Goal: Book appointment/travel/reservation

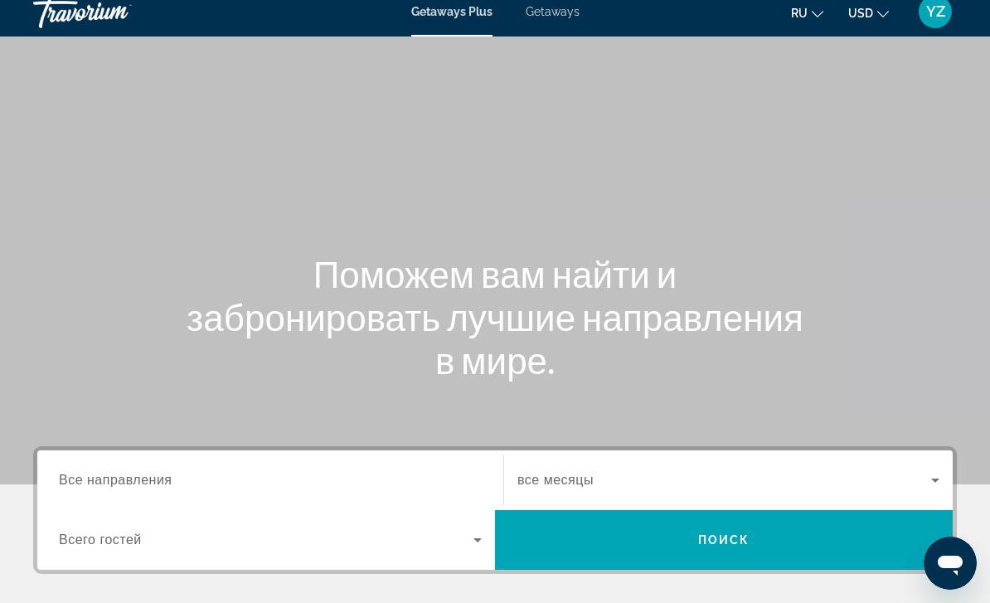
scroll to position [59, 0]
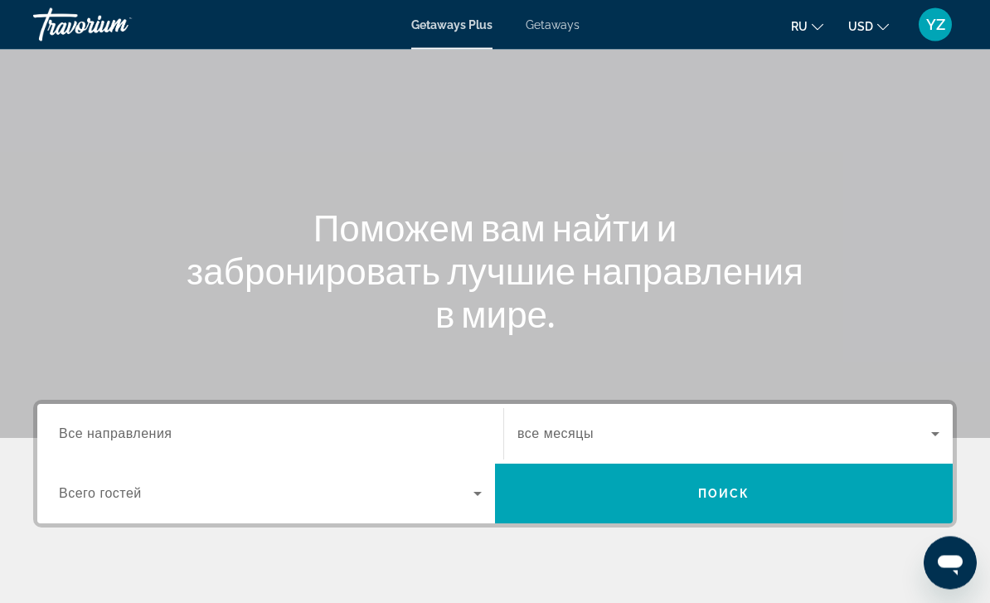
click at [282, 440] on input "Destination Все направления" at bounding box center [270, 435] width 423 height 20
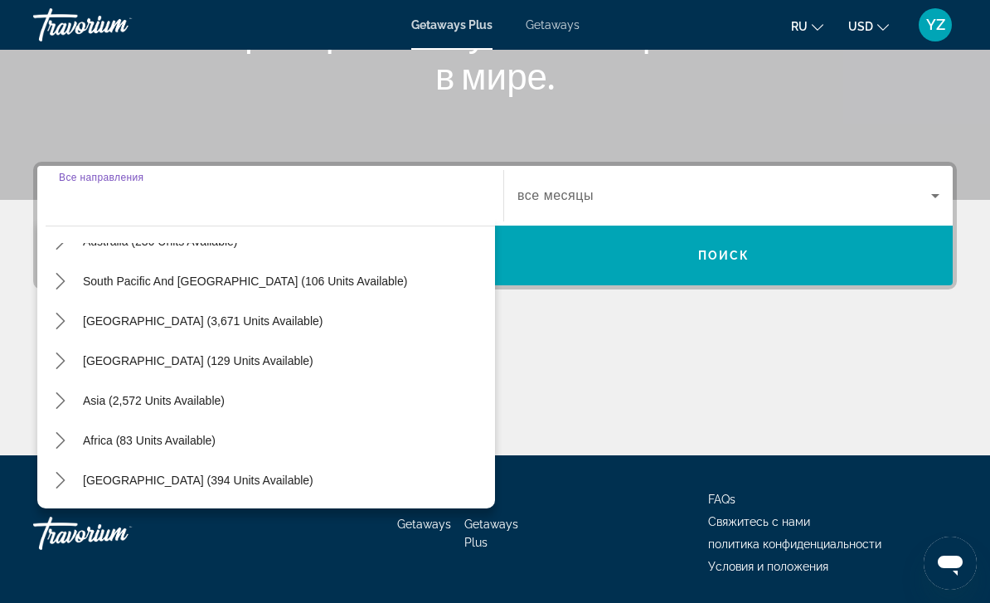
scroll to position [269, 0]
click at [66, 407] on icon "Toggle Asia (2,572 units available) submenu" at bounding box center [60, 400] width 17 height 17
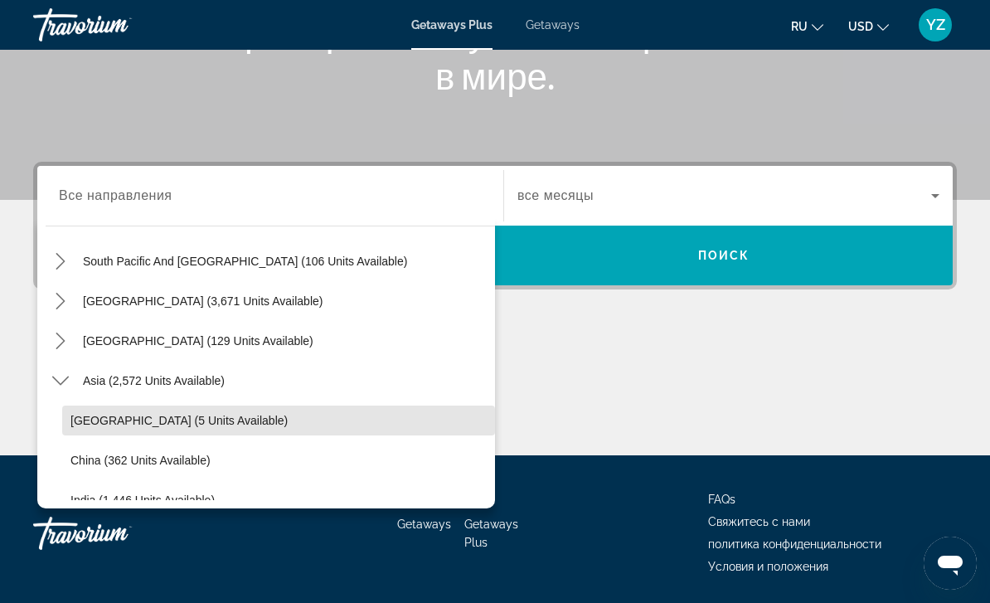
scroll to position [275, 0]
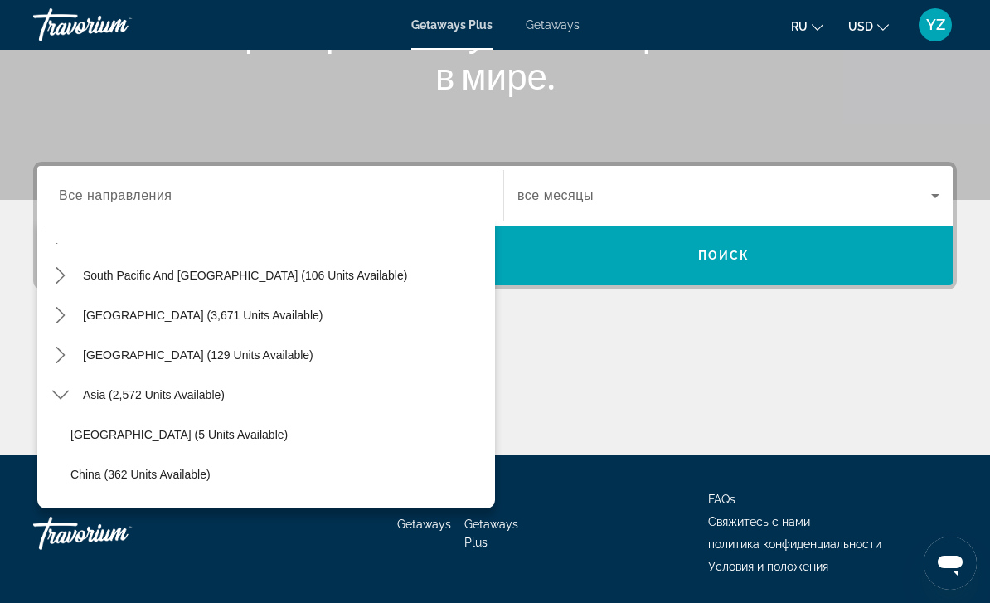
click at [65, 358] on icon "Toggle Central America (129 units available) submenu" at bounding box center [60, 355] width 17 height 17
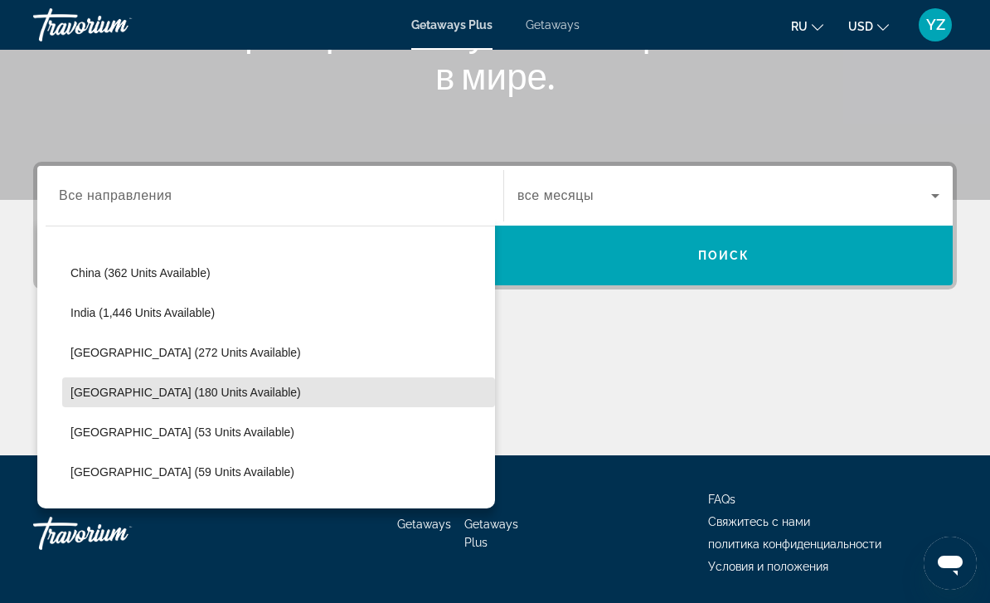
scroll to position [596, 0]
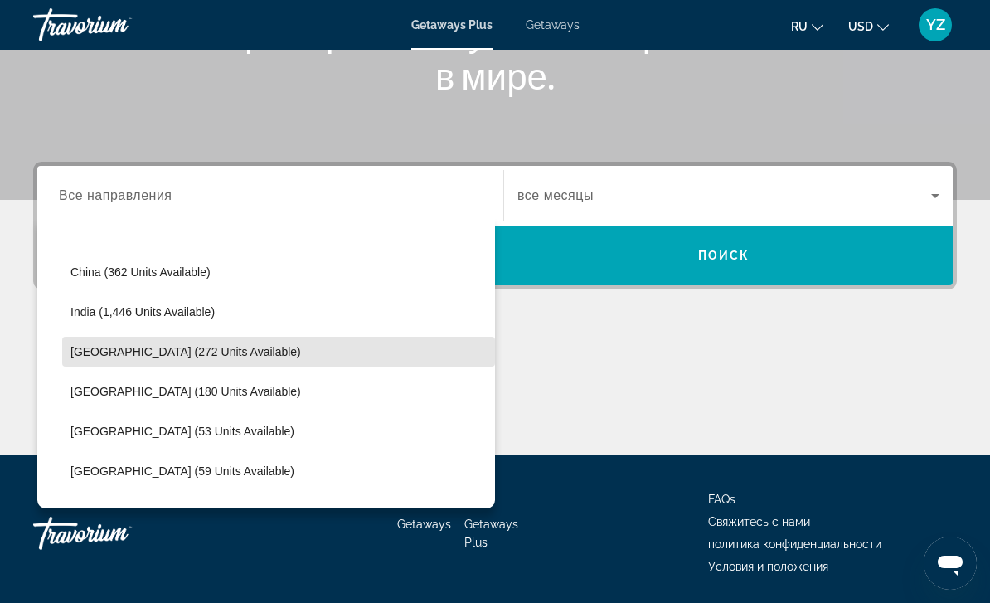
click at [129, 358] on span "Select destination: Indonesia (272 units available)" at bounding box center [278, 352] width 433 height 40
type input "**********"
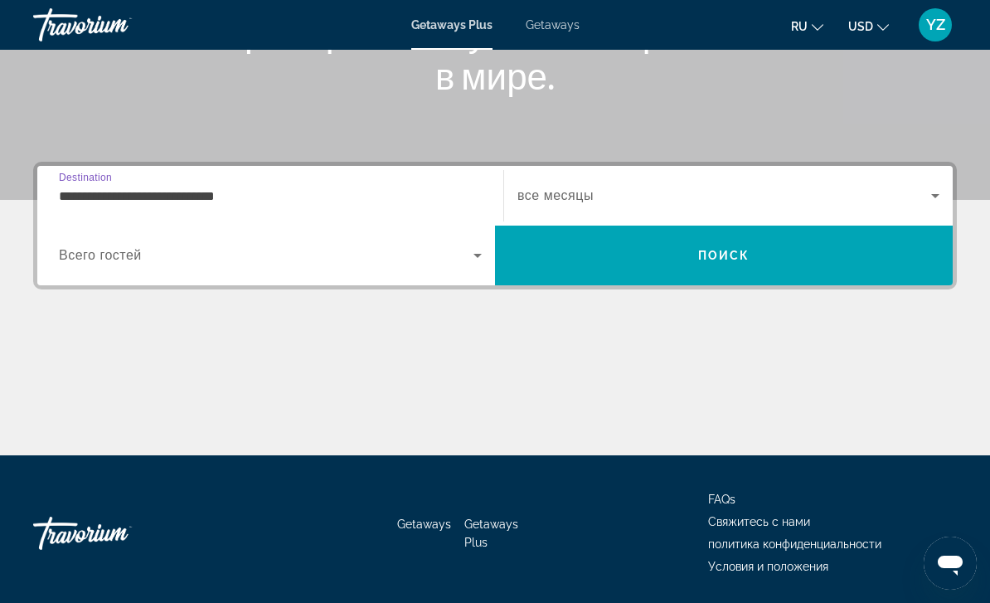
click at [481, 258] on icon "Search widget" at bounding box center [478, 256] width 20 height 20
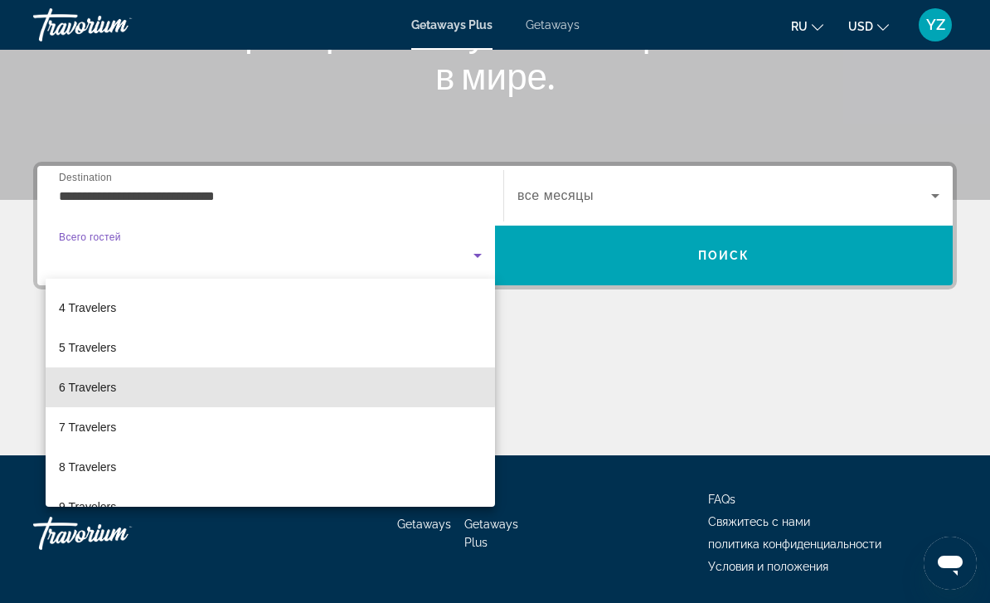
scroll to position [92, 0]
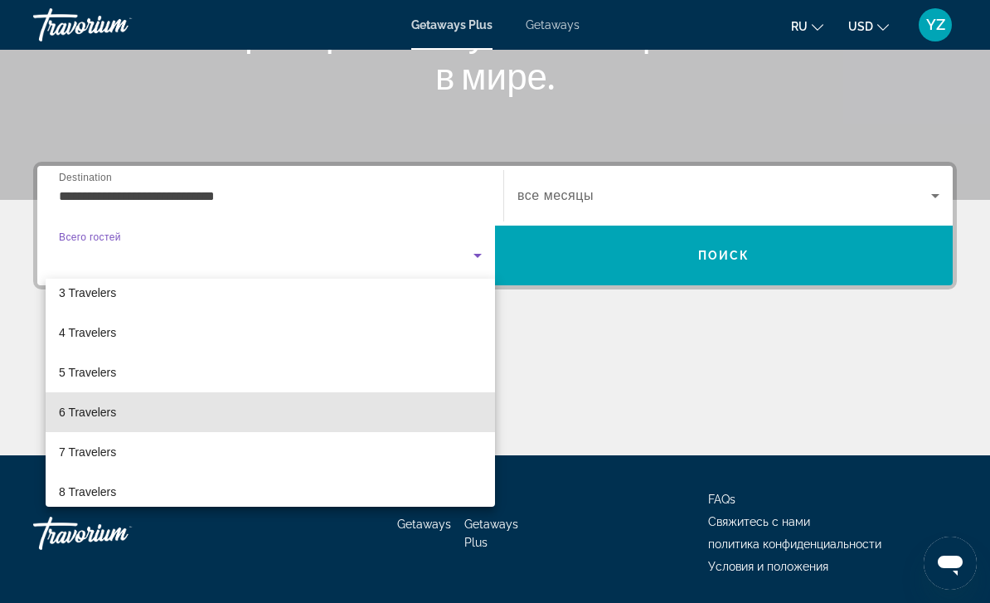
click at [94, 410] on span "6 Travelers" at bounding box center [87, 412] width 57 height 20
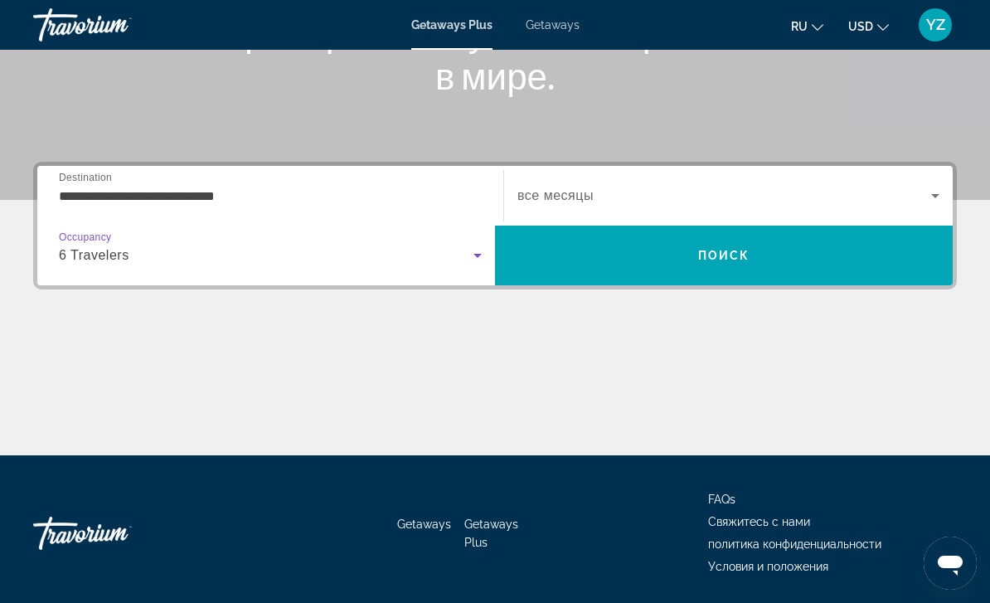
click at [941, 189] on icon "Search widget" at bounding box center [936, 196] width 20 height 20
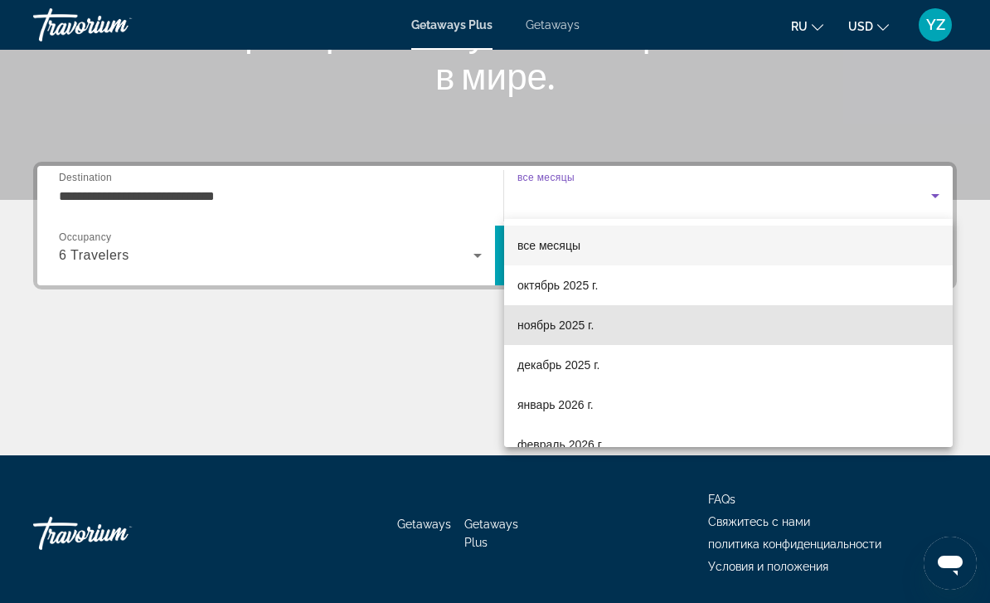
click at [546, 330] on span "ноябрь 2025 г." at bounding box center [556, 325] width 76 height 20
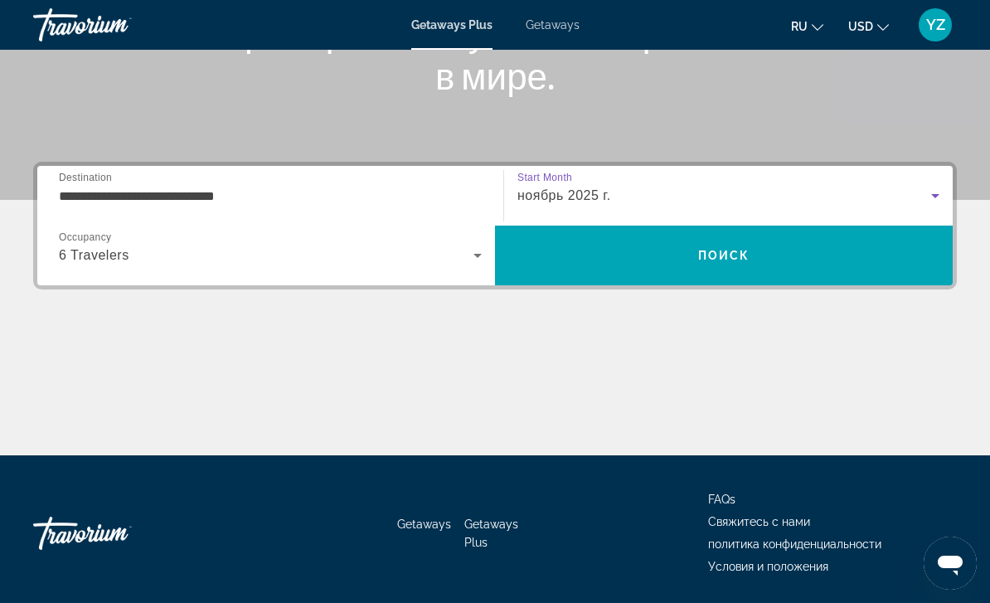
click at [639, 265] on span "Search" at bounding box center [724, 256] width 458 height 40
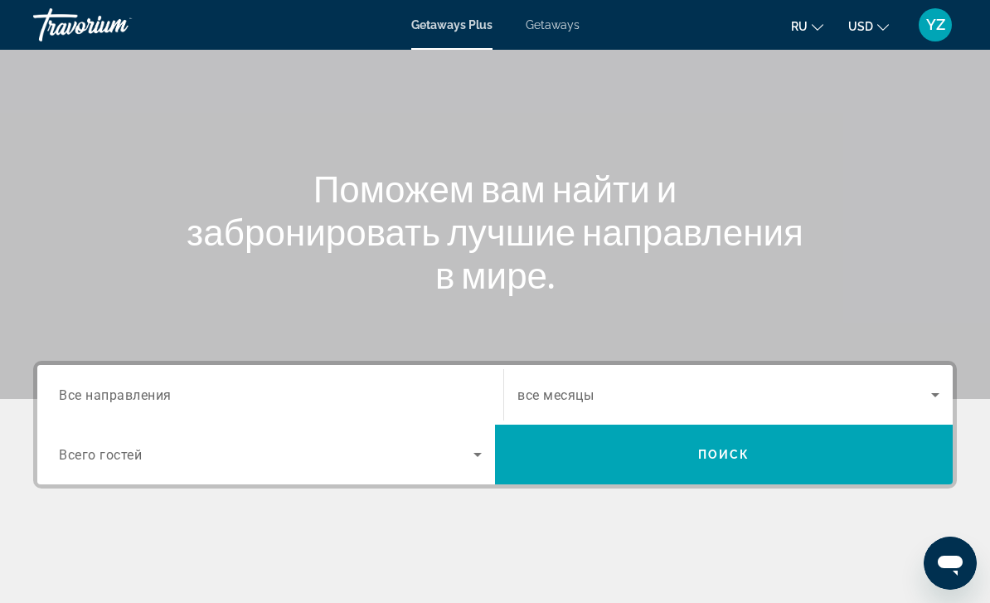
scroll to position [98, 0]
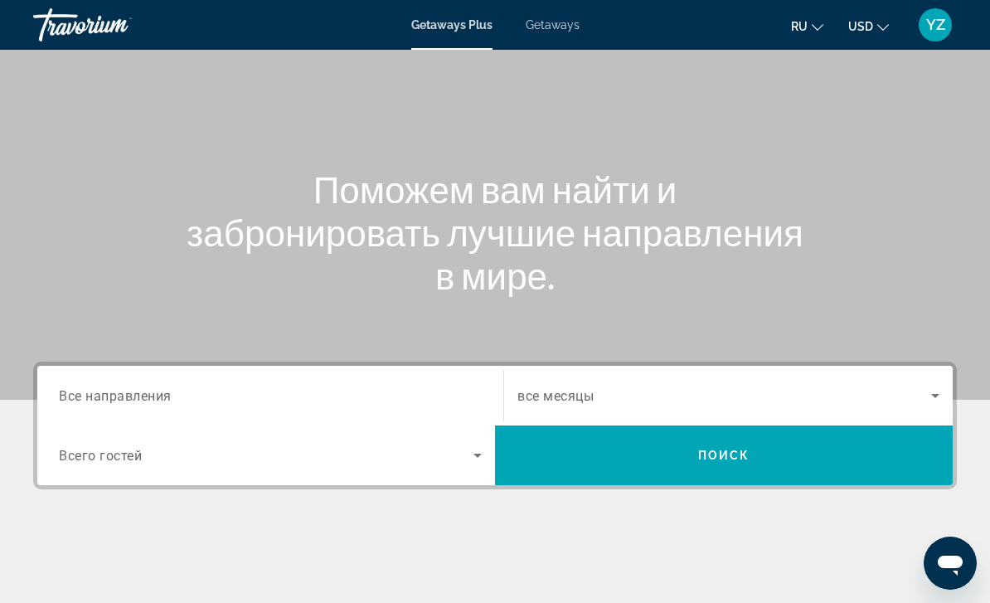
click at [940, 394] on icon "Search widget" at bounding box center [936, 396] width 20 height 20
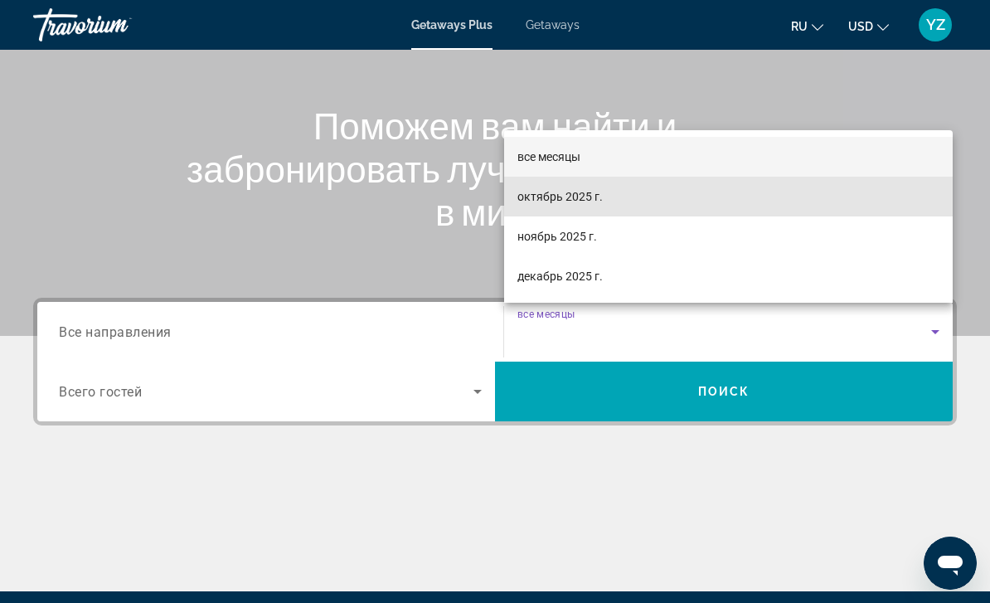
scroll to position [150, 0]
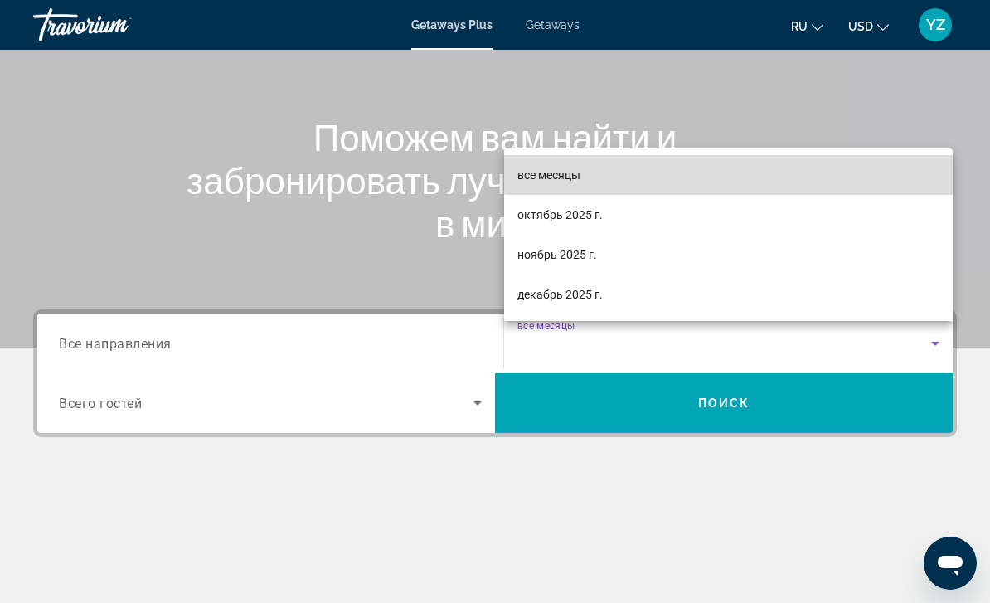
click at [887, 195] on mat-option "все месяцы" at bounding box center [728, 175] width 449 height 40
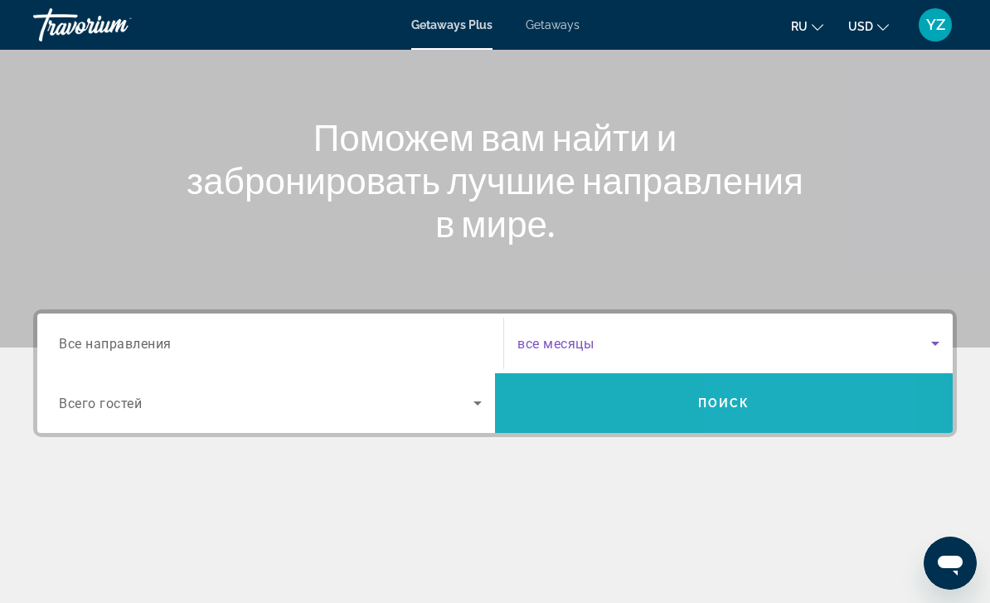
click at [795, 397] on span "Search" at bounding box center [724, 403] width 458 height 40
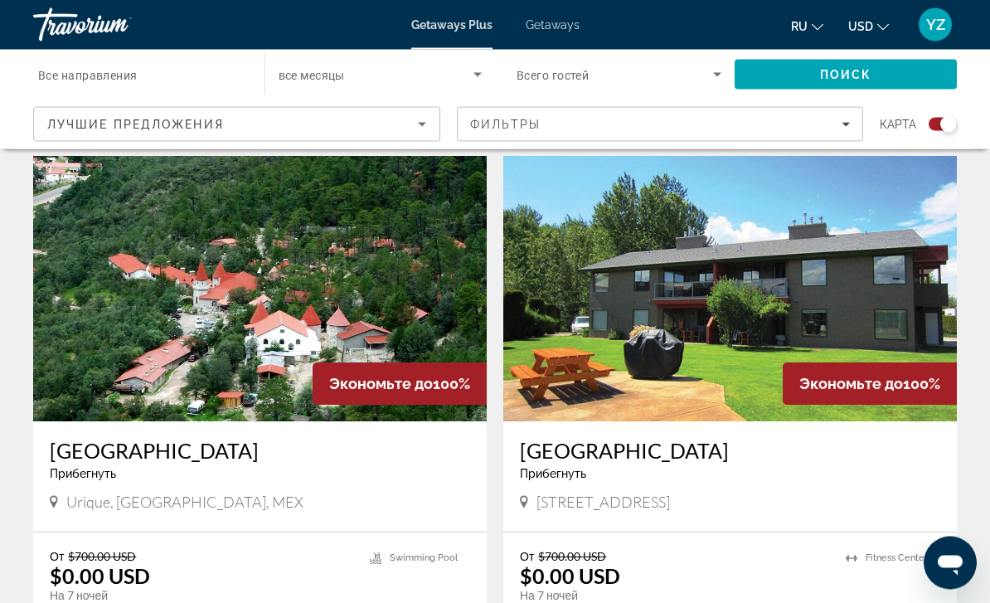
scroll to position [551, 0]
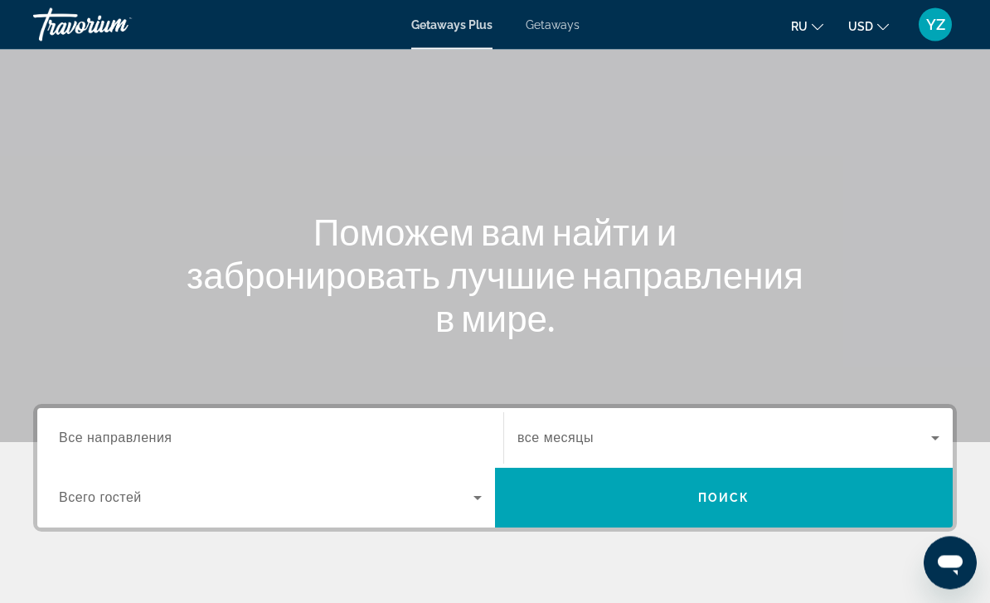
scroll to position [56, 0]
click at [296, 440] on input "Destination Все направления" at bounding box center [270, 439] width 423 height 20
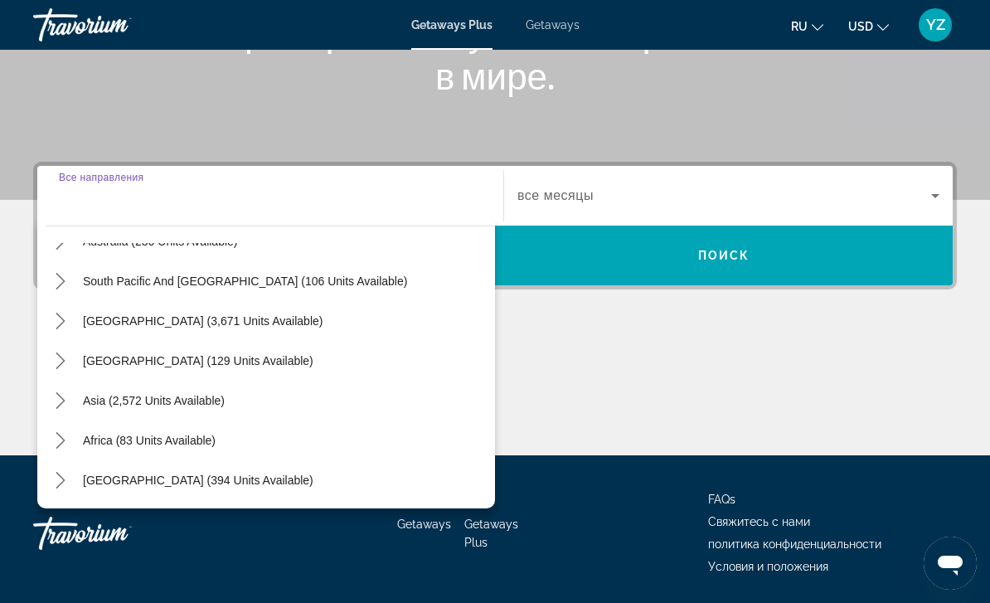
scroll to position [269, 0]
click at [63, 407] on icon "Toggle Asia (2,572 units available) submenu" at bounding box center [60, 400] width 17 height 17
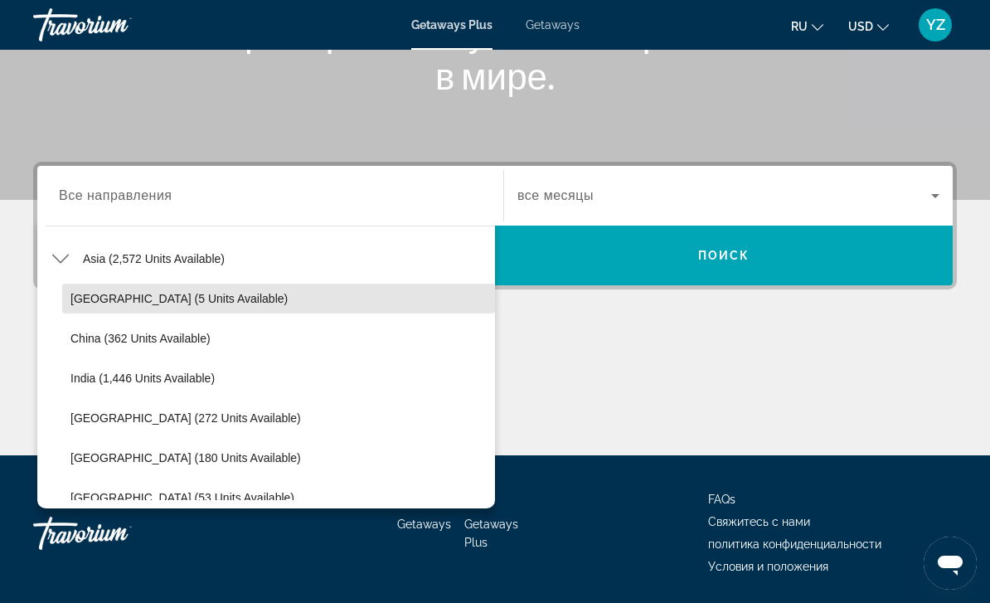
scroll to position [412, 0]
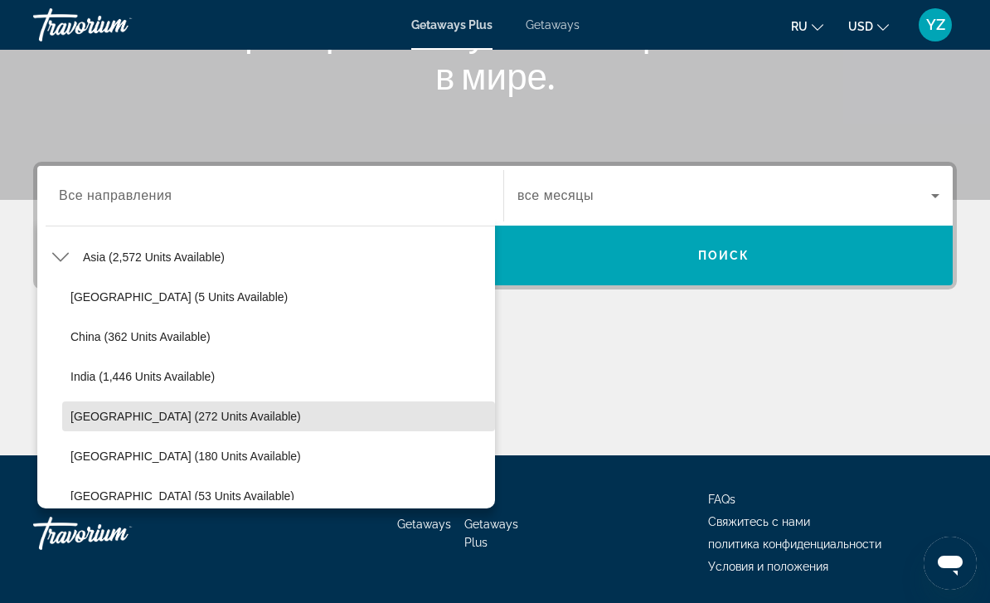
click at [203, 422] on span "[GEOGRAPHIC_DATA] (272 units available)" at bounding box center [186, 416] width 231 height 13
type input "**********"
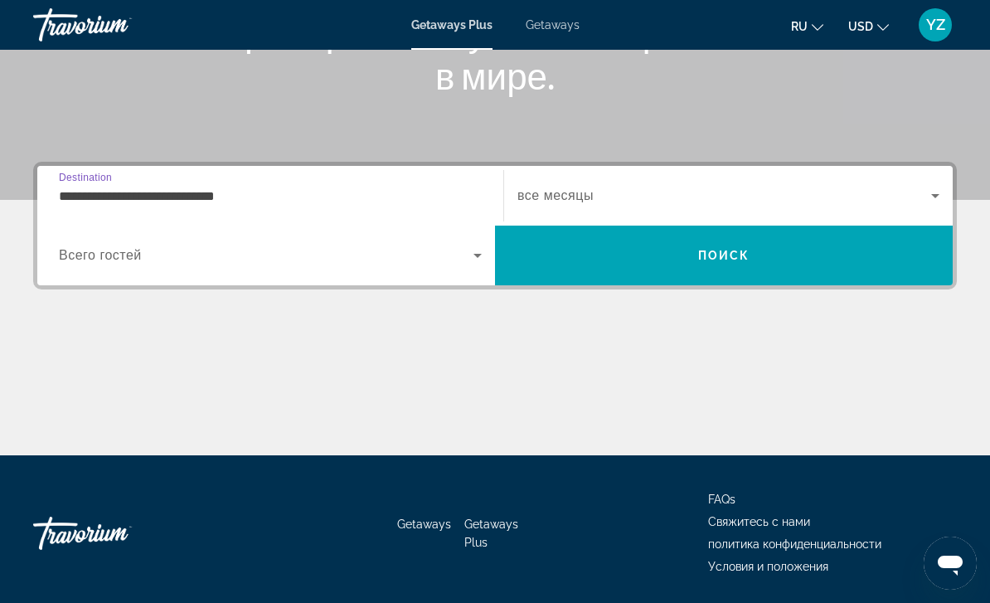
click at [481, 261] on icon "Search widget" at bounding box center [478, 256] width 20 height 20
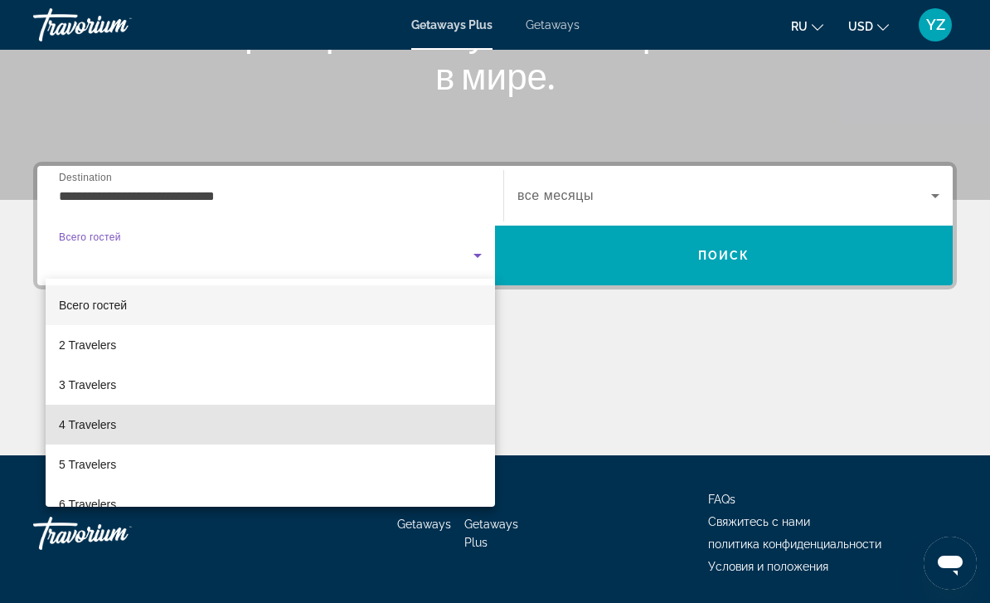
click at [120, 421] on mat-option "4 Travelers" at bounding box center [271, 425] width 450 height 40
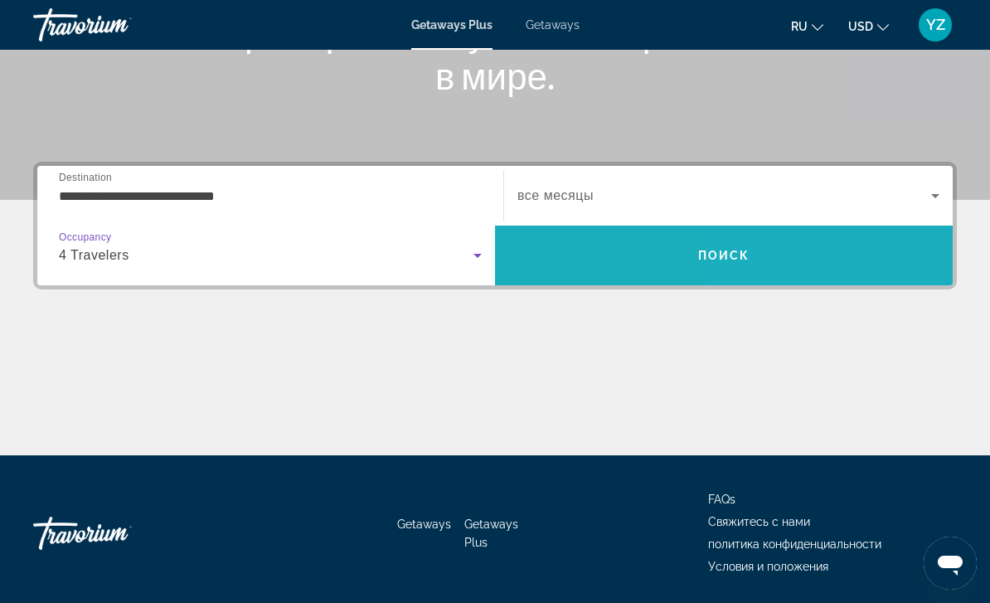
click at [873, 261] on span "Search" at bounding box center [724, 256] width 458 height 40
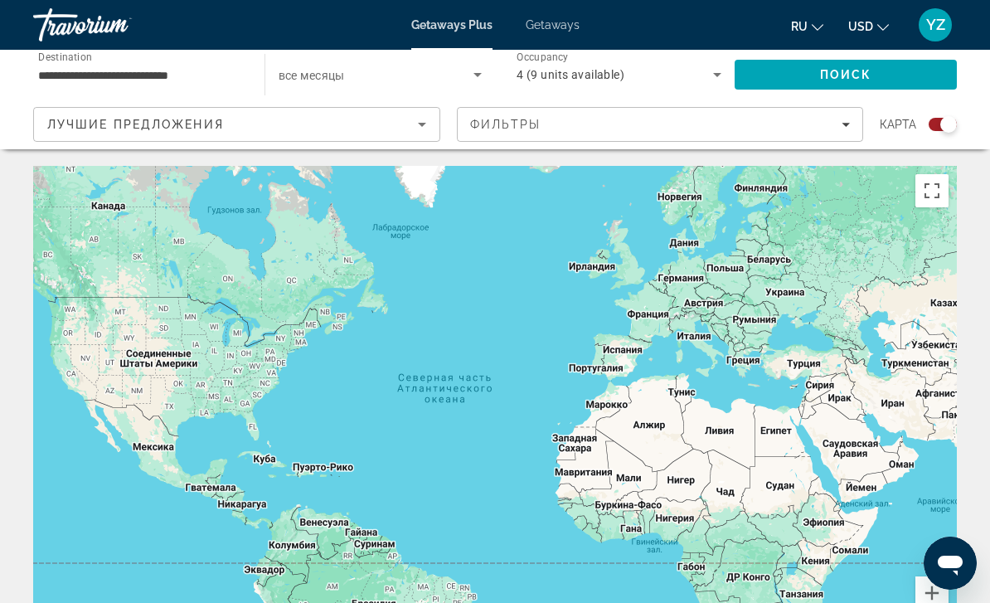
click at [219, 69] on input "**********" at bounding box center [140, 76] width 205 height 20
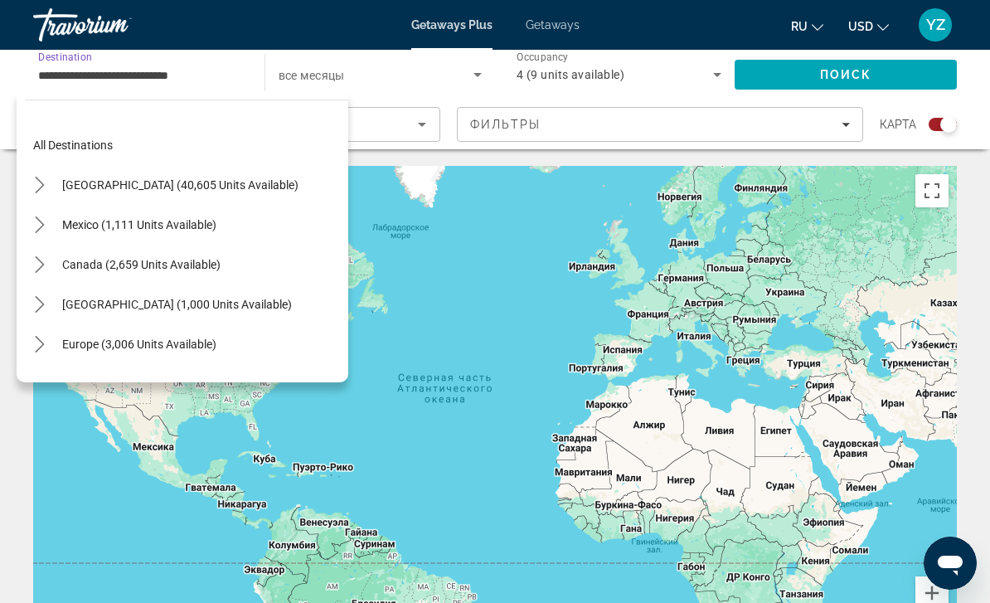
scroll to position [457, 0]
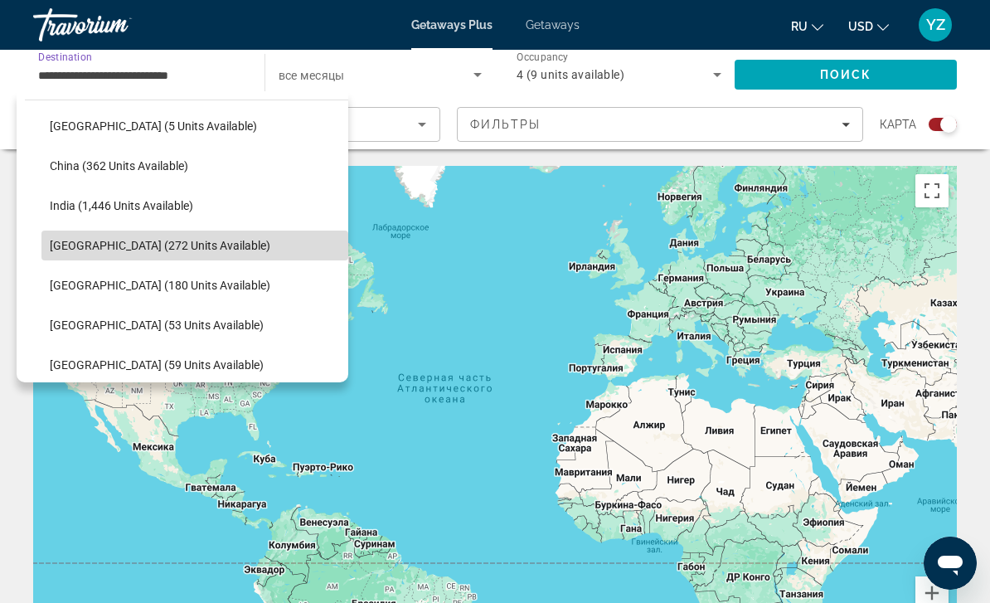
click at [160, 248] on span "[GEOGRAPHIC_DATA] (272 units available)" at bounding box center [160, 245] width 221 height 13
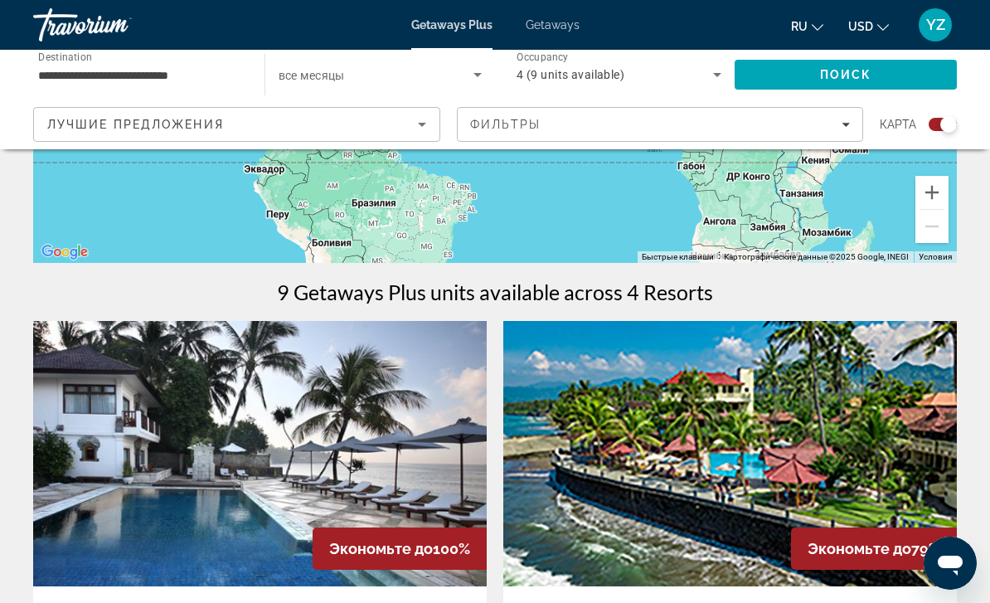
scroll to position [400, 0]
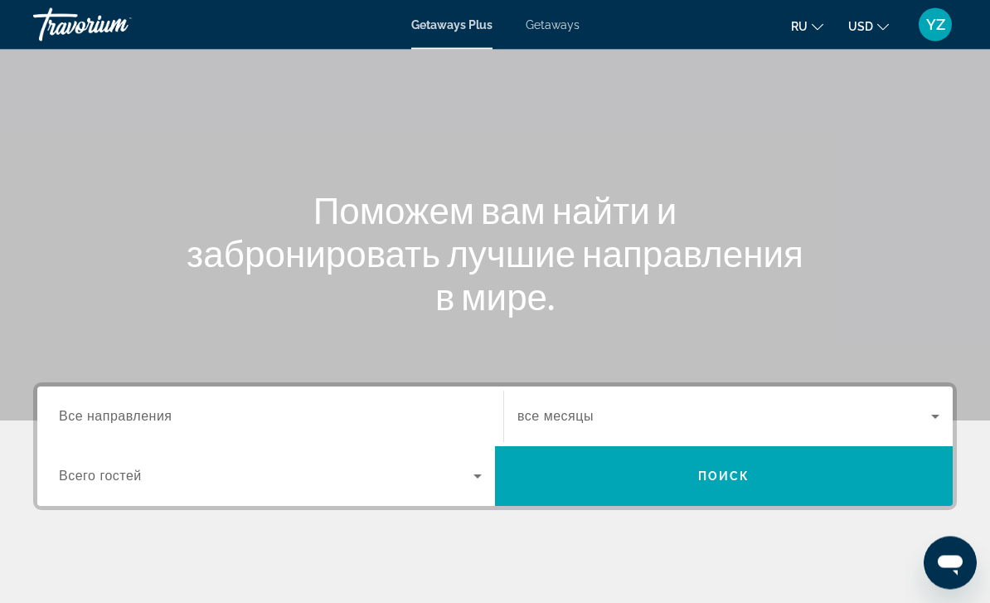
click at [336, 414] on input "Destination Все направления" at bounding box center [270, 418] width 423 height 20
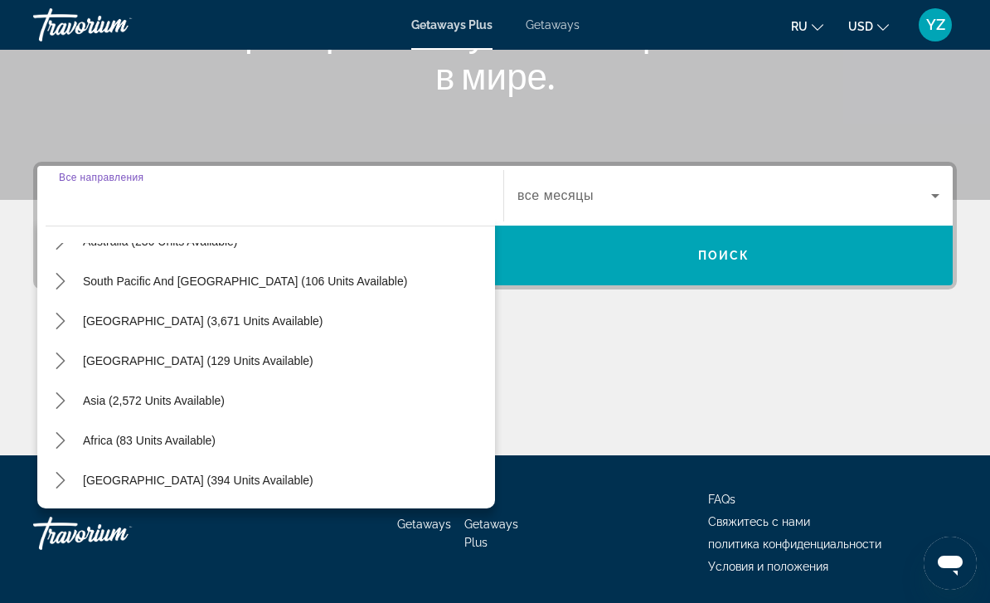
scroll to position [269, 0]
click at [65, 404] on icon "Toggle Asia (2,572 units available) submenu" at bounding box center [60, 400] width 17 height 17
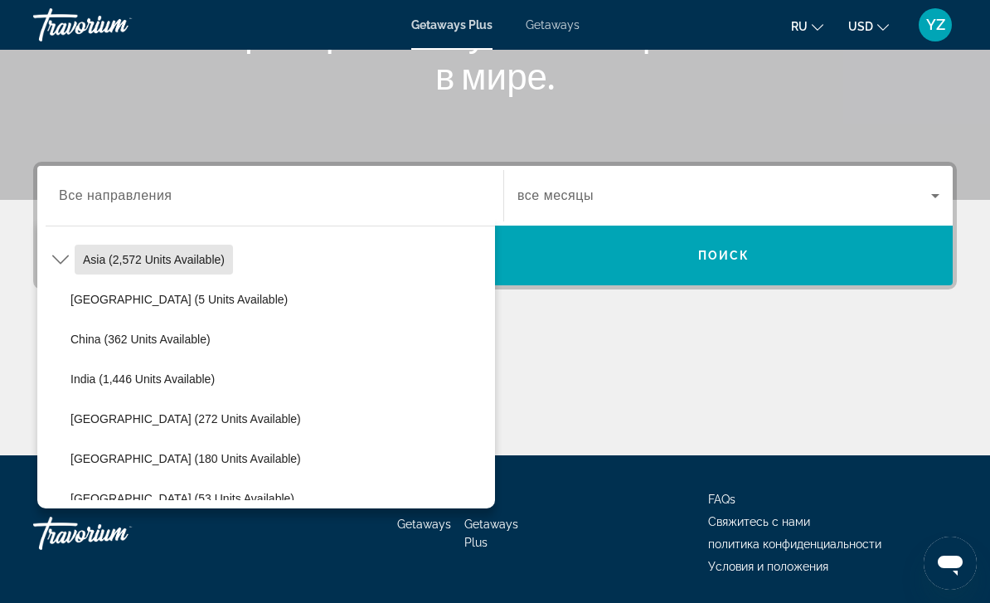
scroll to position [414, 0]
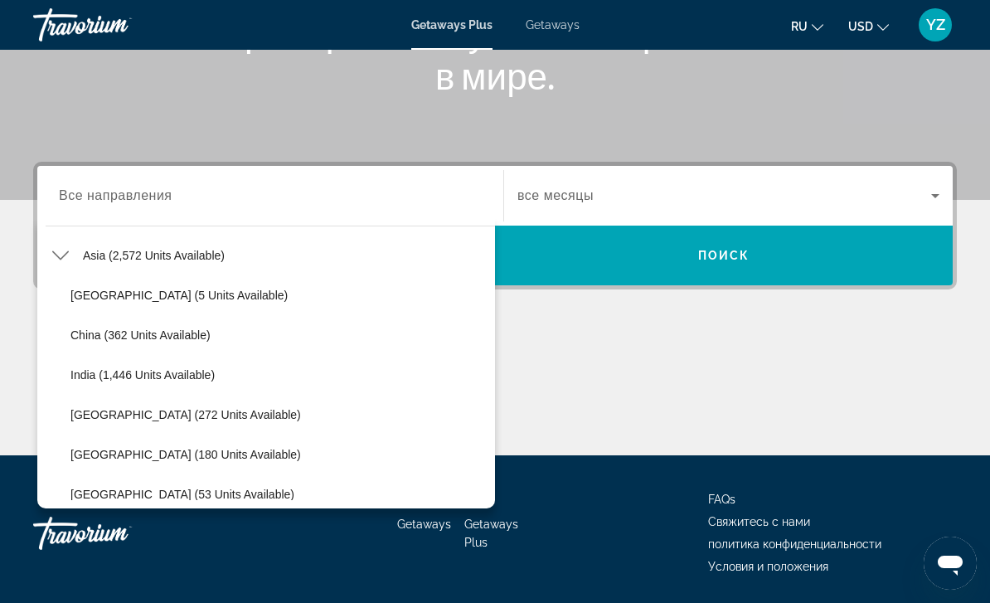
click at [181, 416] on span "[GEOGRAPHIC_DATA] (272 units available)" at bounding box center [186, 414] width 231 height 13
type input "**********"
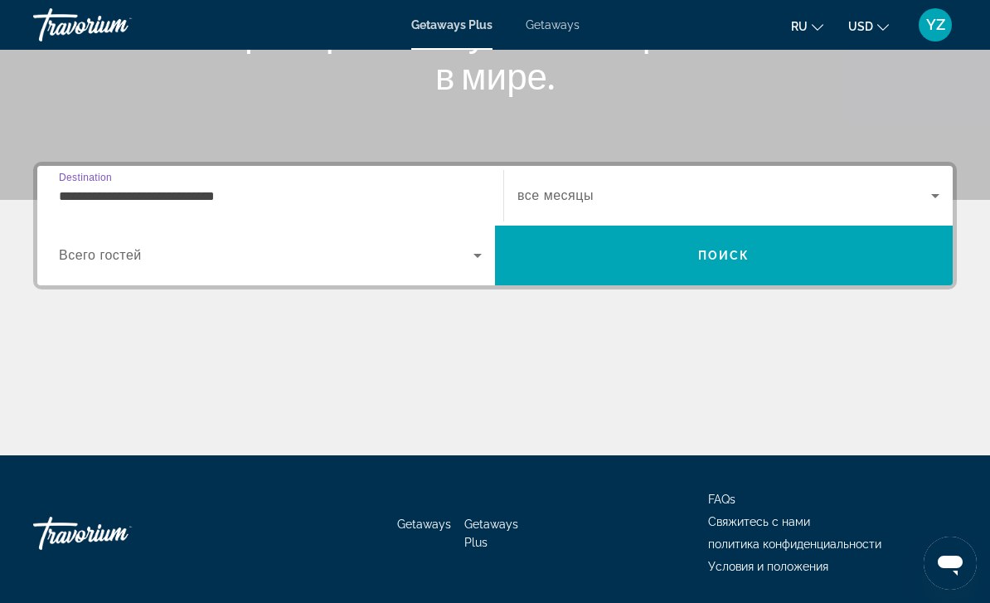
click at [722, 260] on span "Поиск" at bounding box center [724, 255] width 52 height 13
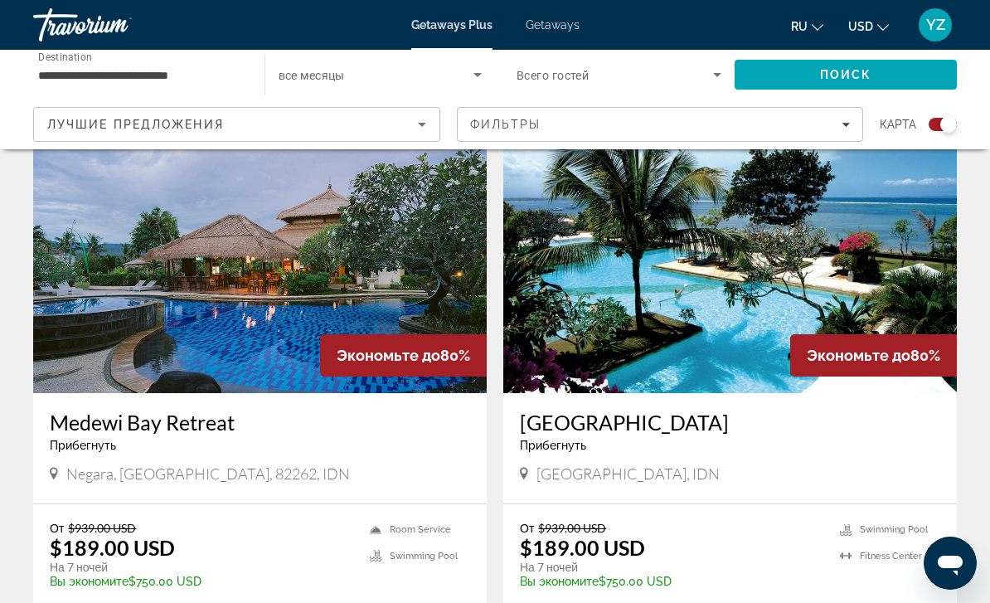
scroll to position [2288, 0]
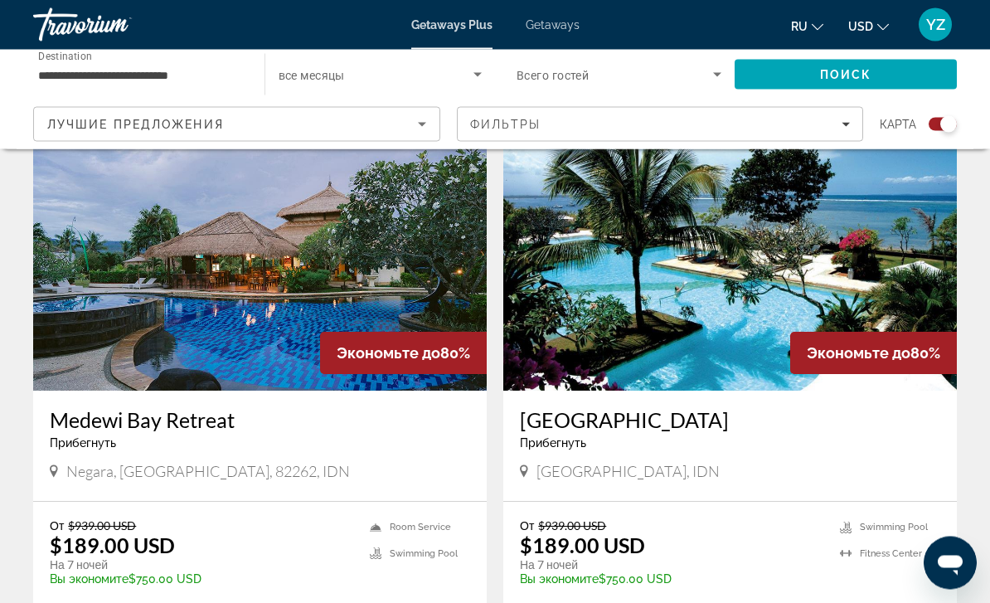
click at [863, 258] on img "Main content" at bounding box center [730, 258] width 454 height 265
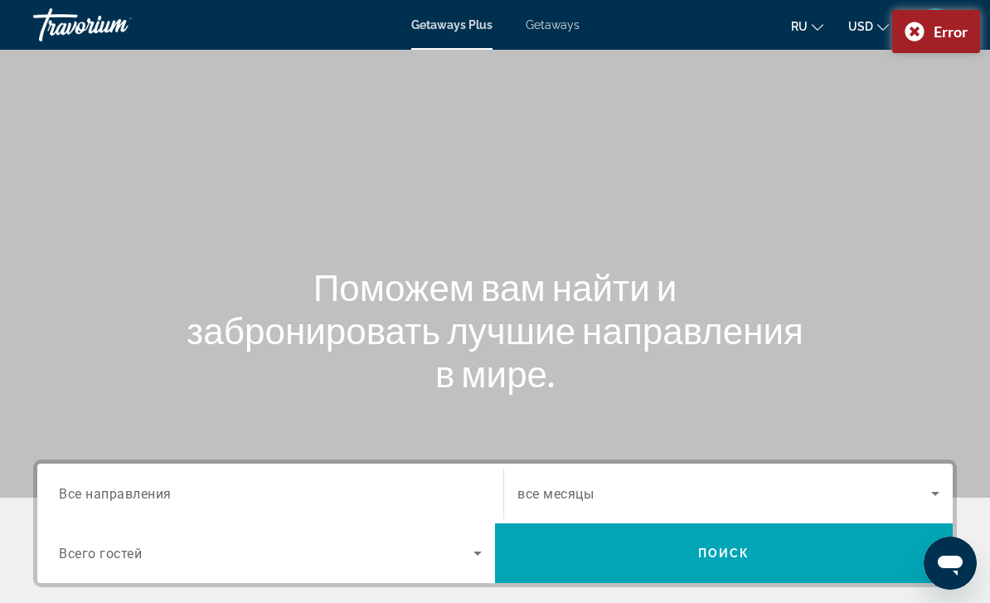
click at [912, 42] on div "Error" at bounding box center [936, 31] width 88 height 43
click at [331, 486] on input "Destination Все направления" at bounding box center [270, 494] width 423 height 20
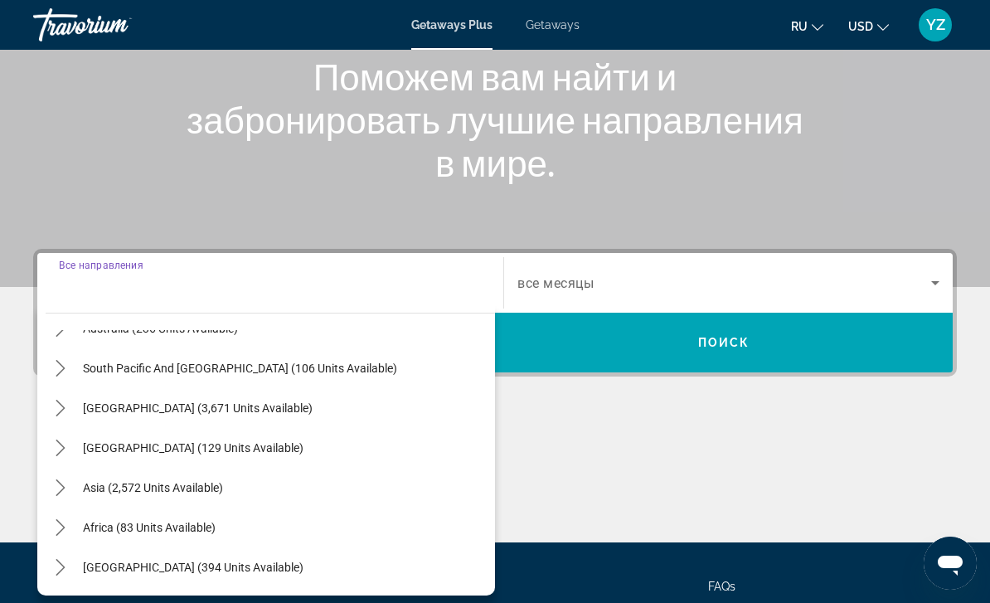
scroll to position [269, 0]
click at [56, 494] on icon "Toggle Asia (2,572 units available) submenu" at bounding box center [60, 487] width 17 height 17
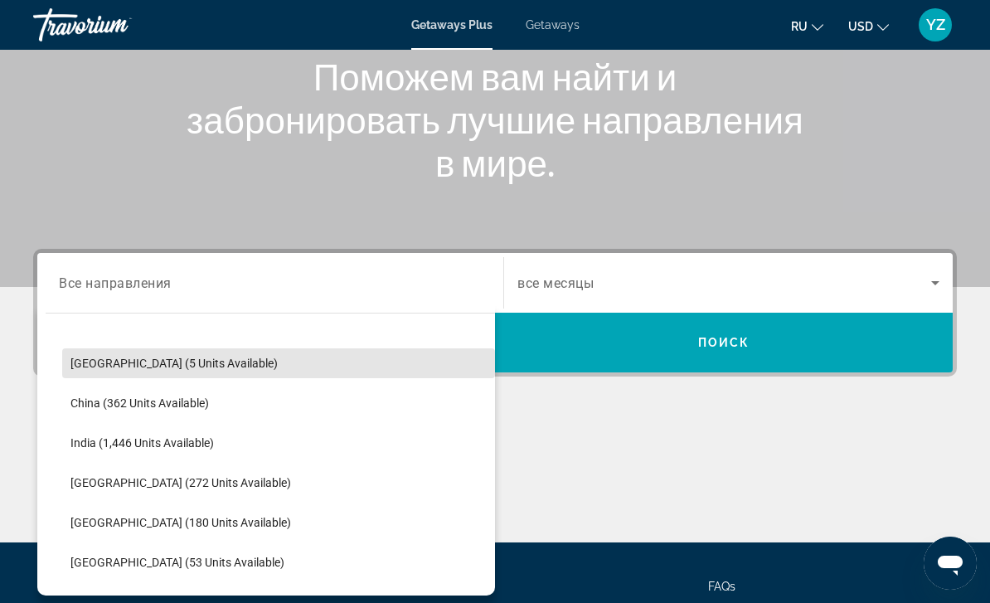
scroll to position [461, 0]
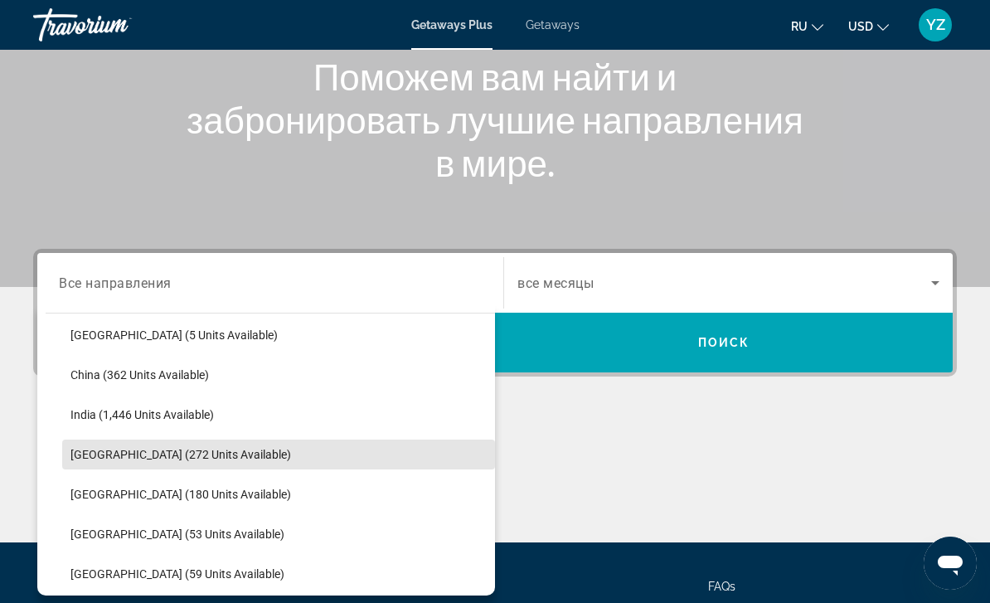
click at [192, 456] on span "[GEOGRAPHIC_DATA] (272 units available)" at bounding box center [181, 454] width 221 height 13
type input "**********"
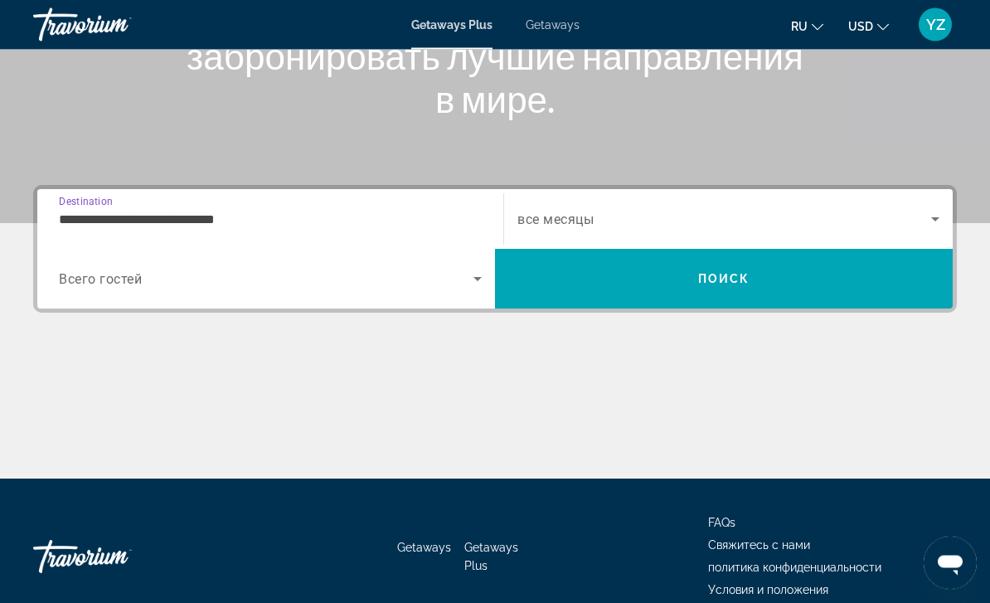
scroll to position [297, 0]
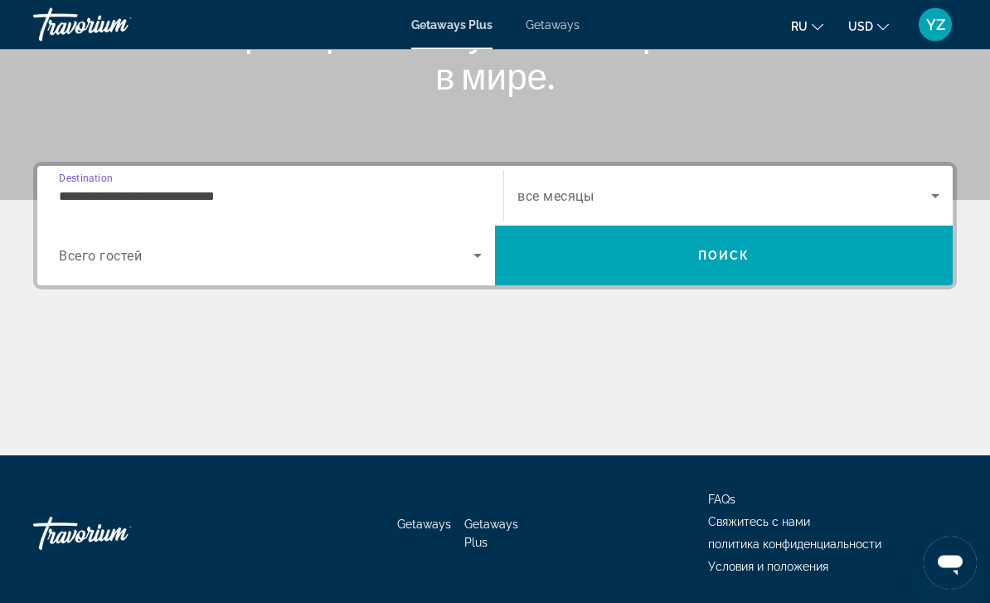
click at [479, 256] on icon "Search widget" at bounding box center [478, 257] width 8 height 4
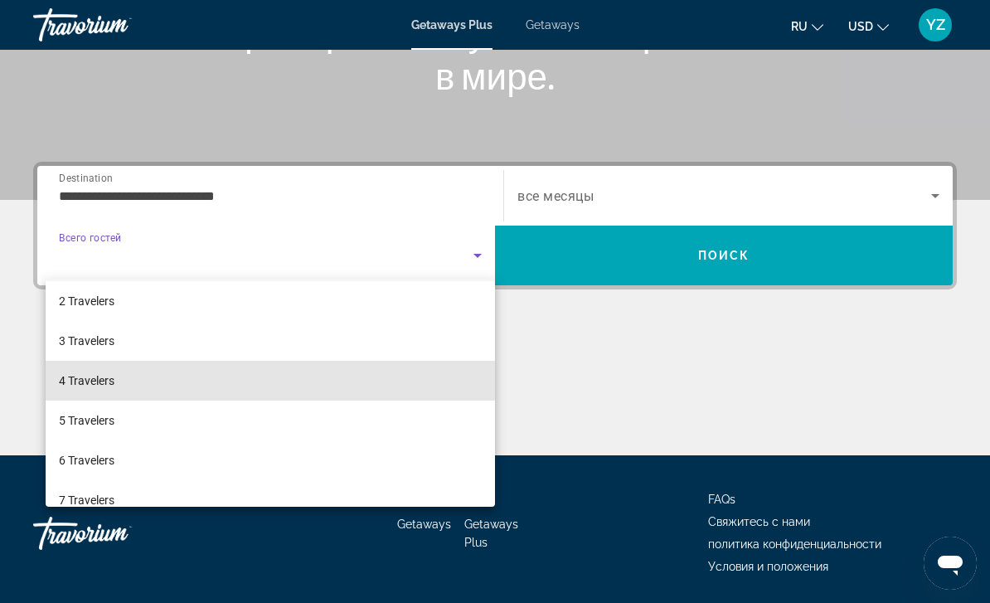
scroll to position [45, 0]
click at [318, 368] on mat-option "4 Travelers" at bounding box center [271, 380] width 450 height 40
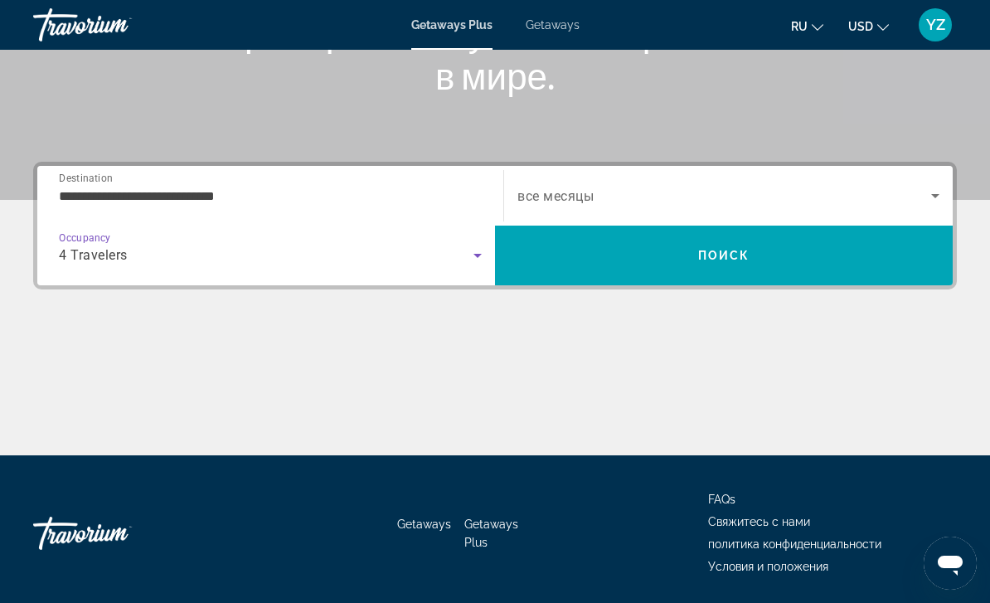
click at [930, 186] on icon "Search widget" at bounding box center [936, 196] width 20 height 20
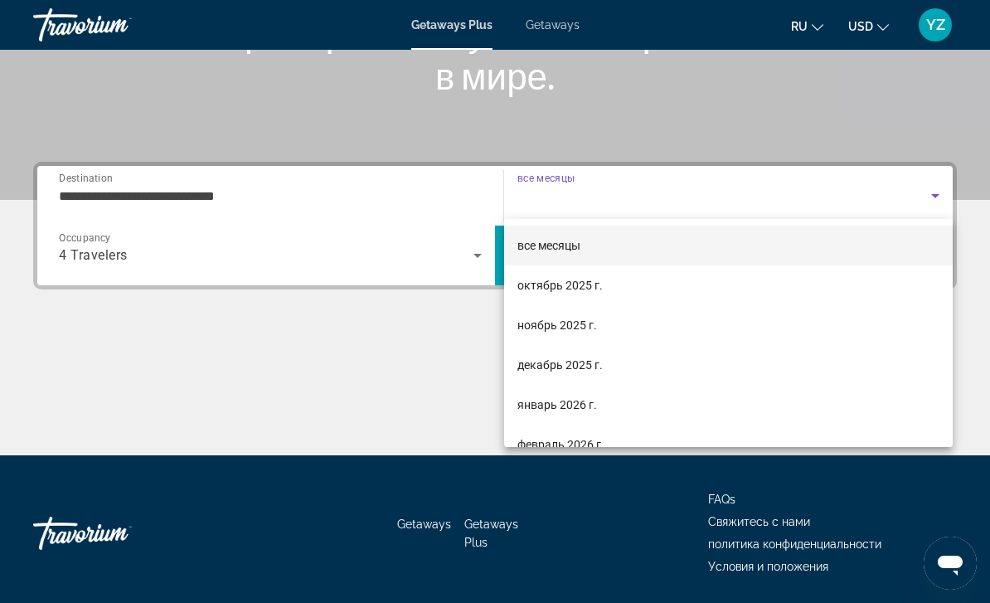
scroll to position [0, 0]
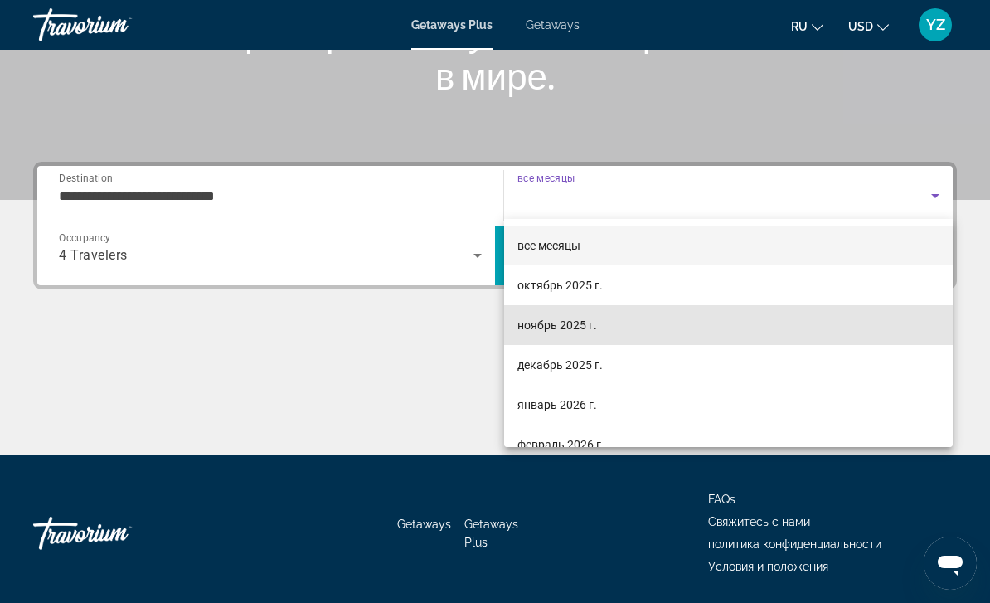
click at [575, 325] on span "ноябрь 2025 г." at bounding box center [558, 325] width 80 height 20
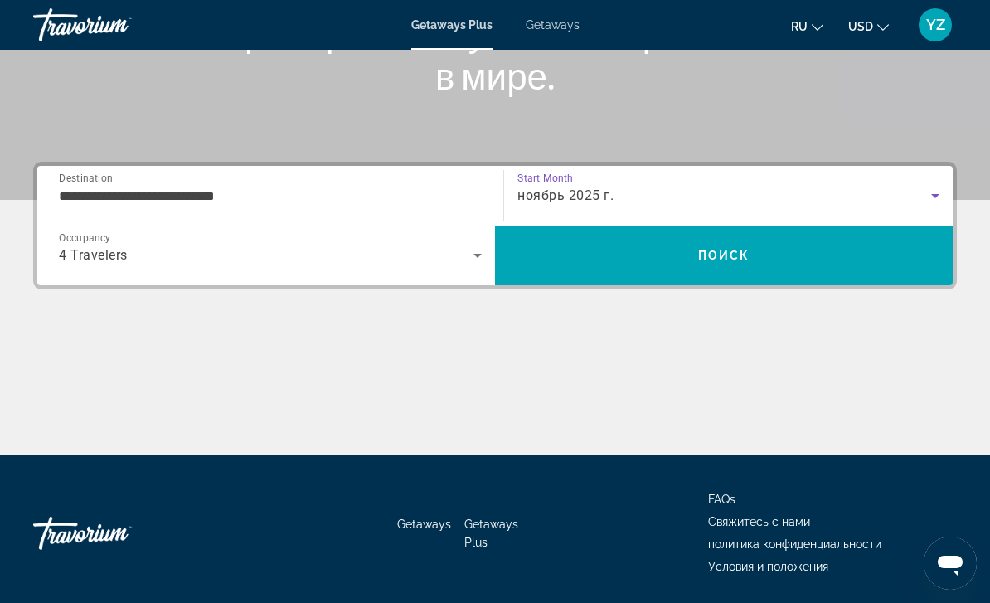
click at [874, 250] on span "Search" at bounding box center [724, 256] width 458 height 40
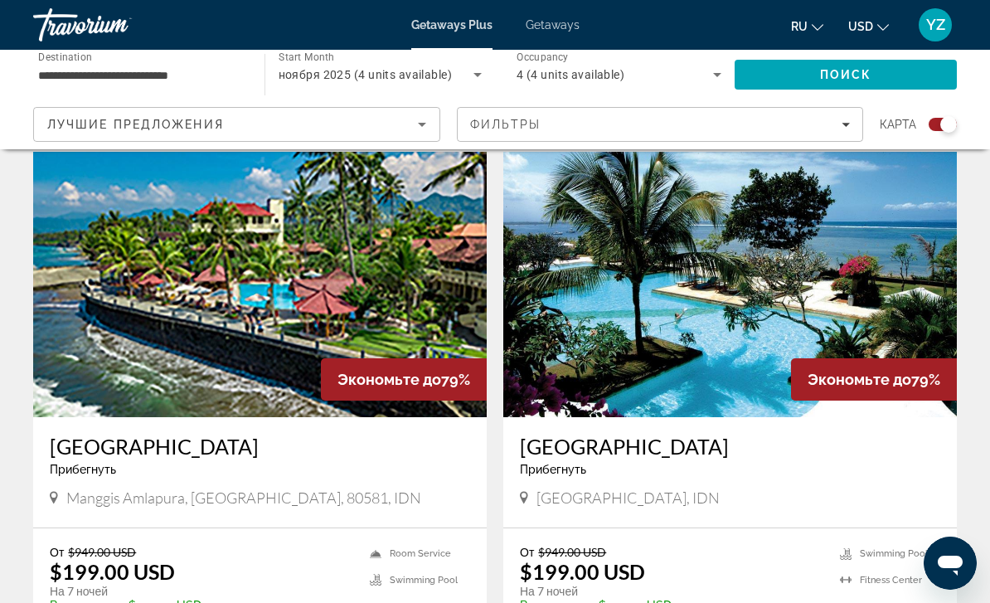
scroll to position [568, 0]
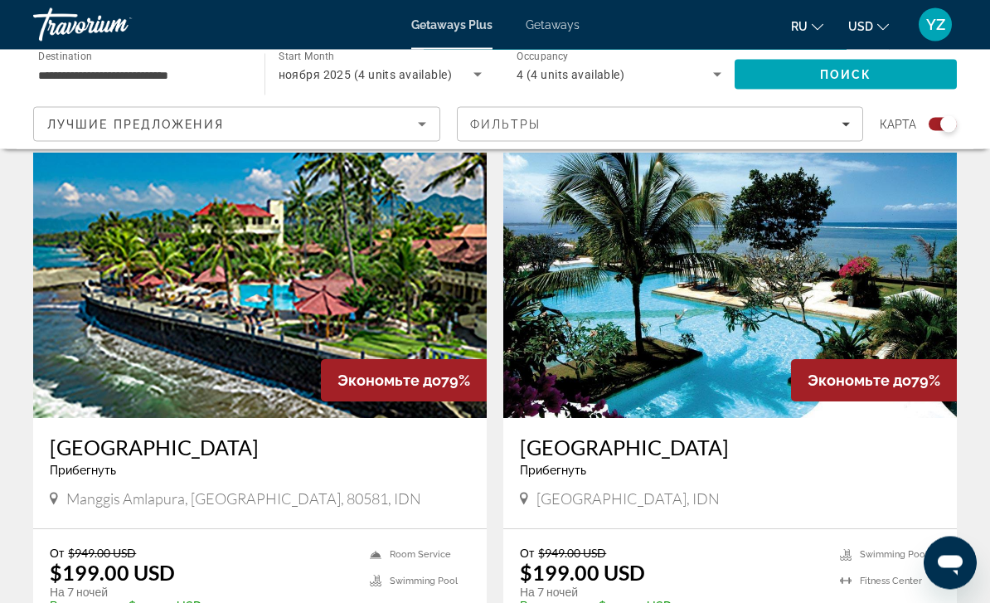
click at [838, 255] on img "Main content" at bounding box center [730, 285] width 454 height 265
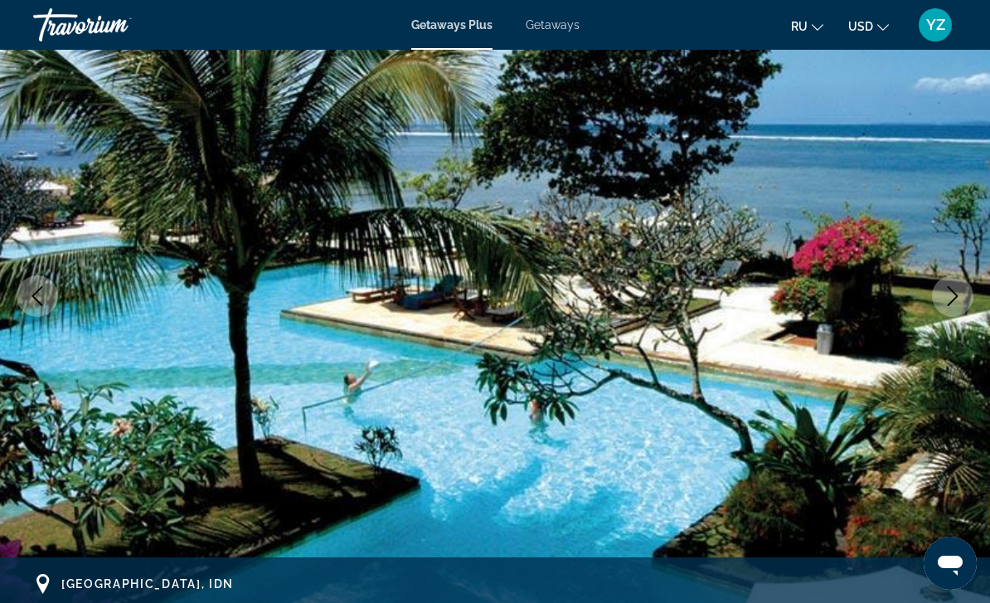
scroll to position [150, 0]
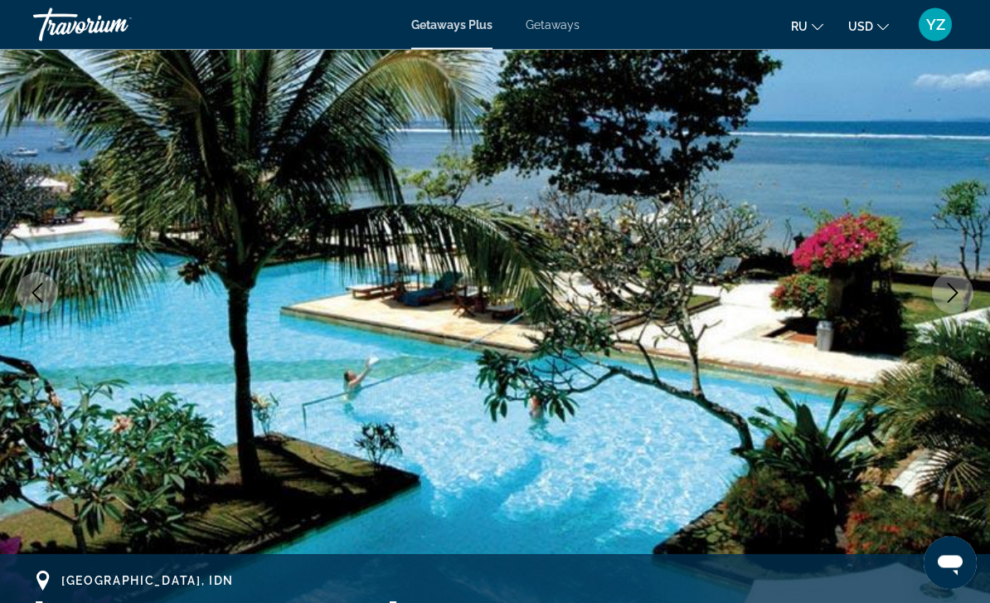
click at [958, 294] on icon "Next image" at bounding box center [953, 294] width 20 height 20
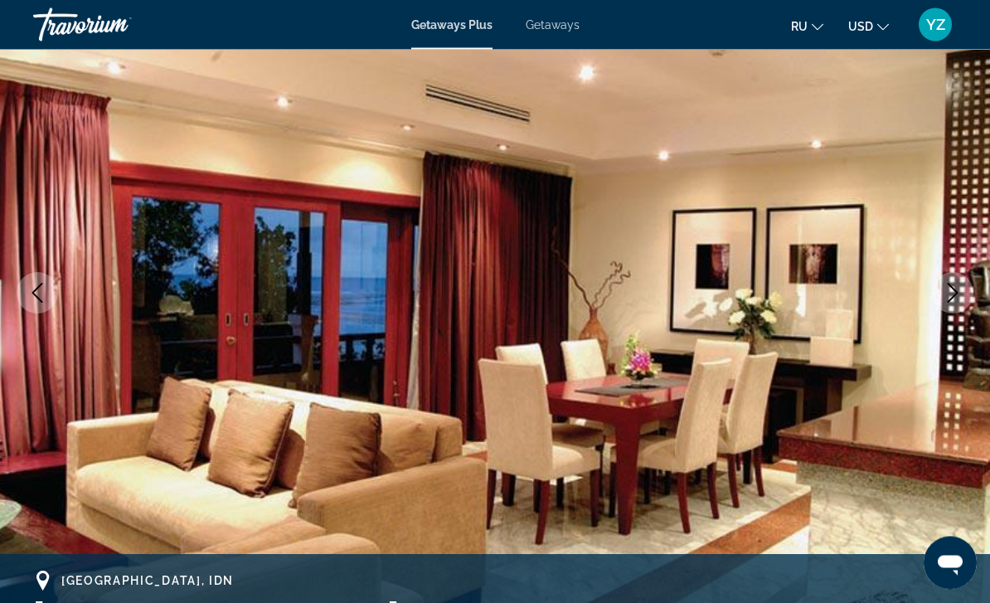
click at [963, 291] on button "Next image" at bounding box center [952, 293] width 41 height 41
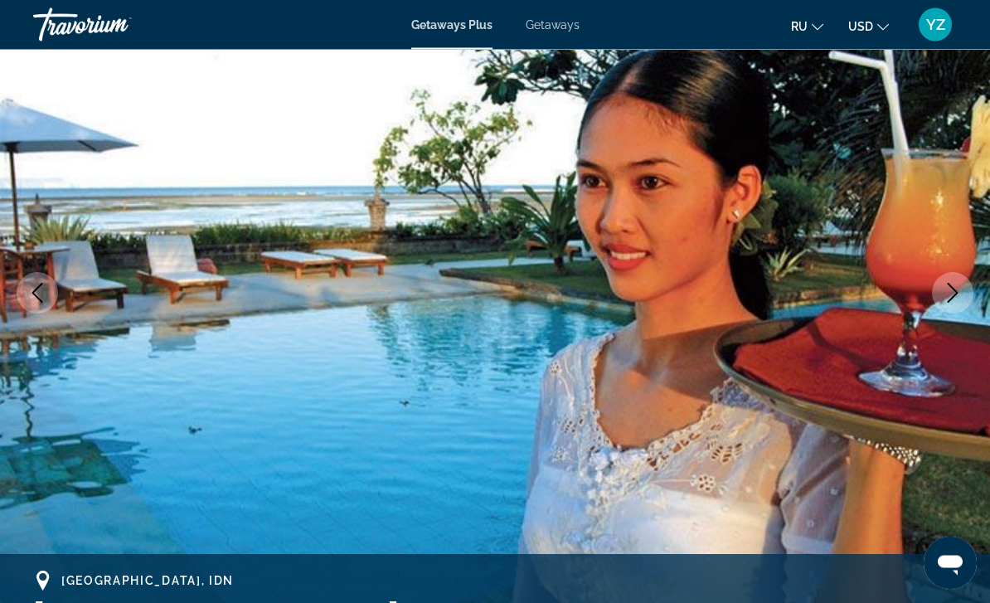
click at [960, 294] on icon "Next image" at bounding box center [953, 294] width 20 height 20
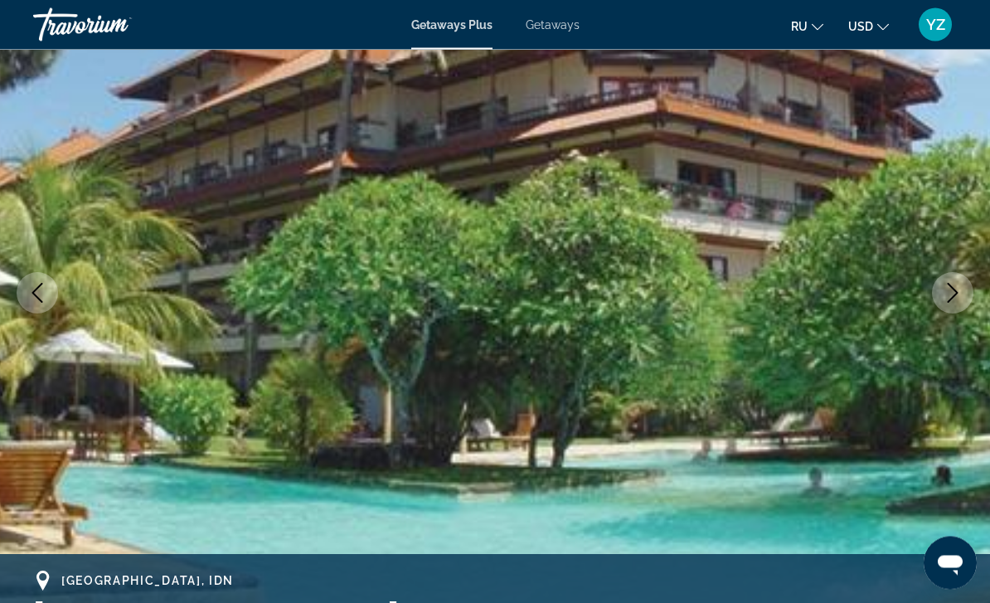
click at [951, 296] on icon "Next image" at bounding box center [953, 294] width 20 height 20
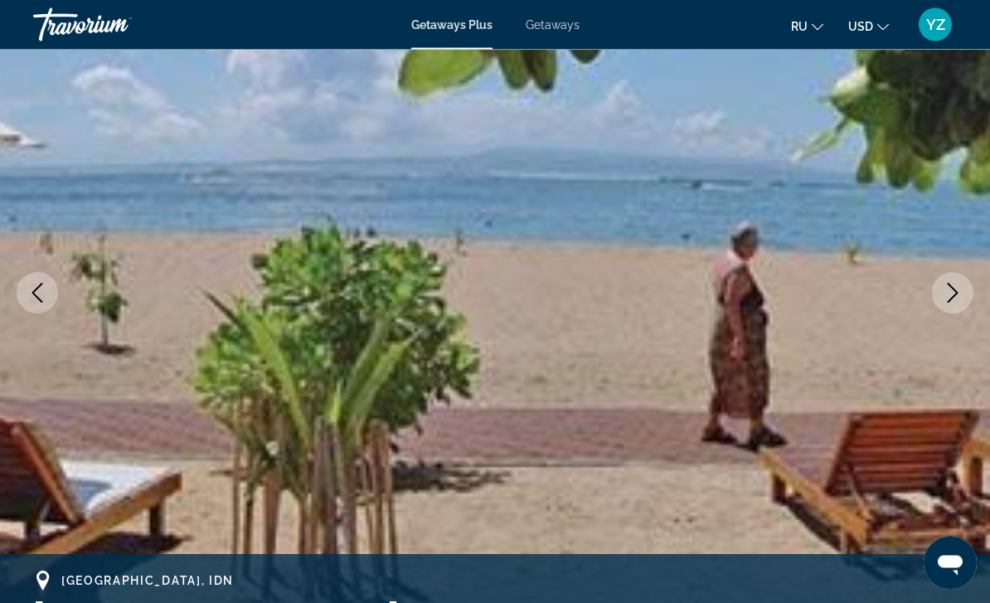
click at [955, 293] on icon "Next image" at bounding box center [953, 294] width 20 height 20
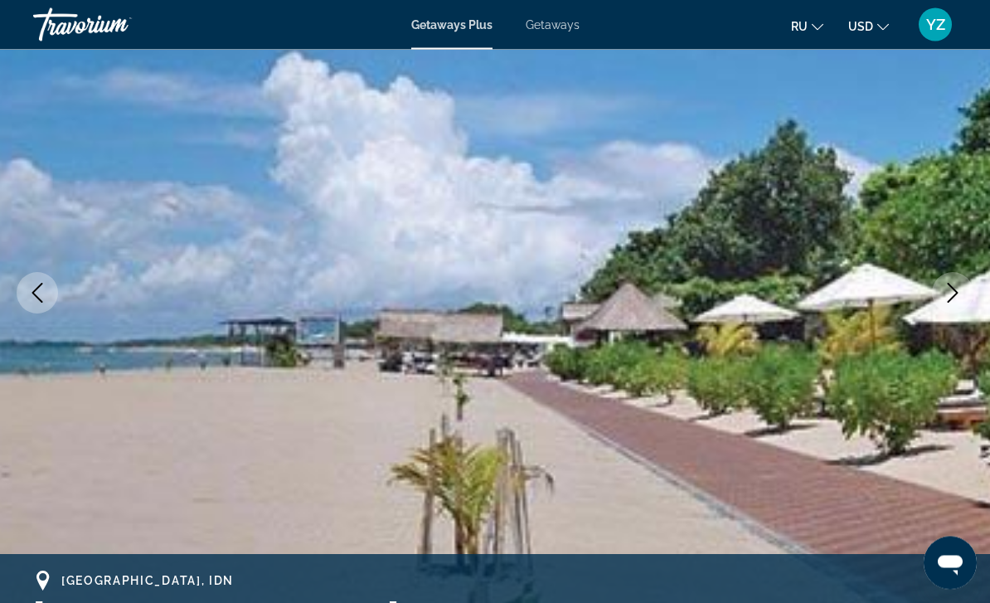
click at [948, 289] on icon "Next image" at bounding box center [953, 294] width 20 height 20
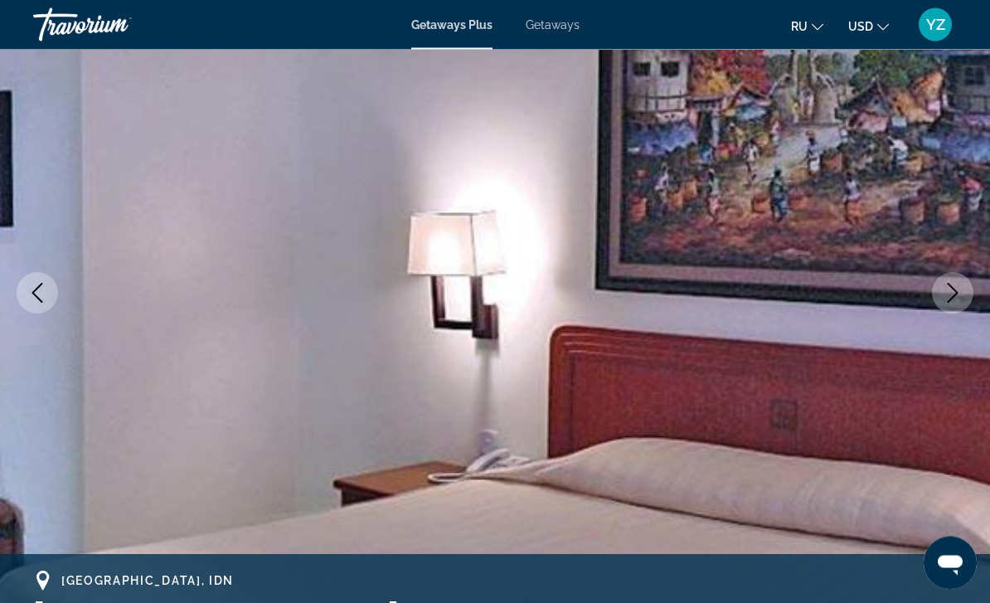
click at [952, 292] on icon "Next image" at bounding box center [953, 294] width 20 height 20
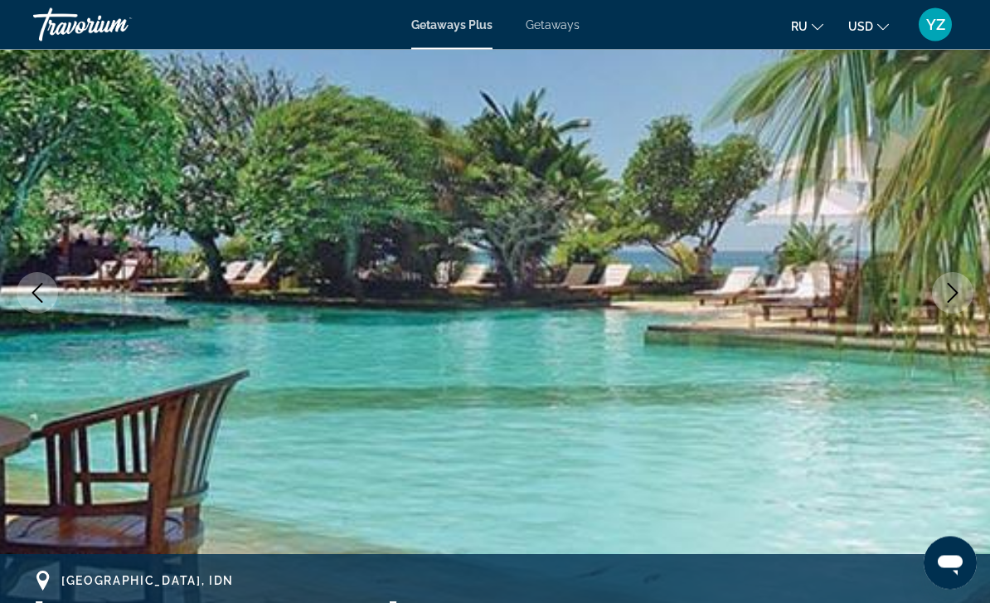
click at [950, 297] on icon "Next image" at bounding box center [953, 294] width 20 height 20
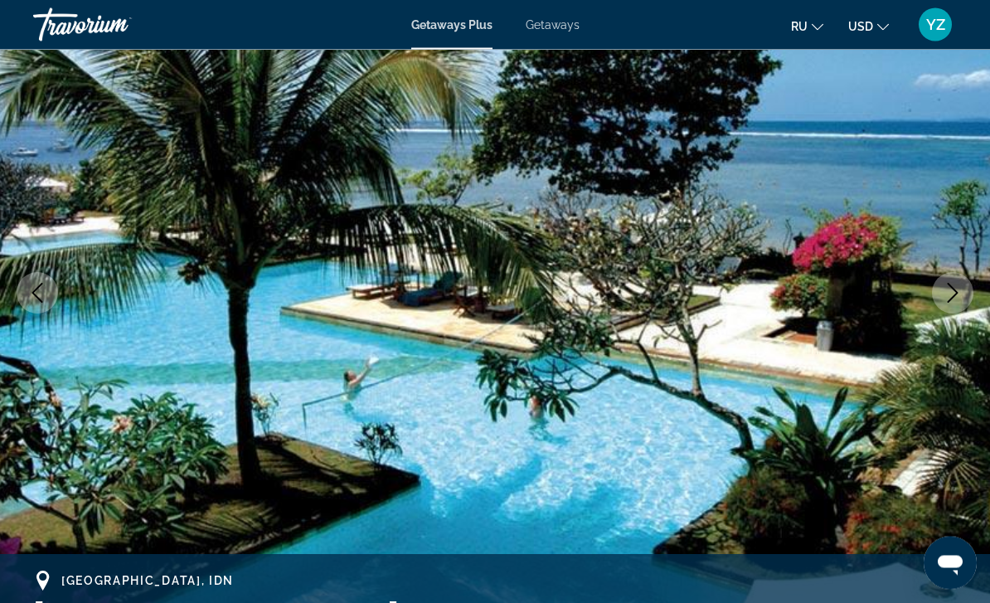
click at [963, 289] on button "Next image" at bounding box center [952, 293] width 41 height 41
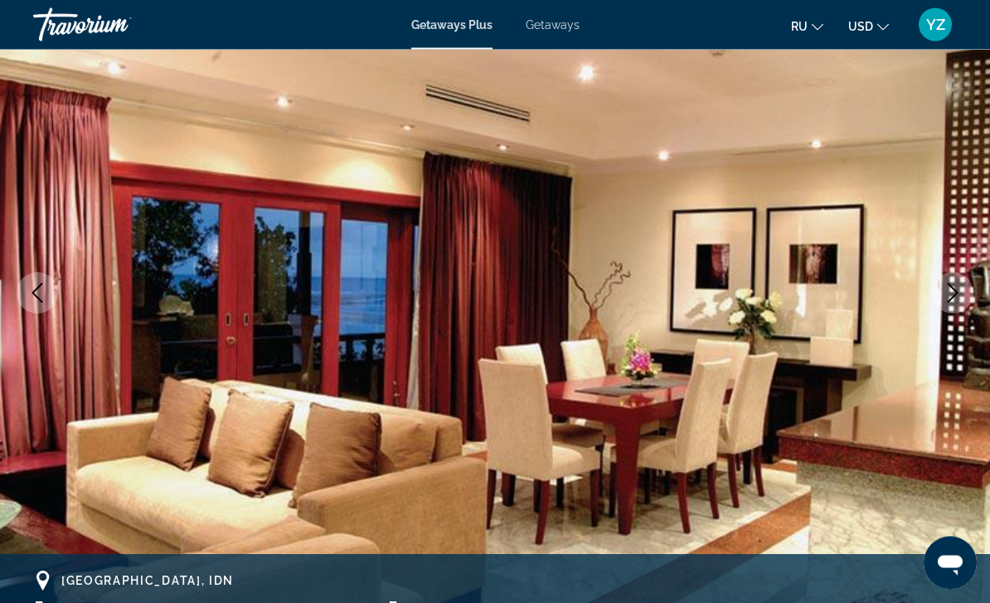
click at [964, 291] on button "Next image" at bounding box center [952, 293] width 41 height 41
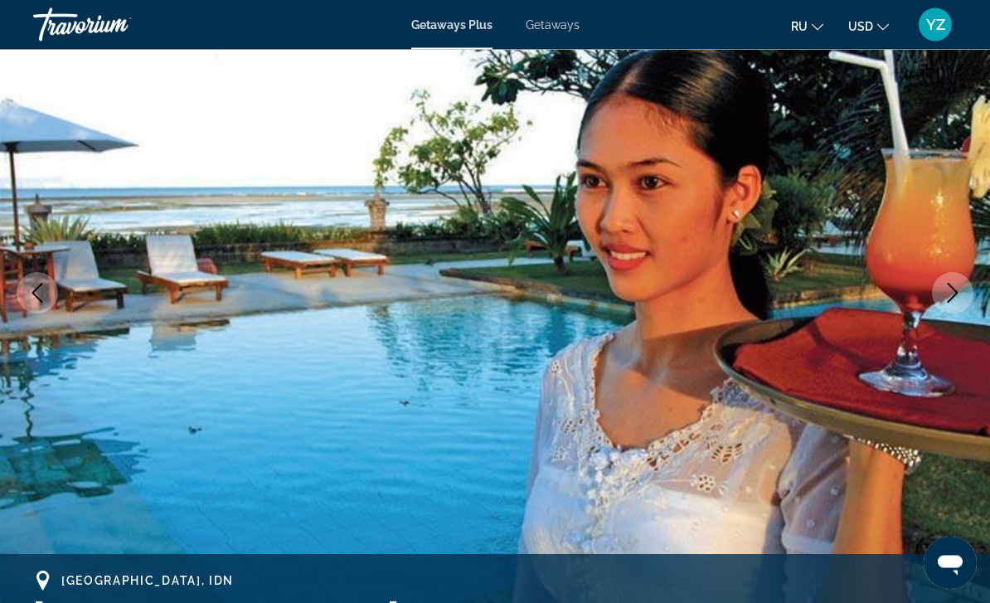
click at [961, 296] on icon "Next image" at bounding box center [953, 294] width 20 height 20
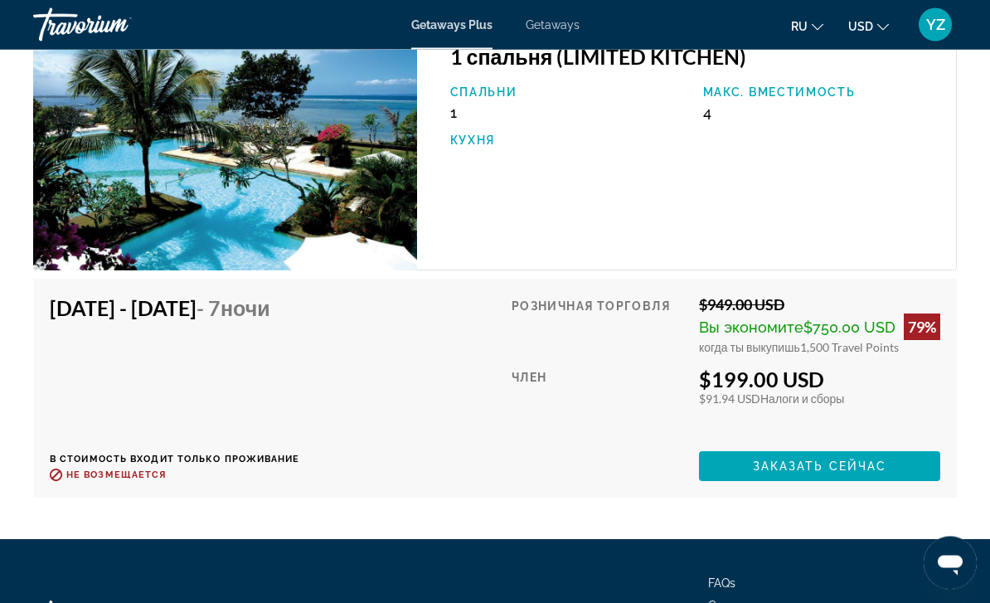
scroll to position [3111, 0]
click at [827, 459] on span "Заказать сейчас" at bounding box center [820, 465] width 134 height 13
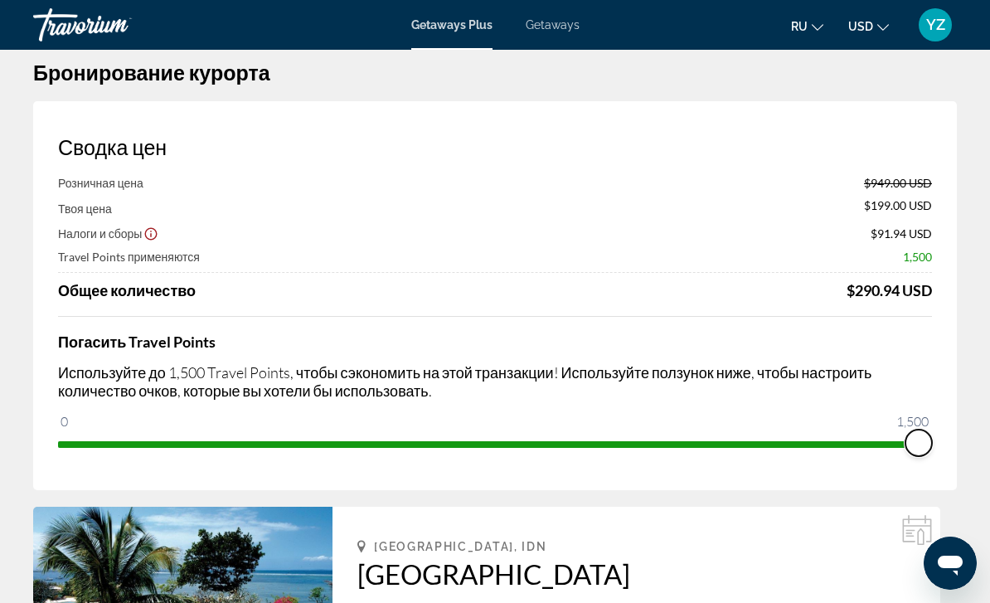
scroll to position [6, 0]
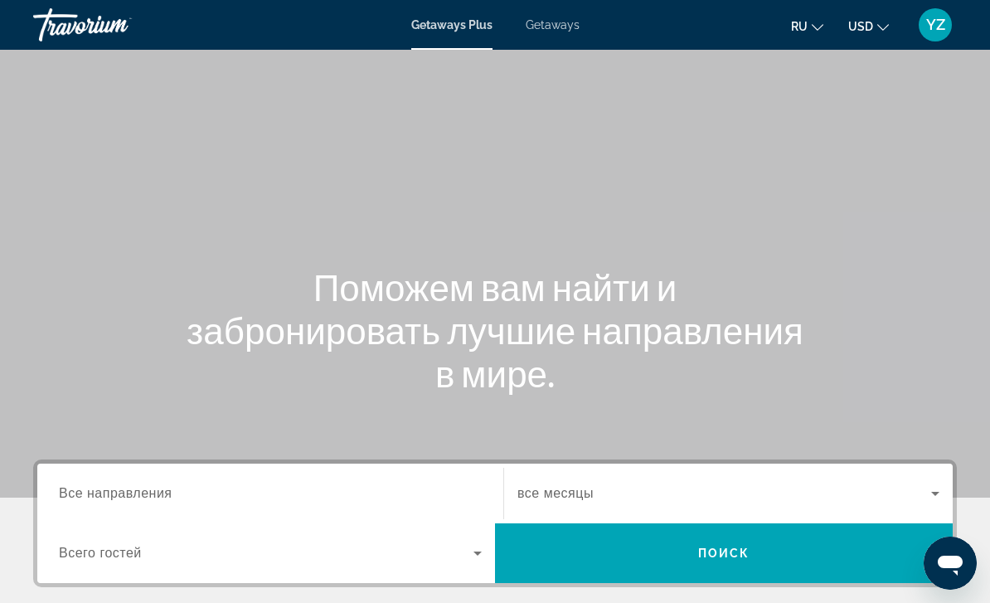
click at [367, 502] on input "Destination Все направления" at bounding box center [270, 494] width 423 height 20
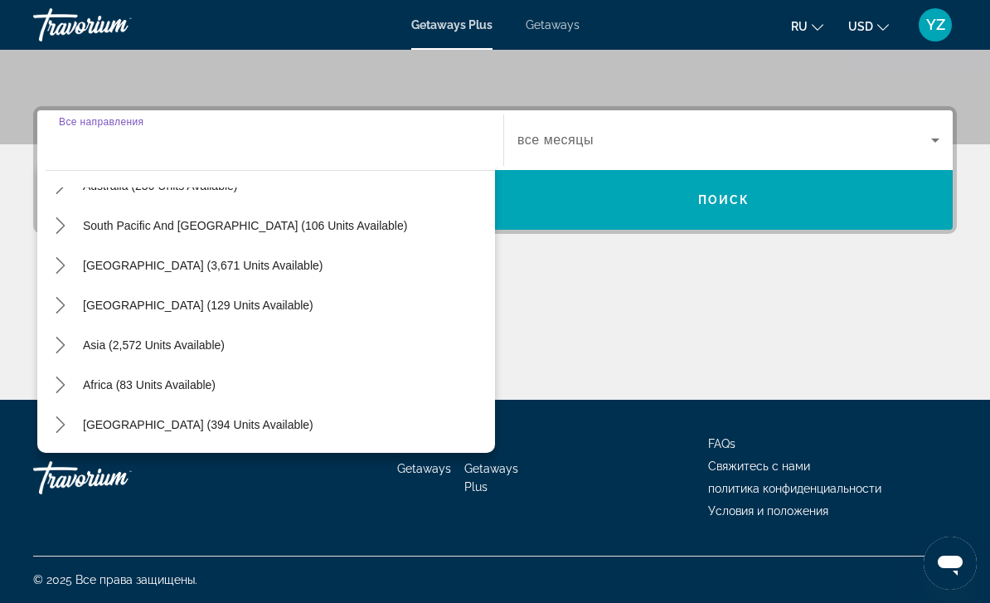
scroll to position [269, 0]
click at [53, 347] on icon "Toggle Asia (2,572 units available) submenu" at bounding box center [60, 345] width 17 height 17
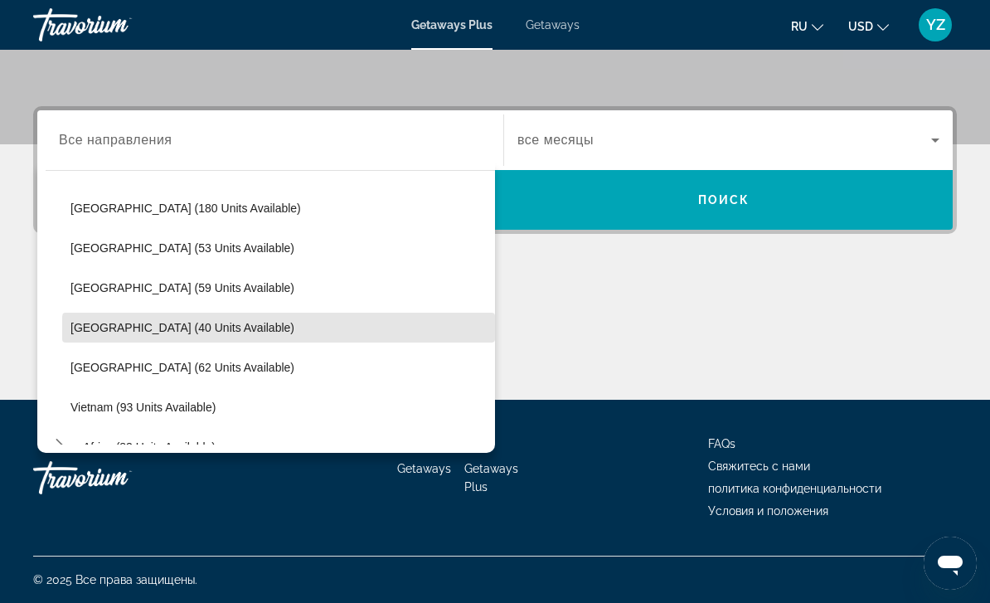
scroll to position [603, 0]
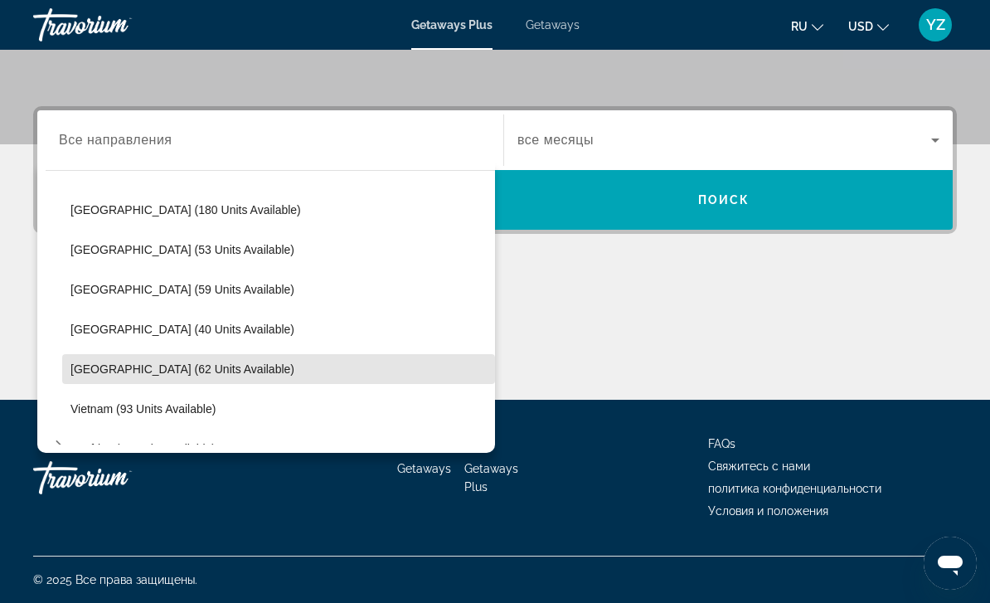
click at [157, 381] on span "Select destination: Thailand (62 units available)" at bounding box center [278, 369] width 433 height 40
type input "**********"
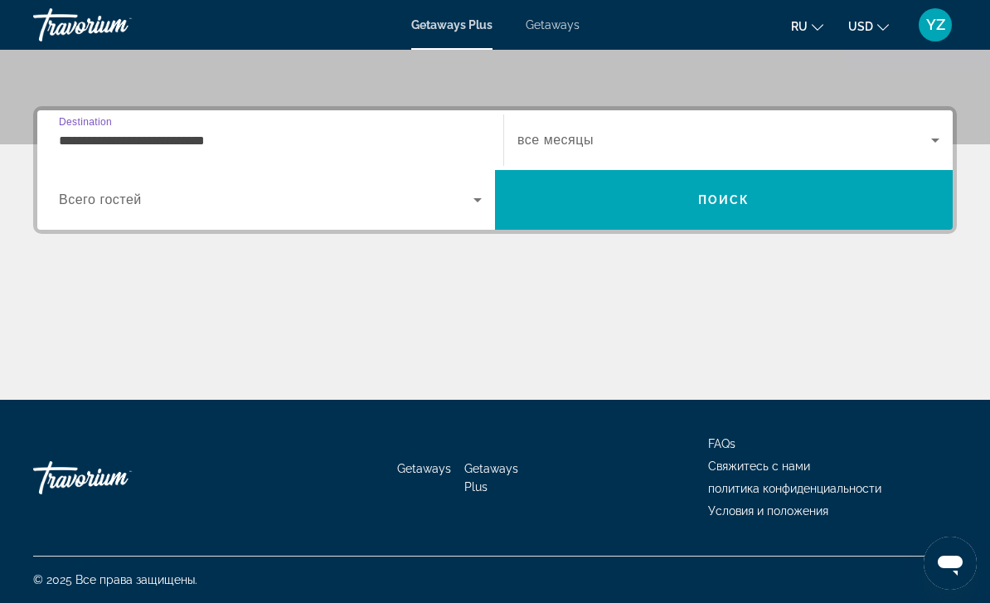
click at [484, 197] on icon "Search widget" at bounding box center [478, 200] width 20 height 20
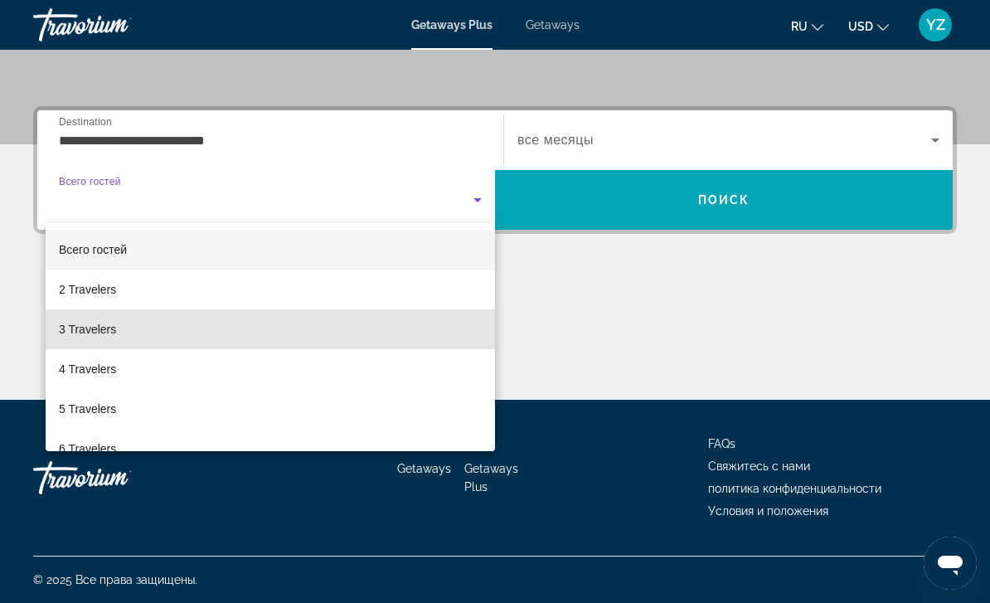
click at [116, 332] on span "3 Travelers" at bounding box center [87, 329] width 57 height 20
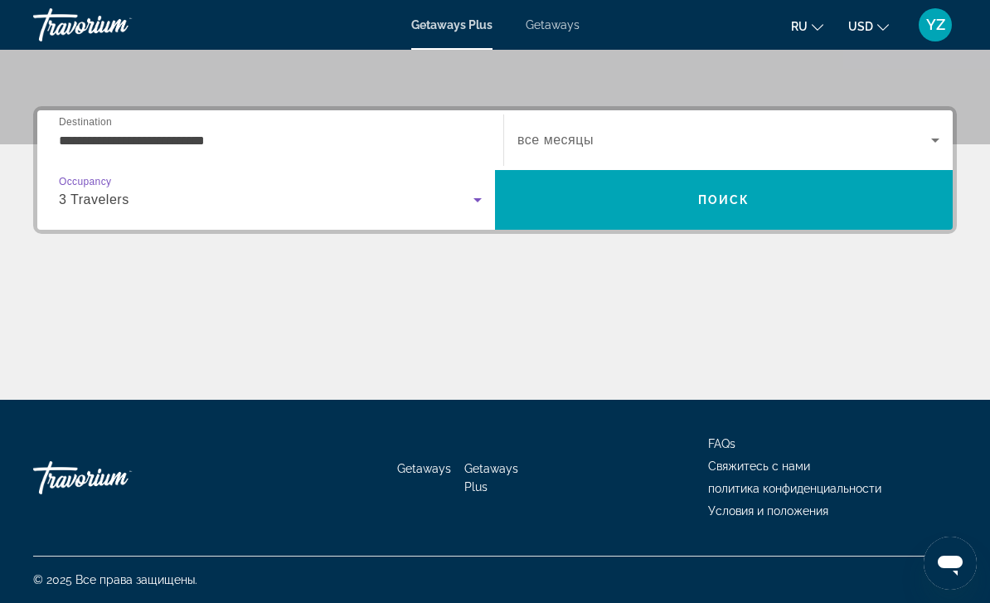
click at [941, 139] on icon "Search widget" at bounding box center [936, 140] width 20 height 20
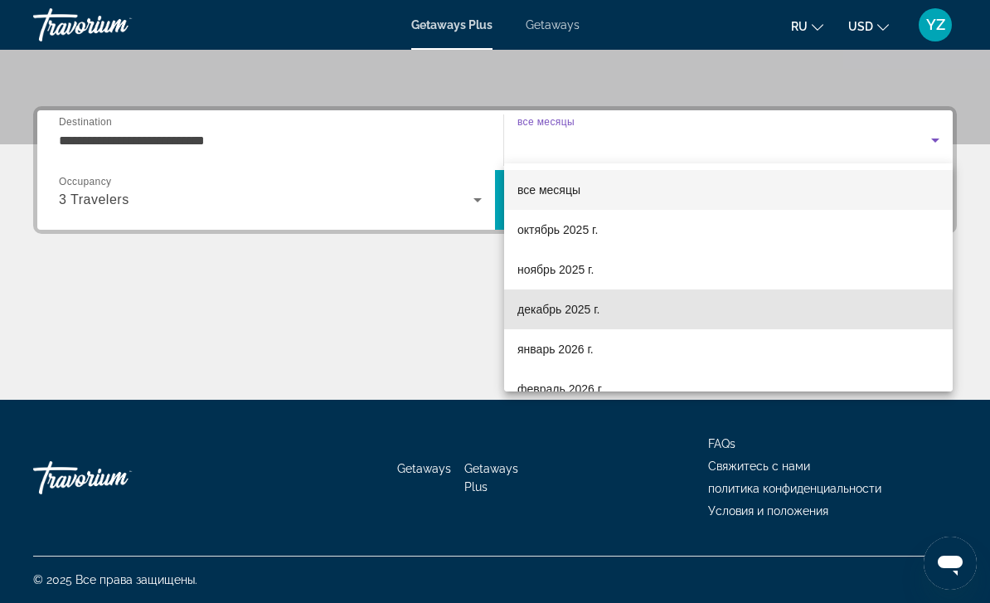
click at [573, 317] on span "декабрь 2025 г." at bounding box center [559, 309] width 82 height 20
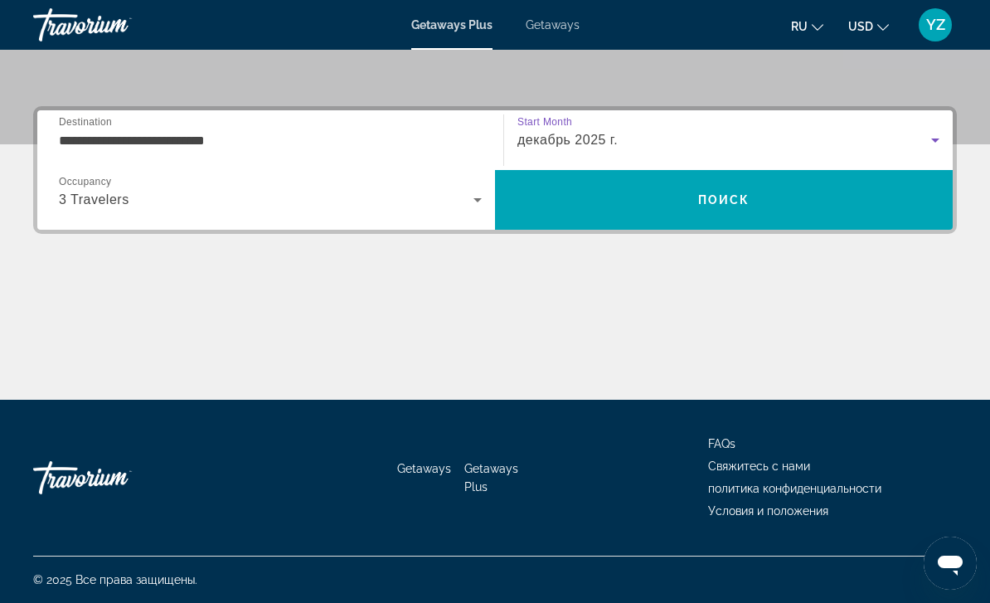
click at [887, 210] on span "Search" at bounding box center [724, 200] width 458 height 40
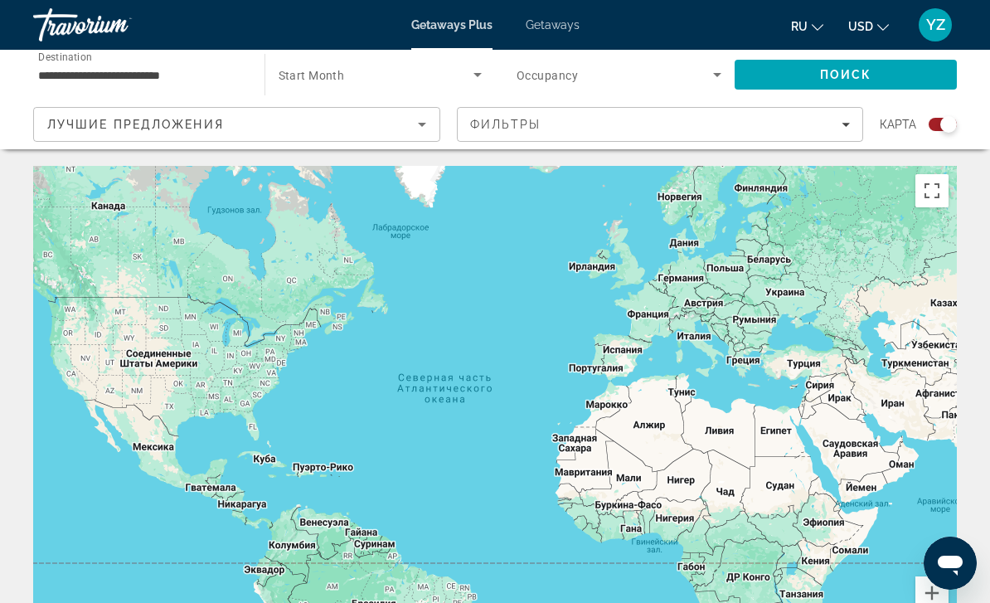
click at [100, 70] on input "**********" at bounding box center [140, 76] width 205 height 20
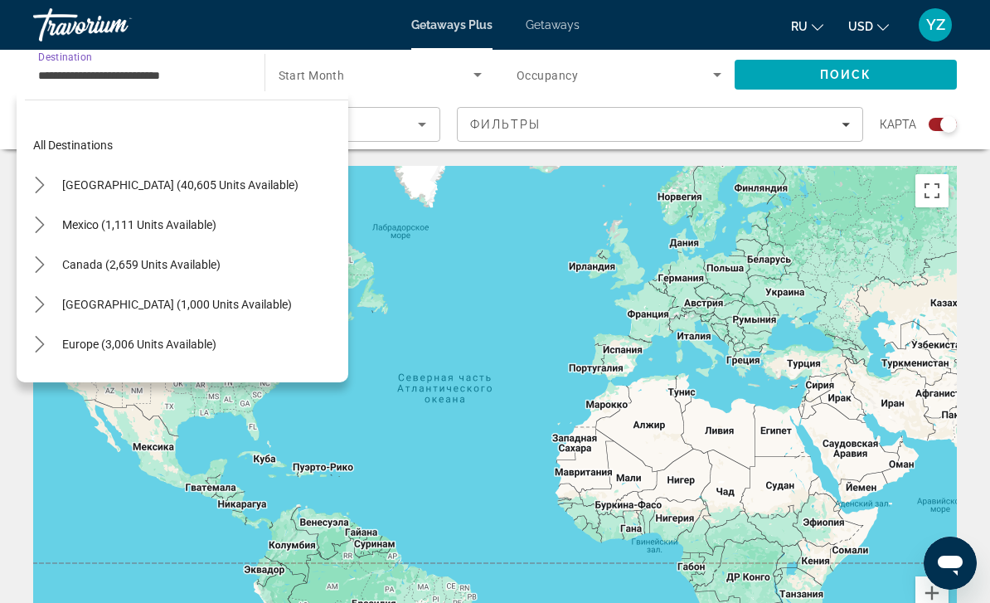
scroll to position [656, 0]
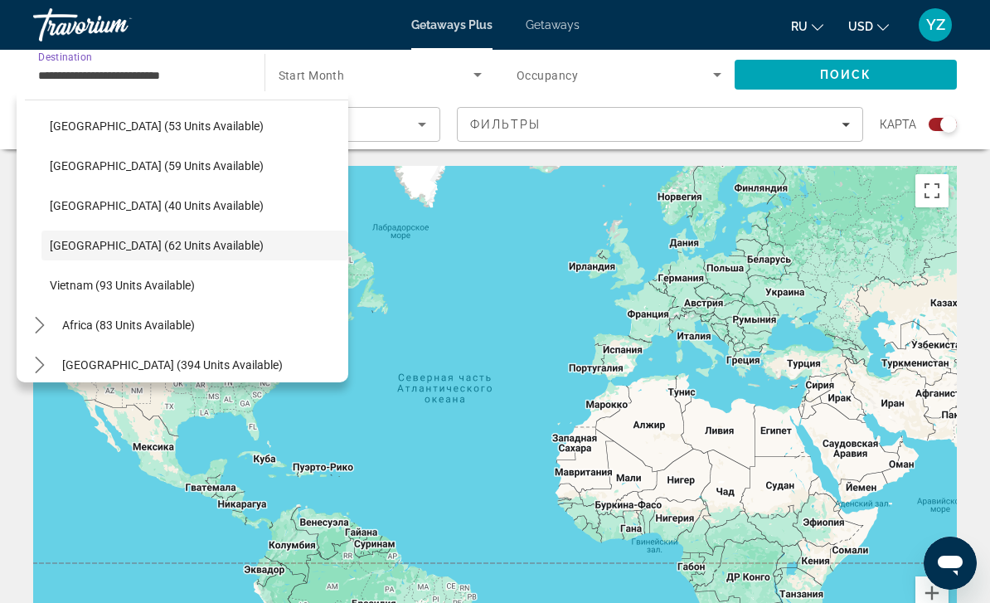
click at [158, 241] on span "[GEOGRAPHIC_DATA] (62 units available)" at bounding box center [157, 245] width 214 height 13
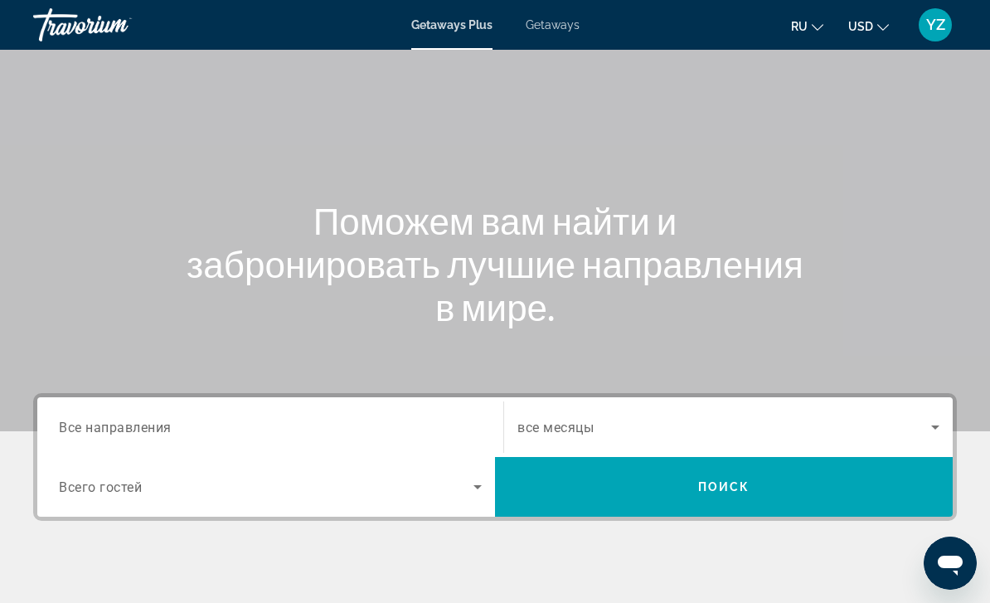
scroll to position [68, 0]
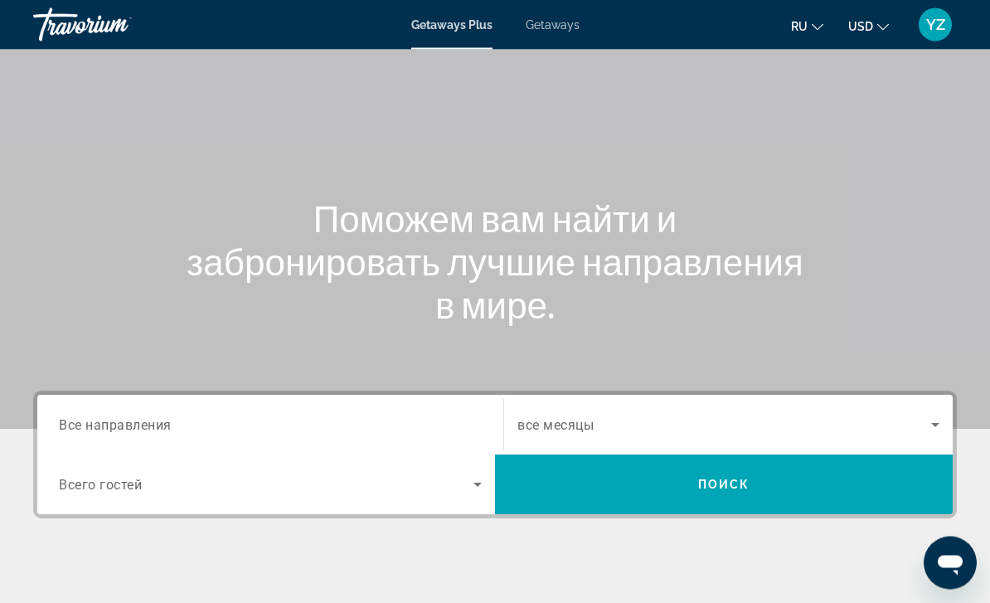
click at [103, 430] on span "Все направления" at bounding box center [115, 425] width 113 height 16
click at [103, 430] on input "Destination Все направления" at bounding box center [270, 426] width 423 height 20
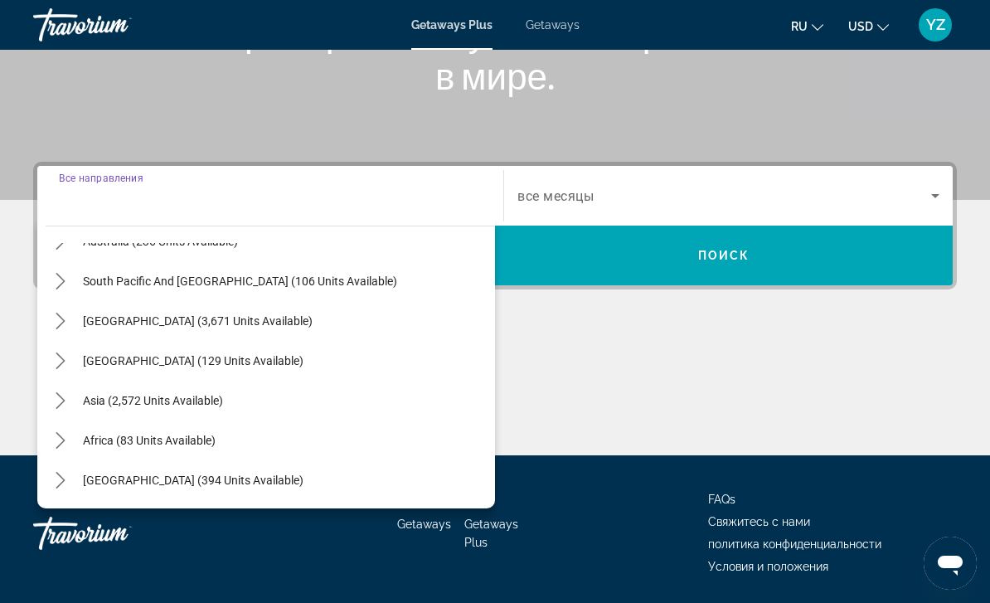
scroll to position [269, 0]
click at [56, 400] on icon "Toggle Asia (2,572 units available) submenu" at bounding box center [60, 400] width 17 height 17
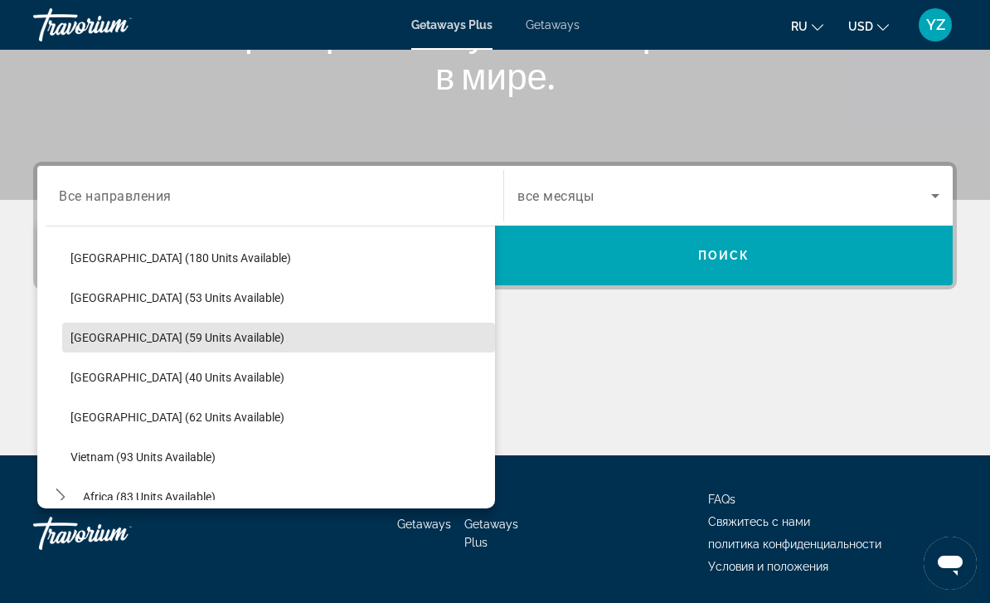
scroll to position [612, 0]
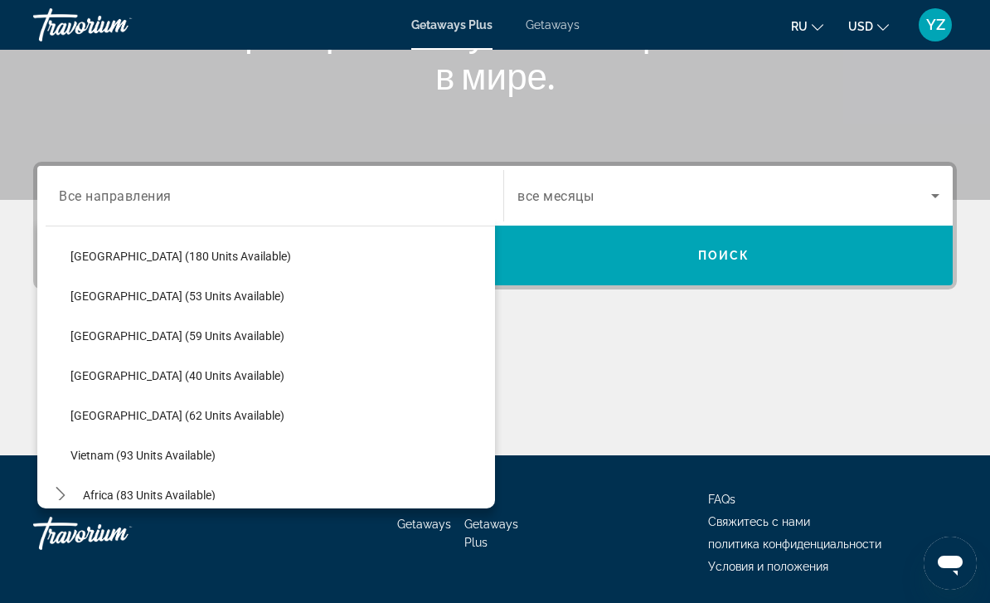
click at [92, 418] on span "[GEOGRAPHIC_DATA] (62 units available)" at bounding box center [178, 415] width 214 height 13
type input "**********"
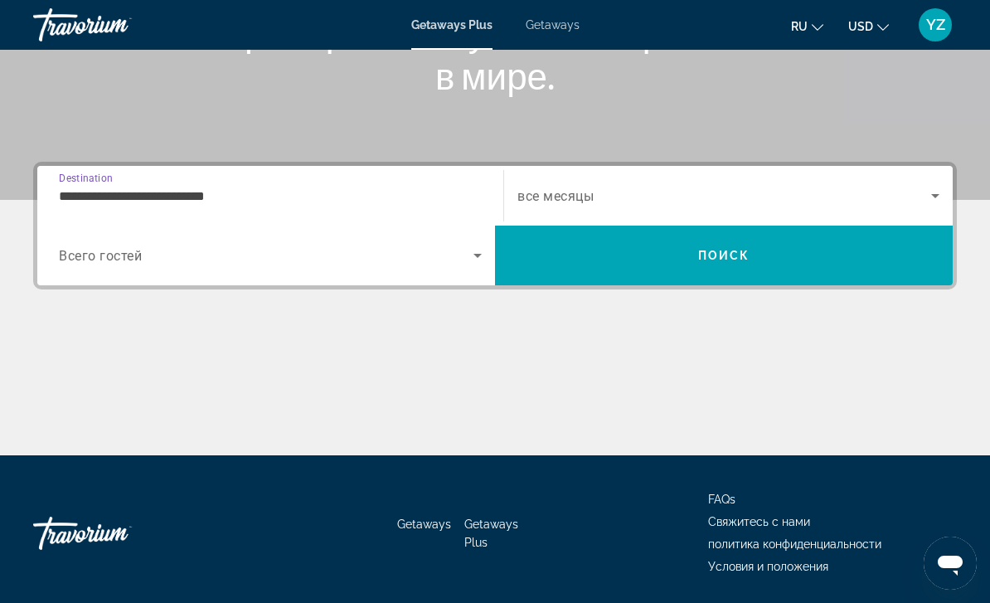
click at [918, 199] on span "Search widget" at bounding box center [725, 196] width 414 height 20
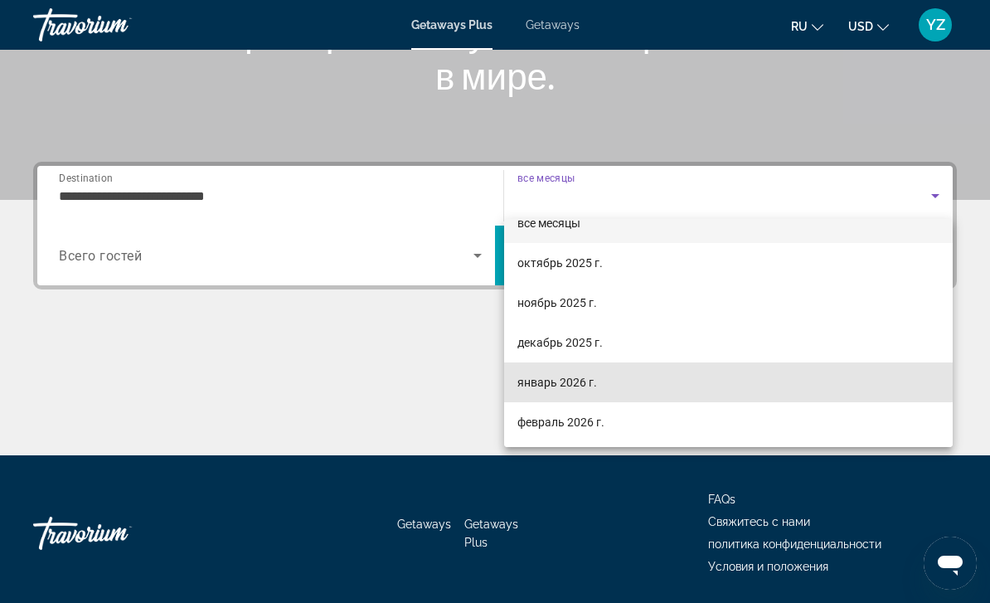
scroll to position [42, 0]
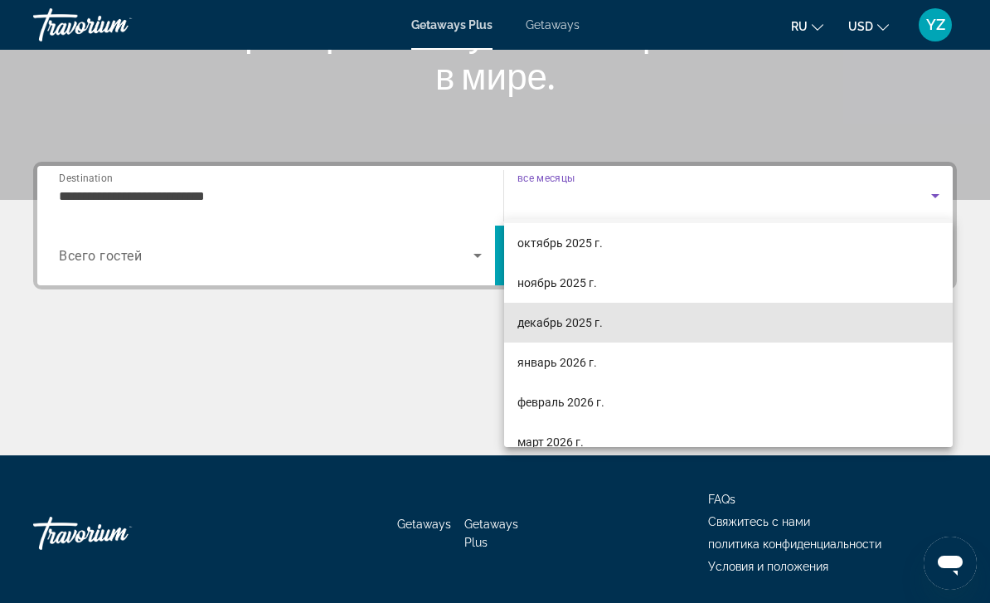
click at [566, 316] on span "декабрь 2025 г." at bounding box center [560, 323] width 85 height 20
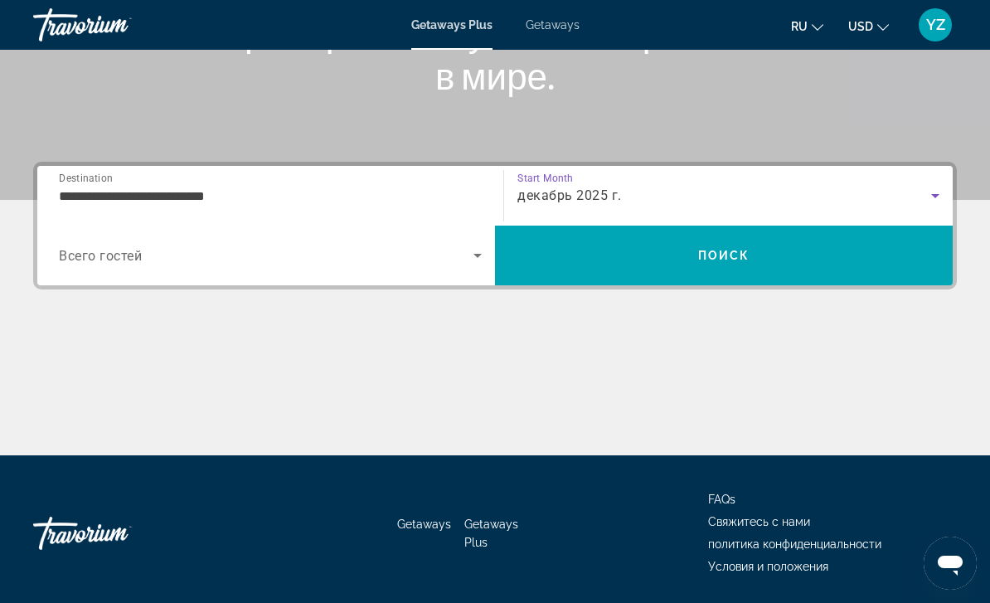
click at [479, 256] on icon "Search widget" at bounding box center [478, 256] width 8 height 4
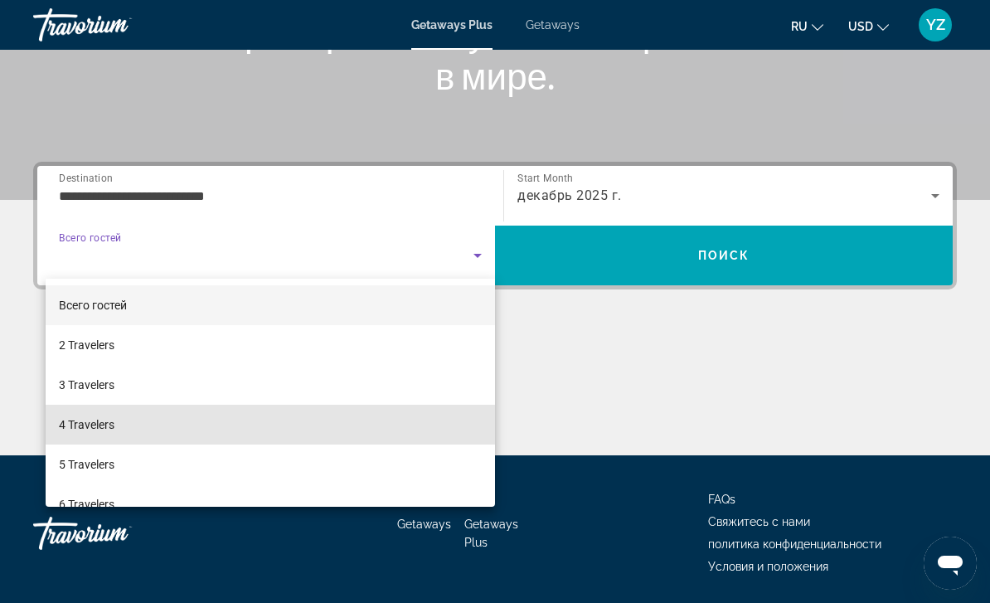
click at [102, 424] on span "4 Travelers" at bounding box center [87, 425] width 56 height 20
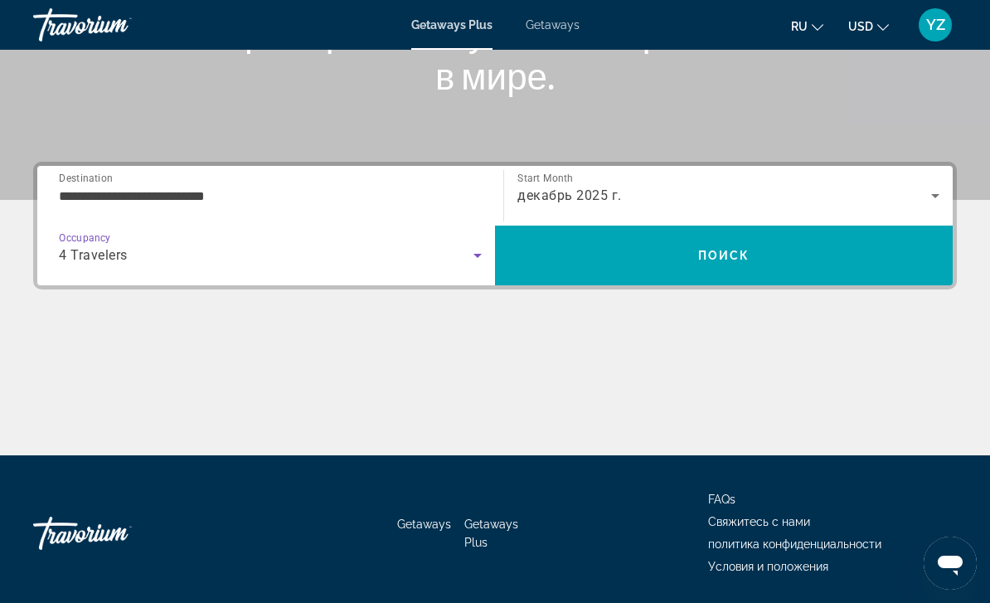
click at [914, 258] on span "Search" at bounding box center [724, 256] width 458 height 40
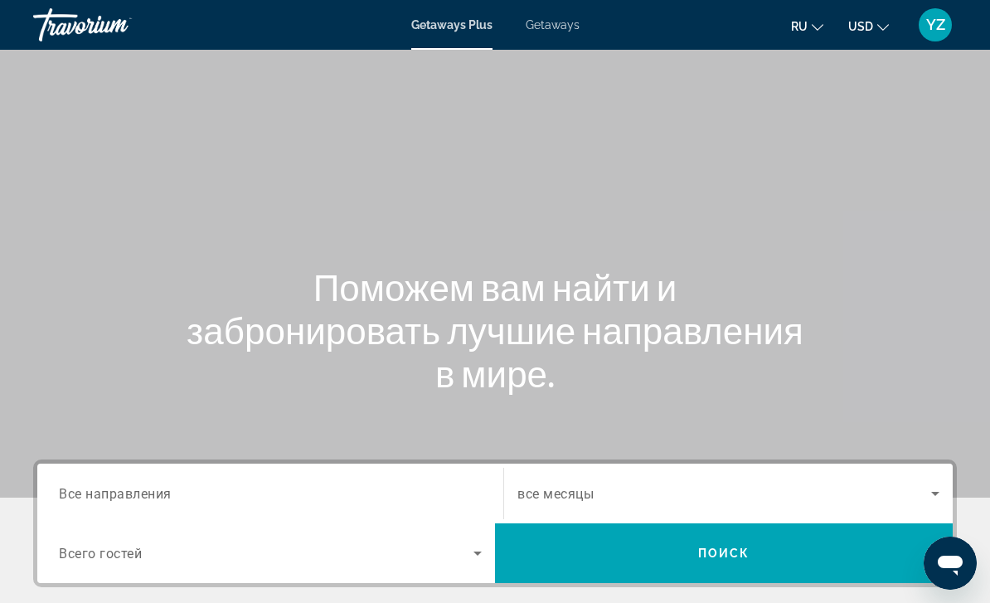
click at [111, 495] on span "Все направления" at bounding box center [115, 493] width 113 height 16
click at [111, 495] on input "Destination Все направления" at bounding box center [270, 494] width 423 height 20
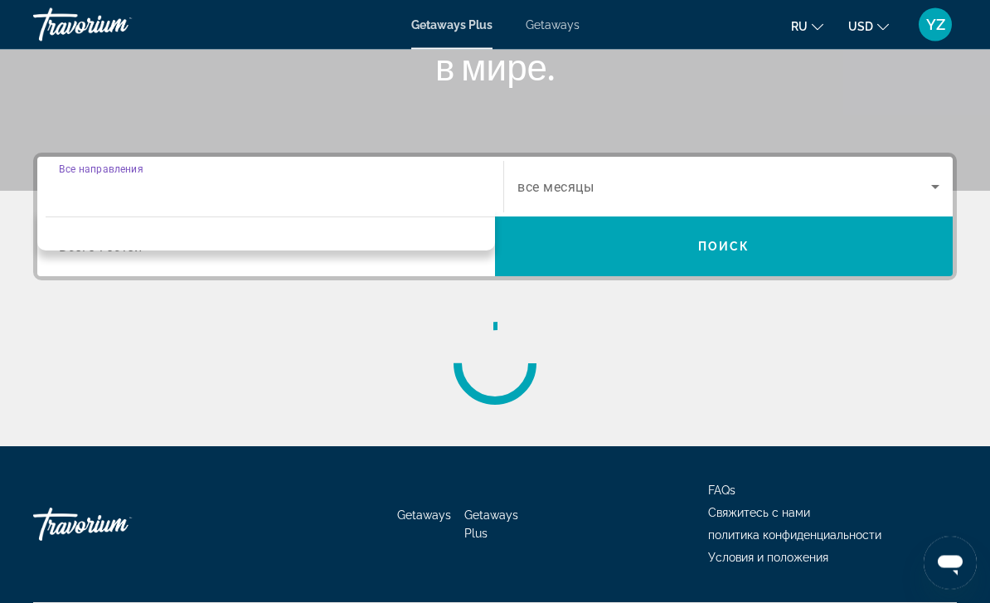
scroll to position [353, 0]
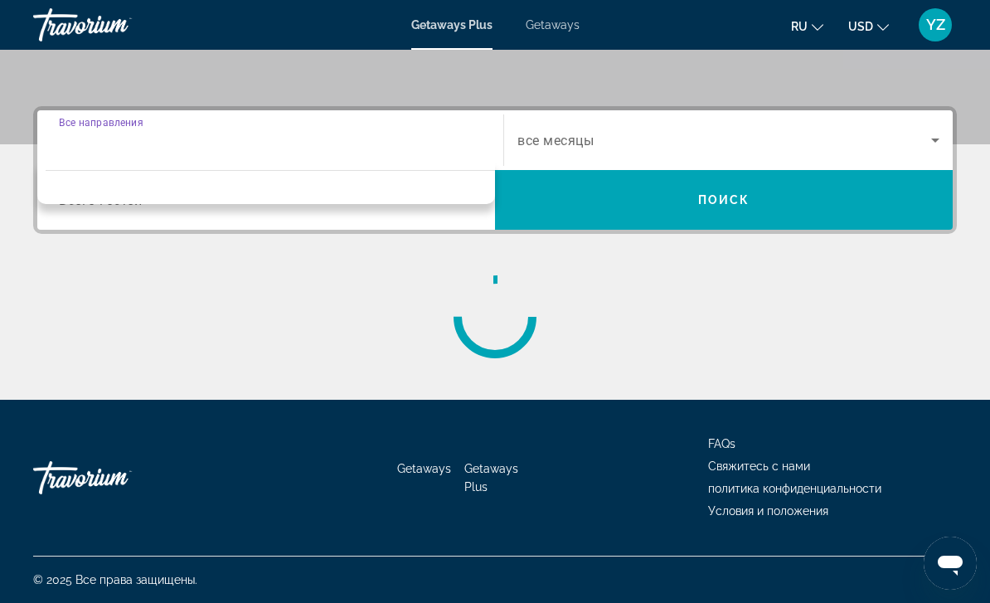
click at [323, 331] on div "Main content" at bounding box center [495, 316] width 924 height 83
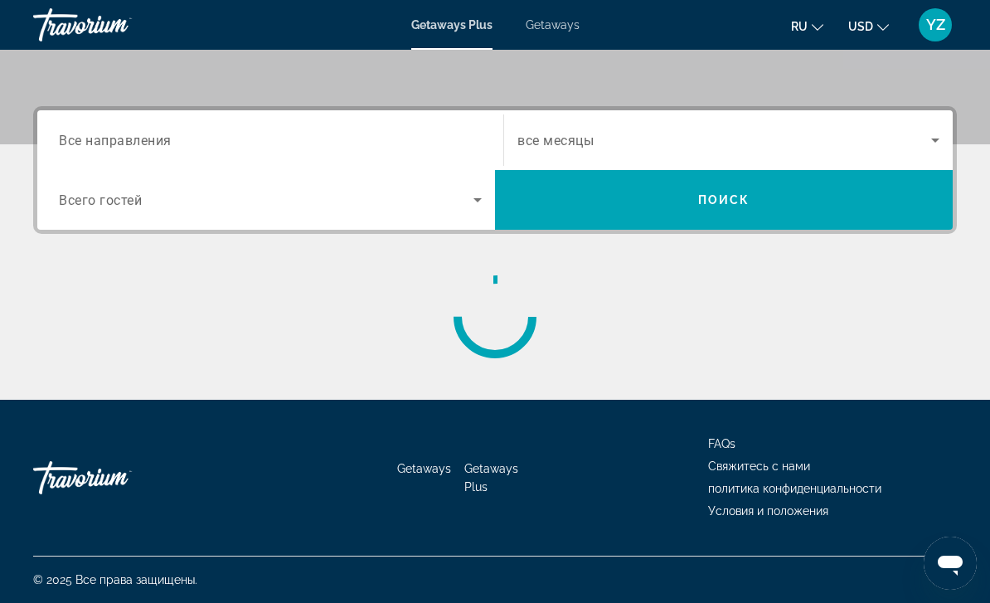
click at [449, 139] on input "Destination Все направления" at bounding box center [270, 141] width 423 height 20
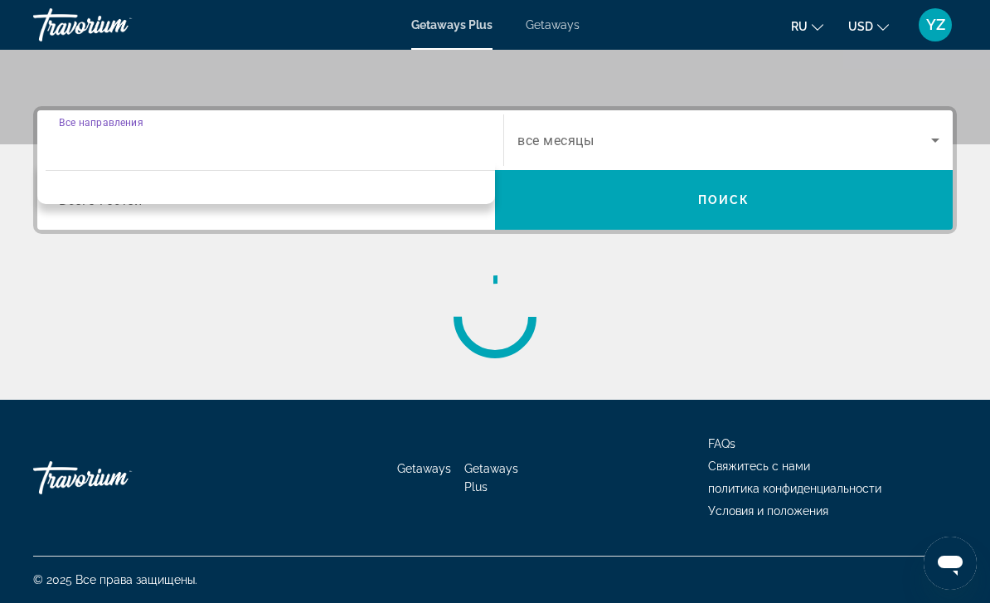
click at [455, 139] on input "Destination Все направления" at bounding box center [270, 141] width 423 height 20
click at [935, 355] on div "Main content" at bounding box center [495, 316] width 924 height 83
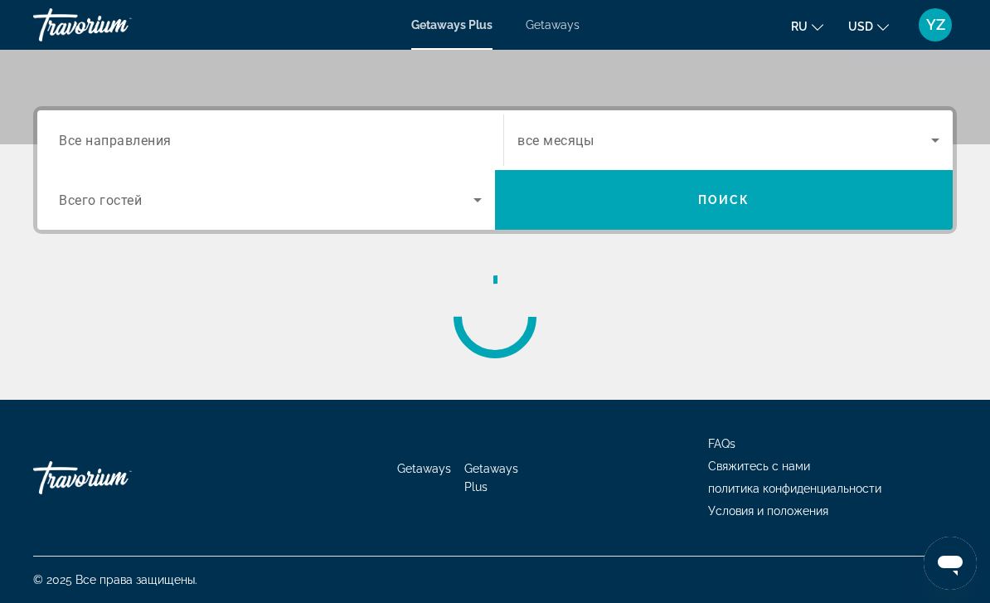
click at [121, 145] on span "Все направления" at bounding box center [115, 140] width 113 height 16
click at [121, 145] on input "Destination Все направления" at bounding box center [270, 141] width 423 height 20
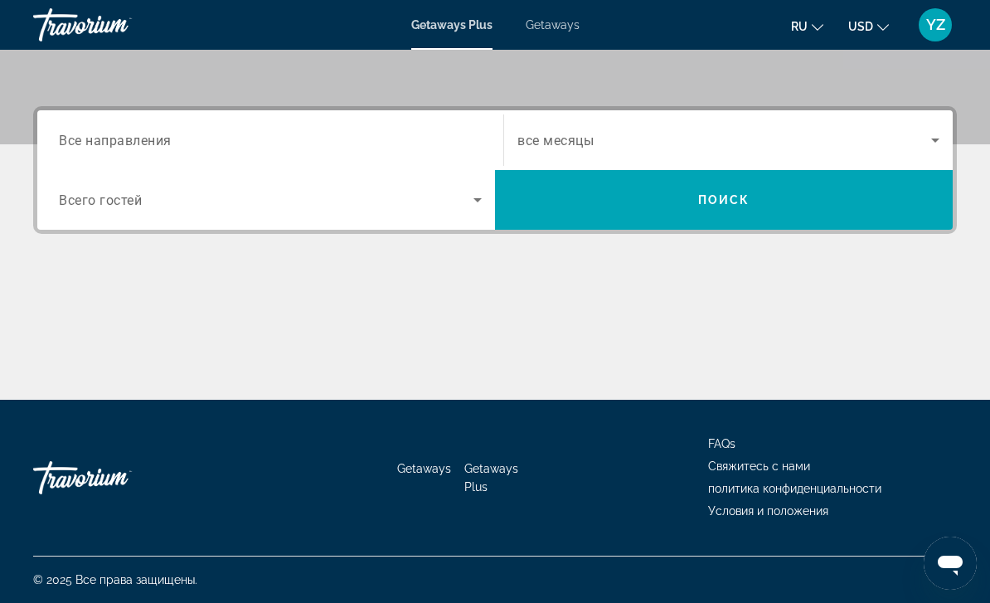
click at [131, 139] on span "Все направления" at bounding box center [115, 140] width 113 height 16
click at [131, 139] on input "Destination Все направления" at bounding box center [270, 141] width 423 height 20
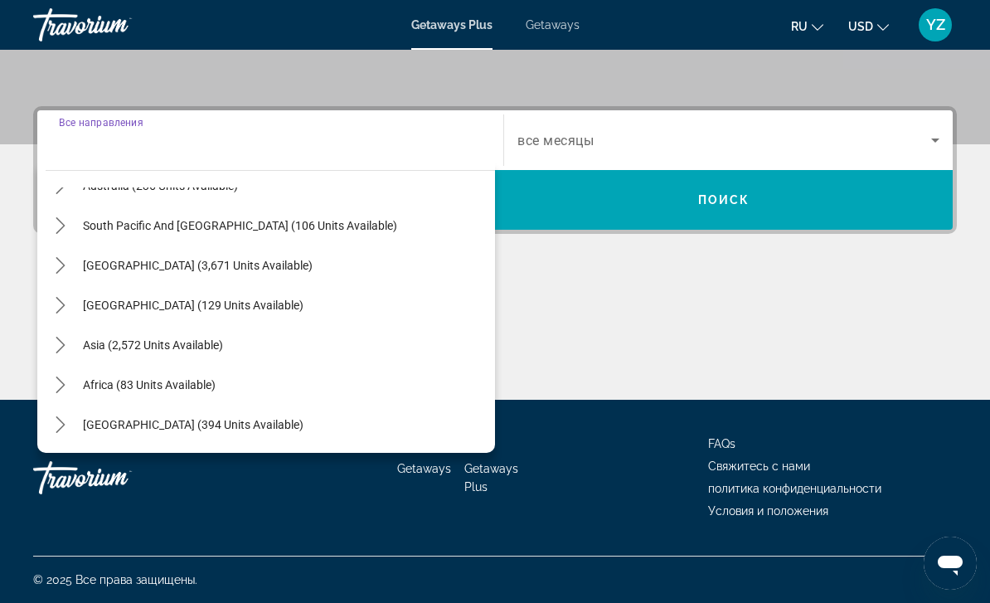
scroll to position [269, 0]
click at [57, 345] on icon "Toggle Asia (2,572 units available) submenu" at bounding box center [60, 345] width 17 height 17
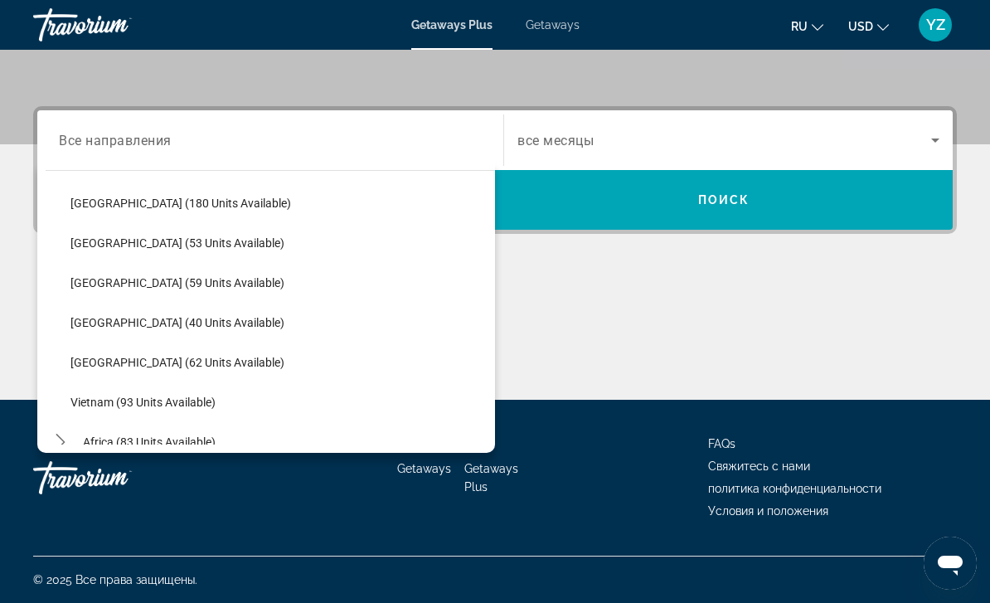
scroll to position [609, 0]
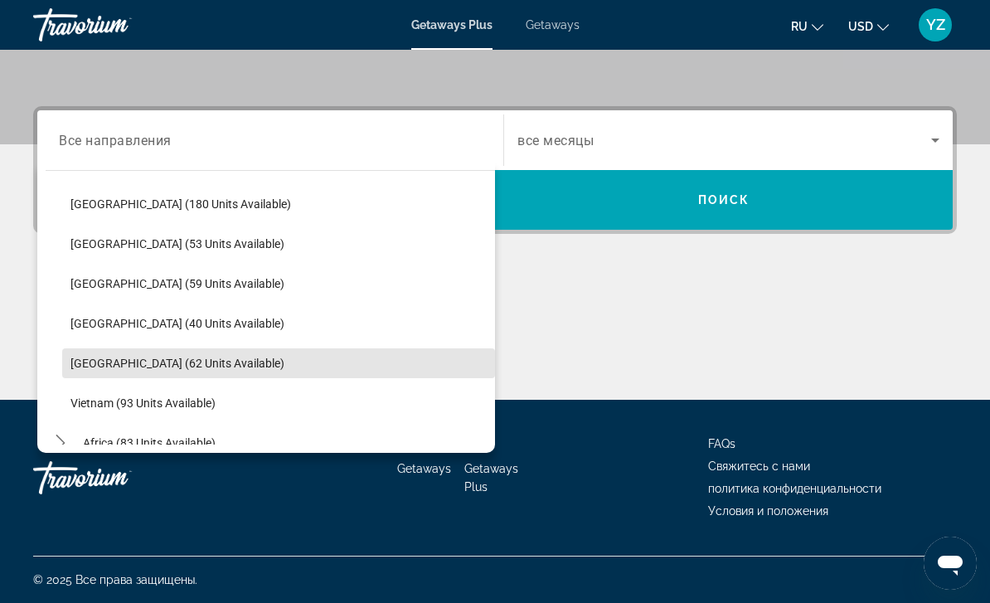
click at [83, 370] on span "Select destination: Thailand (62 units available)" at bounding box center [278, 363] width 433 height 40
type input "**********"
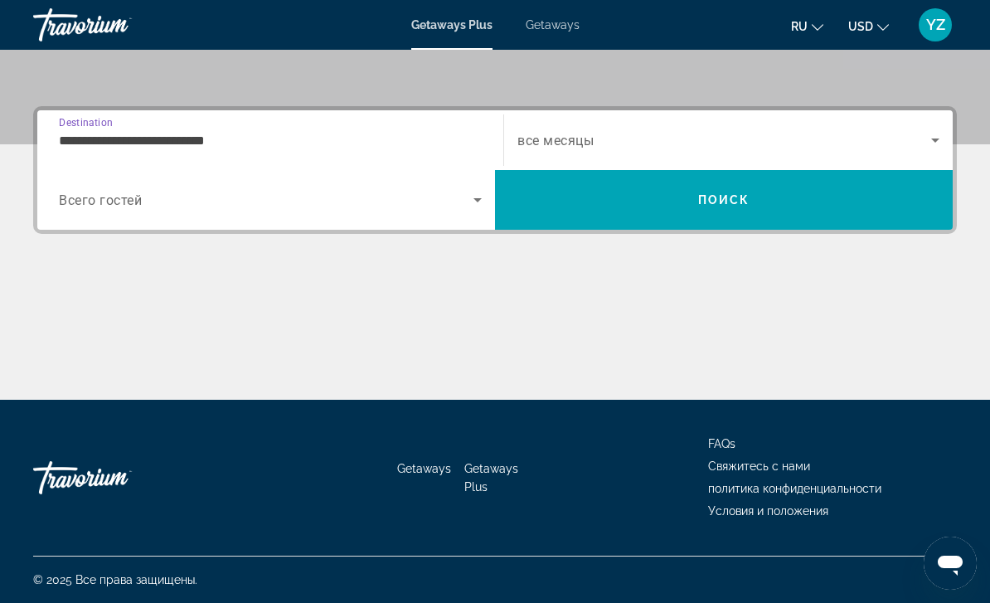
click at [477, 207] on icon "Search widget" at bounding box center [478, 200] width 20 height 20
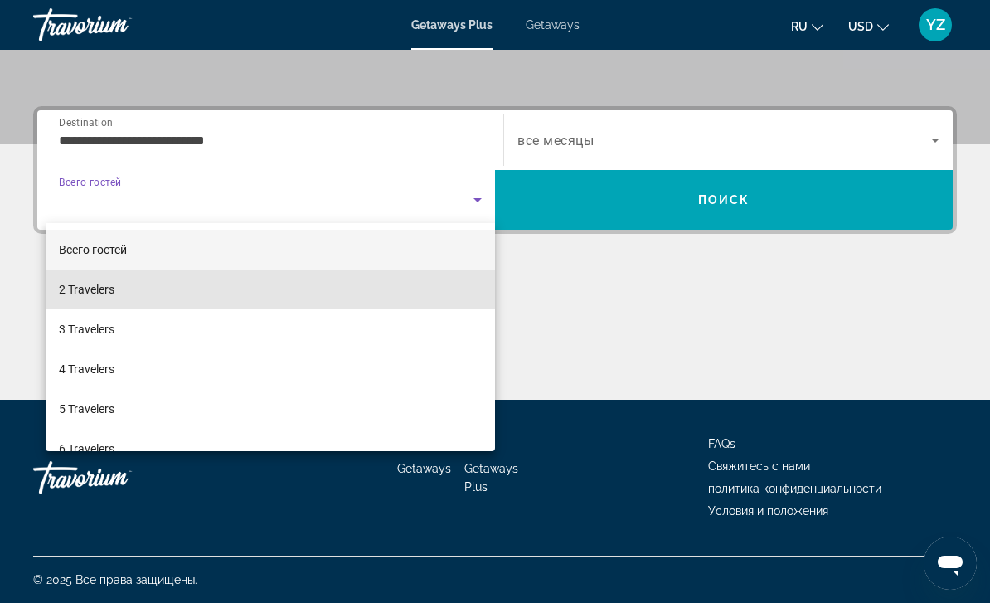
click at [252, 295] on mat-option "2 Travelers" at bounding box center [271, 290] width 450 height 40
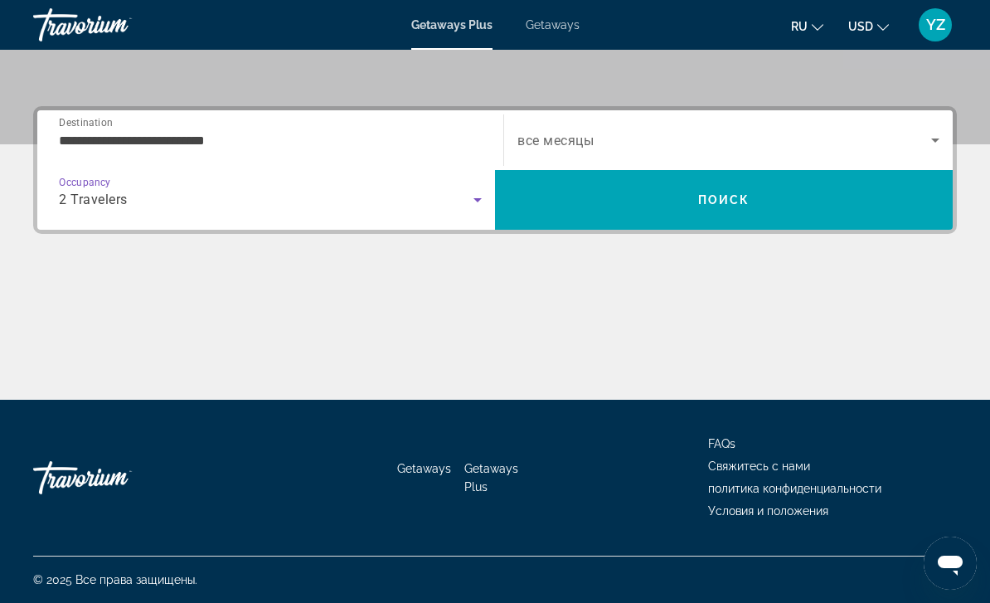
click at [862, 204] on span "Search" at bounding box center [724, 200] width 458 height 40
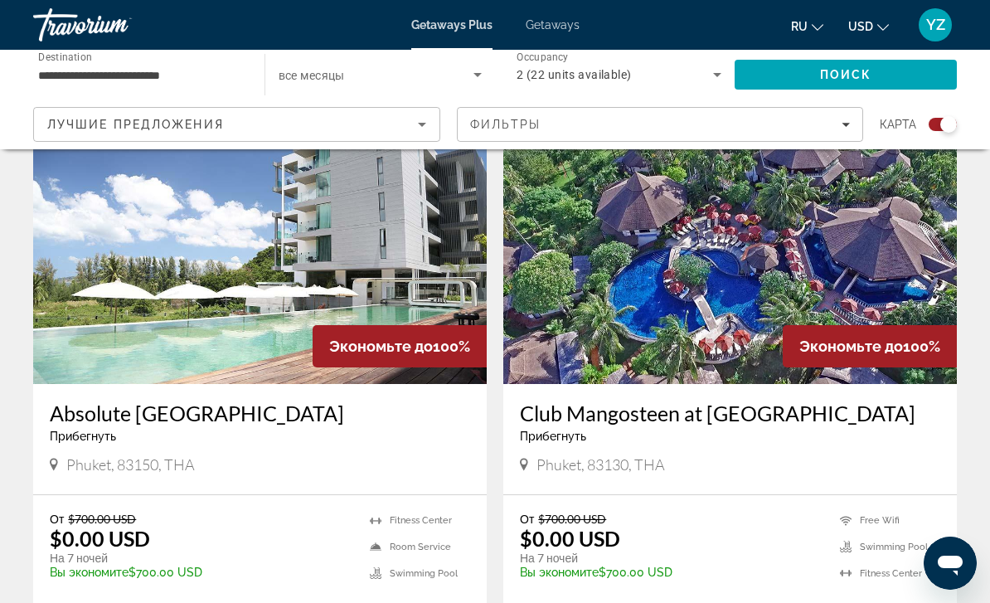
scroll to position [603, 0]
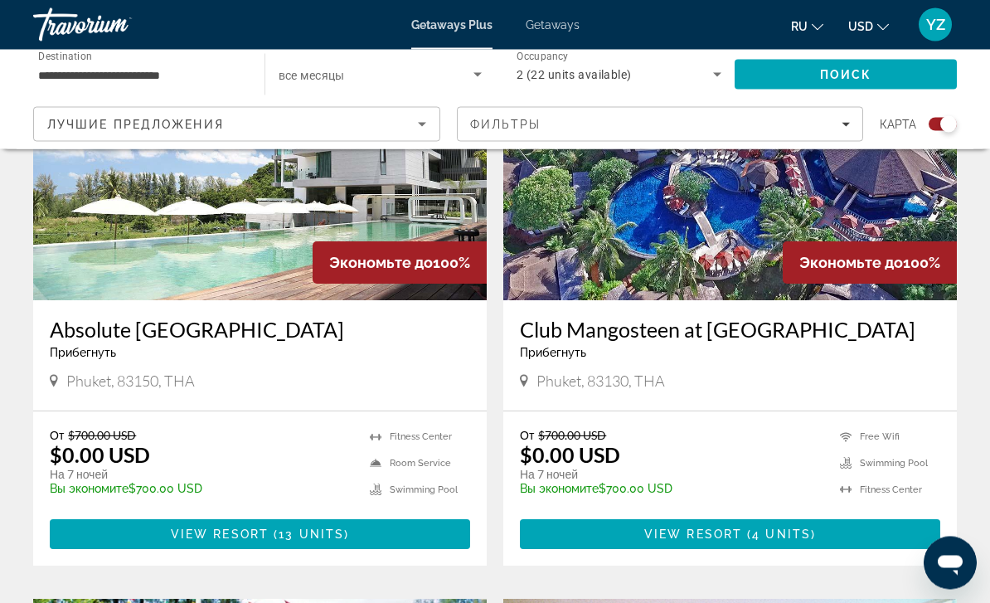
click at [892, 206] on img "Main content" at bounding box center [730, 168] width 454 height 265
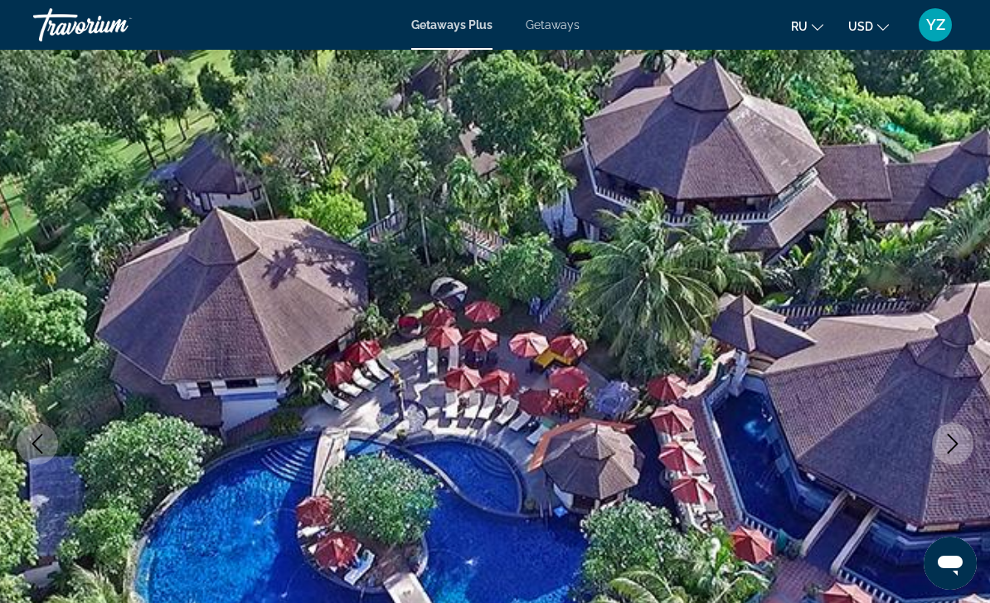
click at [955, 460] on button "Next image" at bounding box center [952, 443] width 41 height 41
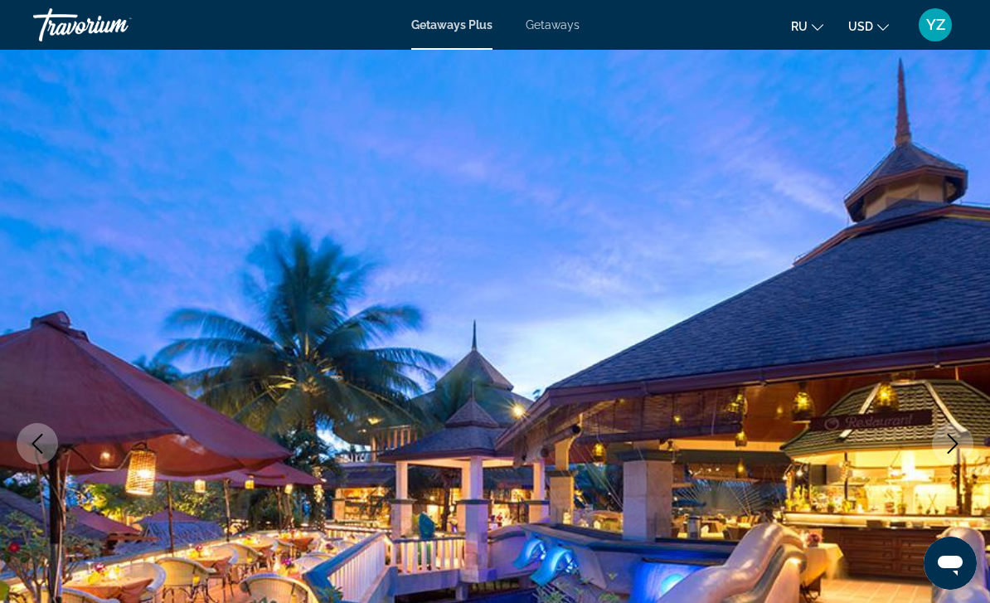
click at [963, 455] on button "Next image" at bounding box center [952, 443] width 41 height 41
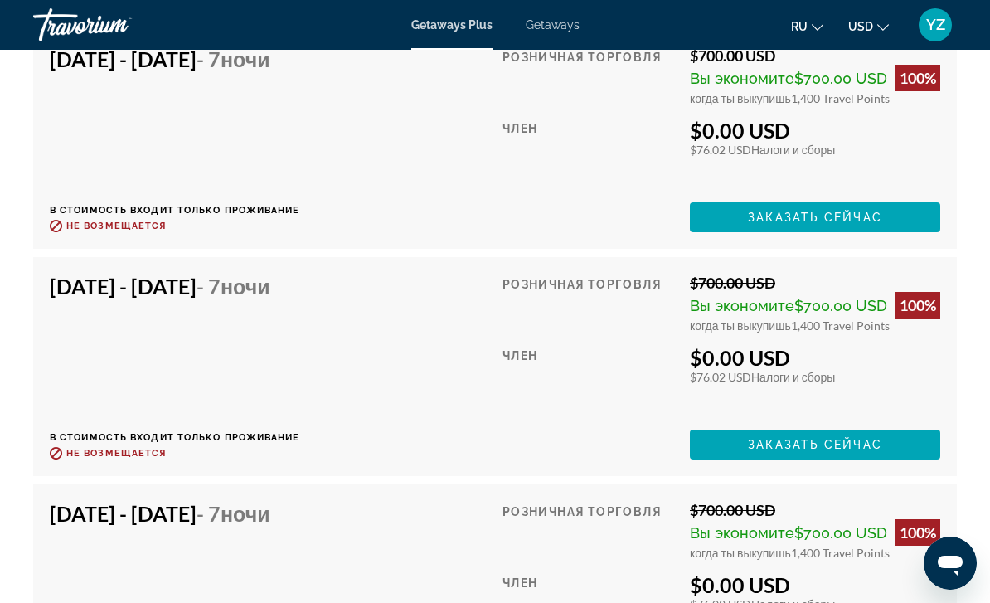
scroll to position [3349, 0]
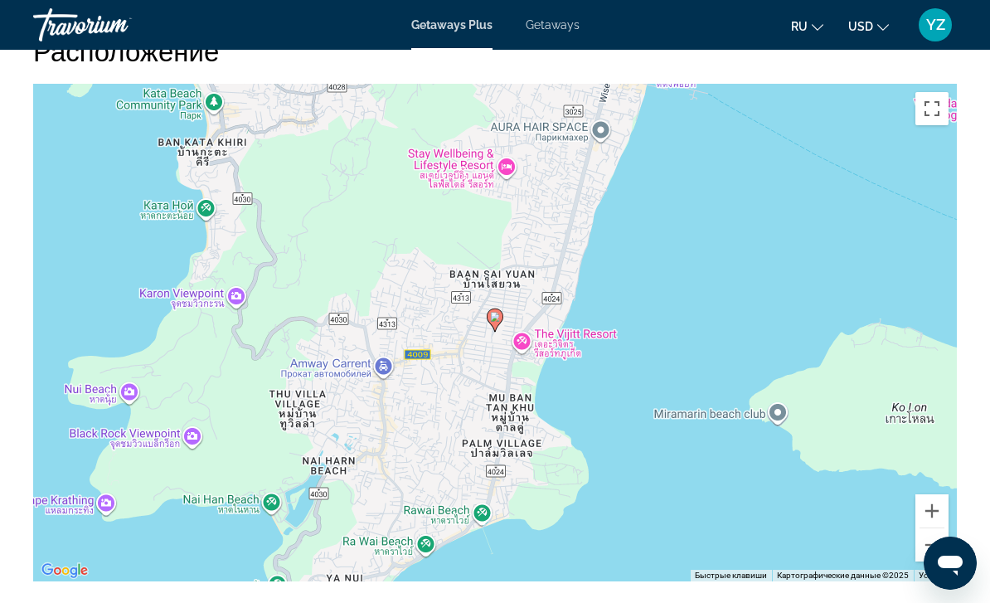
scroll to position [2511, 0]
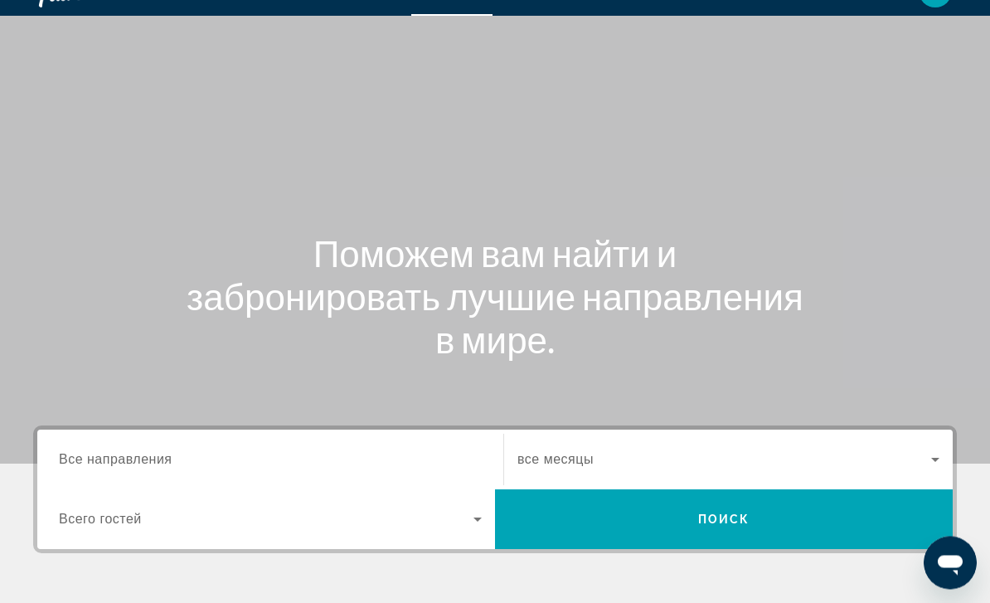
scroll to position [33, 0]
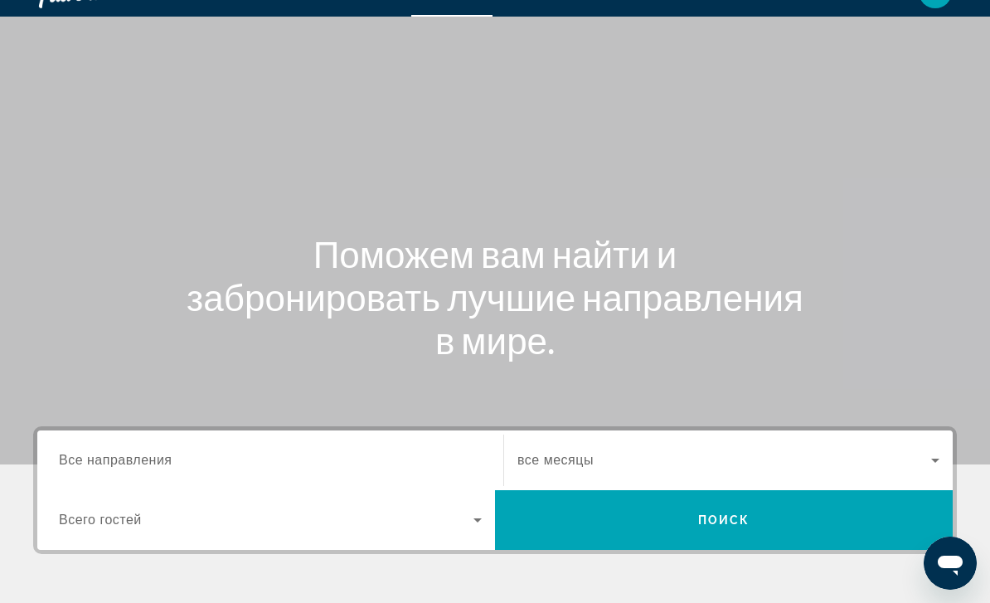
click at [119, 465] on span "Все направления" at bounding box center [116, 460] width 114 height 14
click at [119, 465] on input "Destination Все направления" at bounding box center [270, 461] width 423 height 20
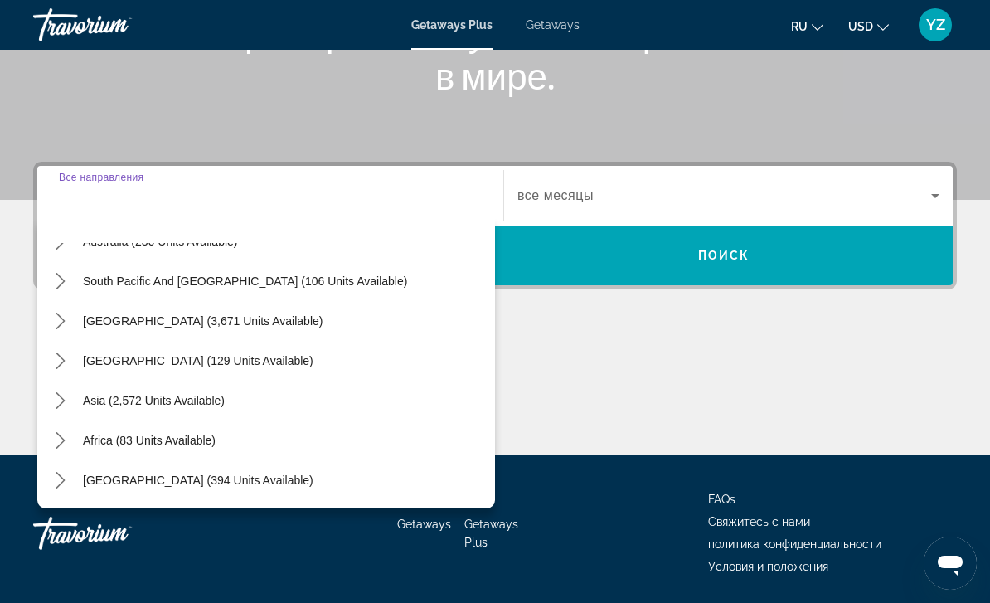
scroll to position [269, 0]
click at [59, 410] on mat-icon "Toggle Asia (2,572 units available) submenu" at bounding box center [60, 401] width 29 height 29
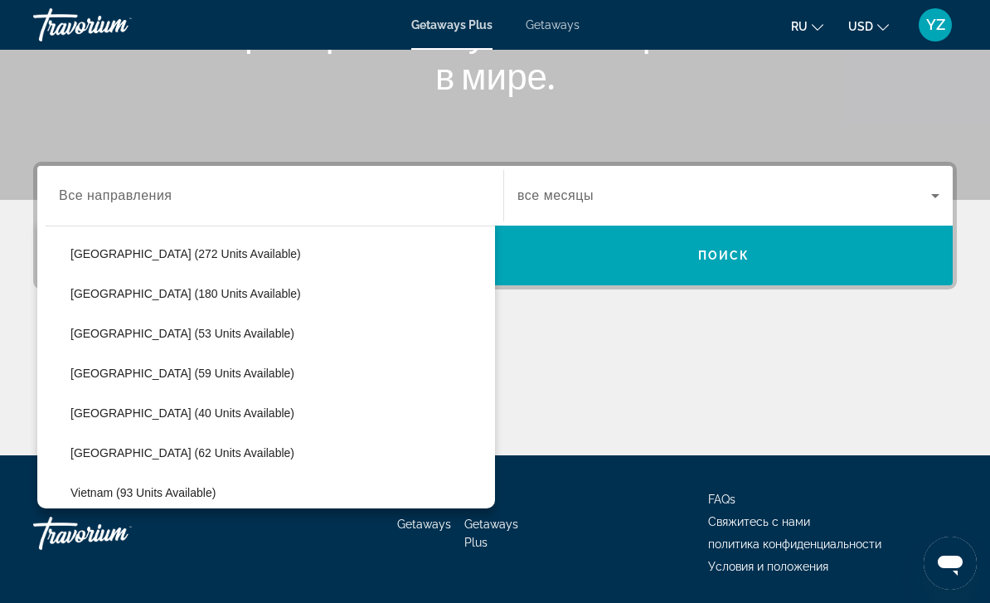
scroll to position [576, 0]
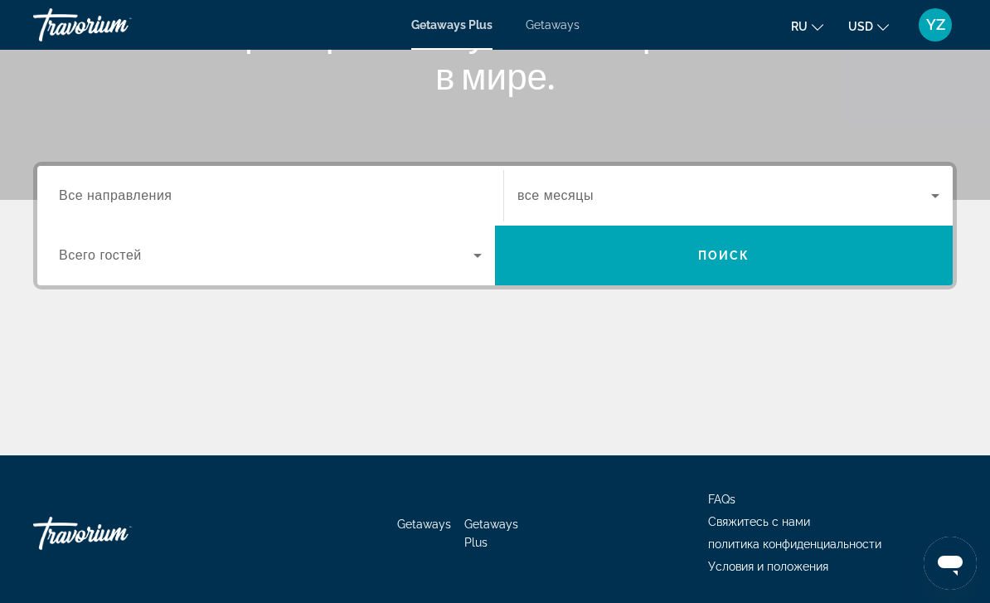
click at [423, 197] on input "Destination Все направления" at bounding box center [270, 197] width 423 height 20
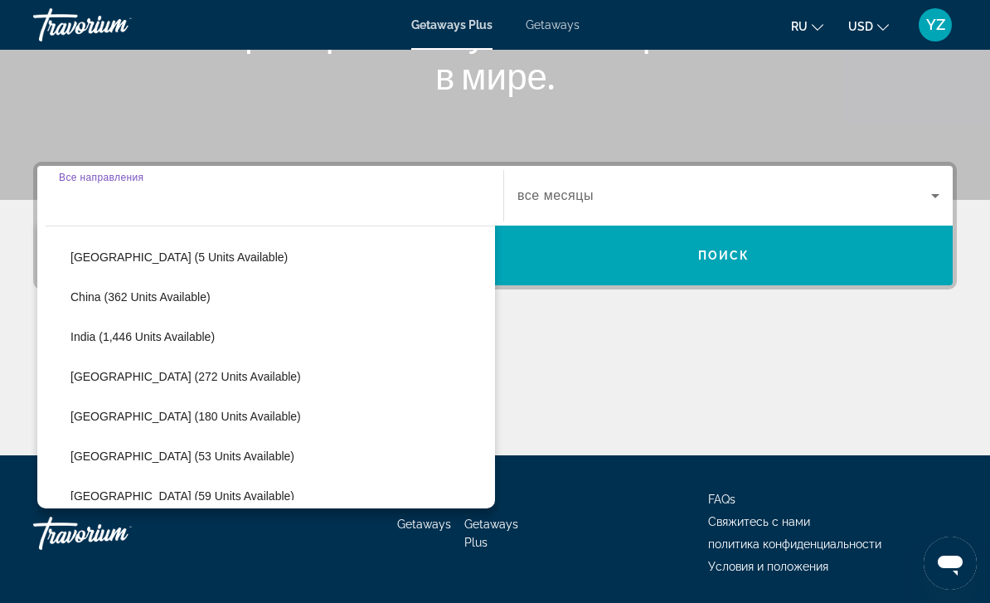
scroll to position [468, 0]
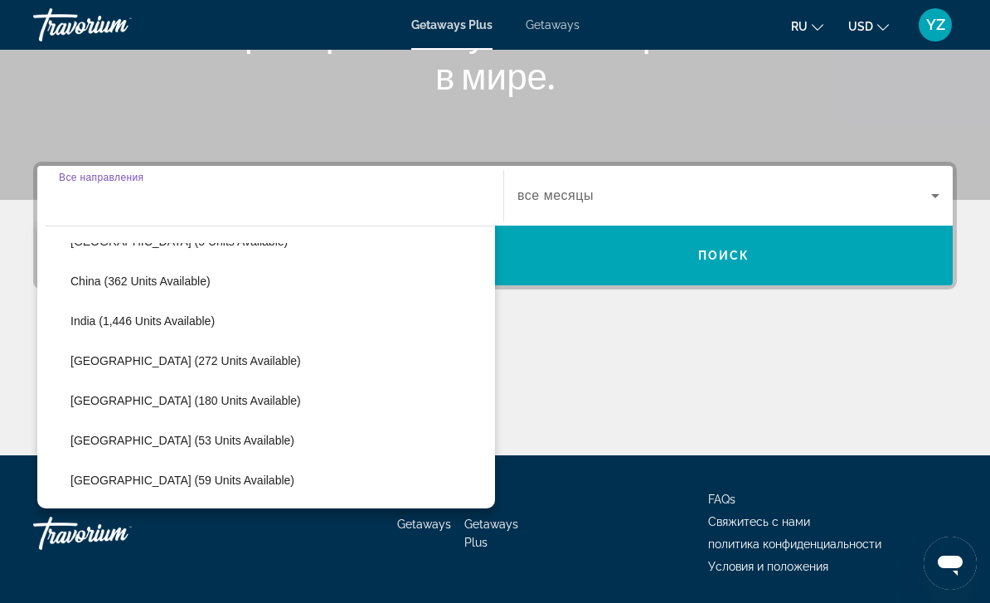
click at [151, 440] on span "[GEOGRAPHIC_DATA] (53 units available)" at bounding box center [183, 440] width 224 height 13
type input "**********"
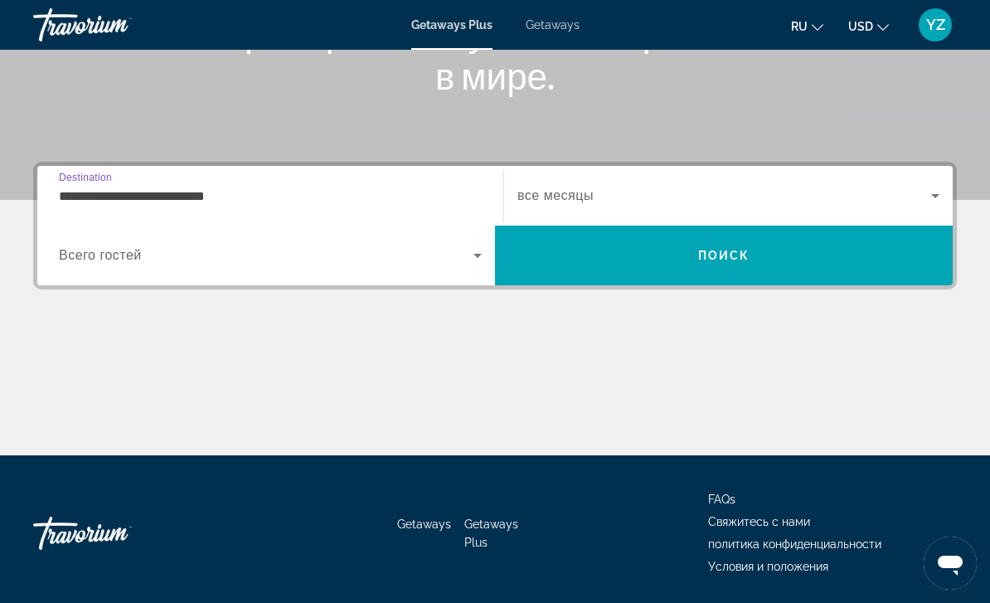
click at [466, 257] on span "Search widget" at bounding box center [266, 256] width 415 height 20
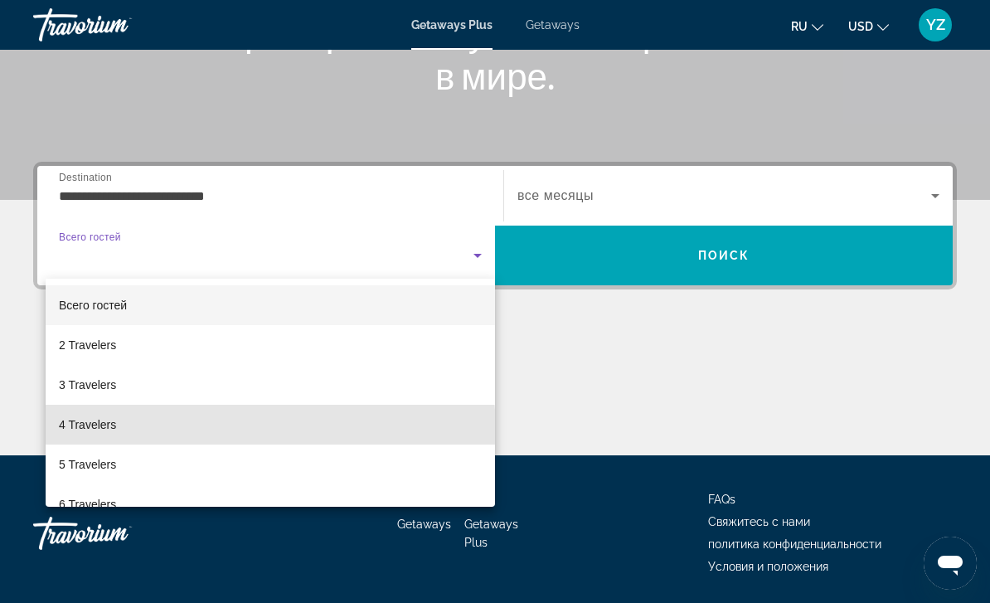
click at [109, 435] on mat-option "4 Travelers" at bounding box center [271, 425] width 450 height 40
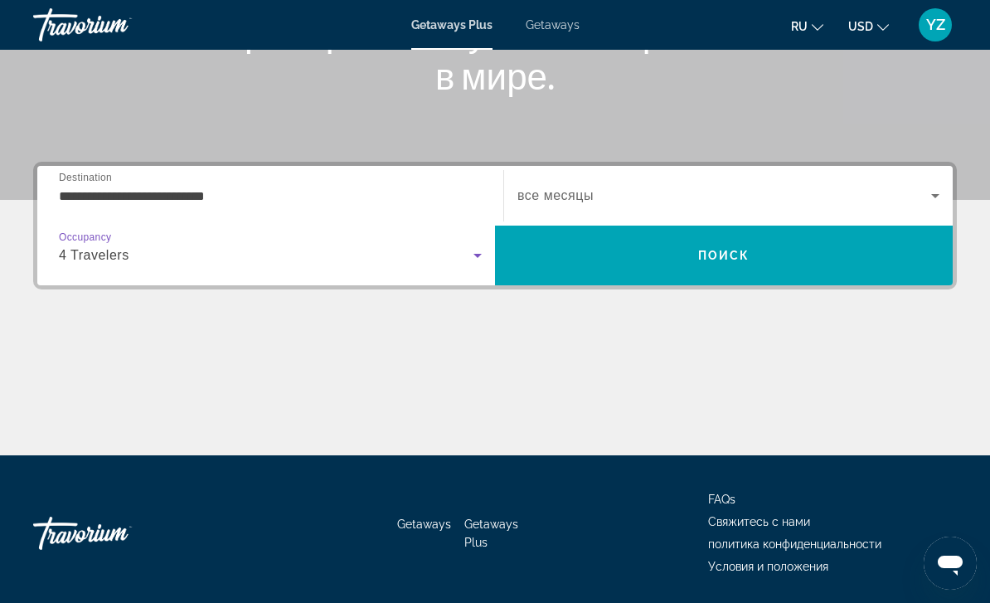
click at [939, 195] on icon "Search widget" at bounding box center [935, 196] width 8 height 4
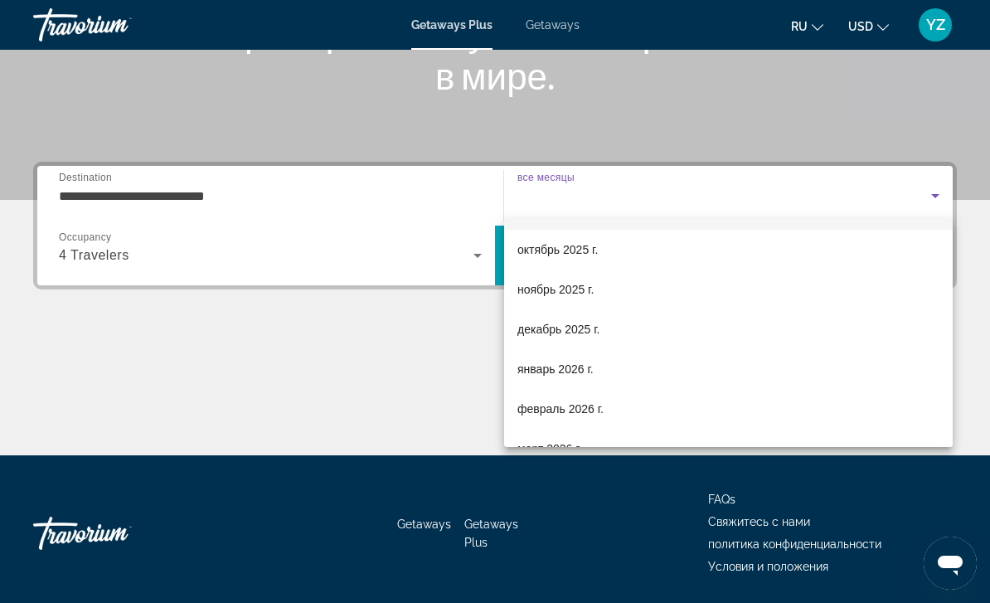
scroll to position [298, 0]
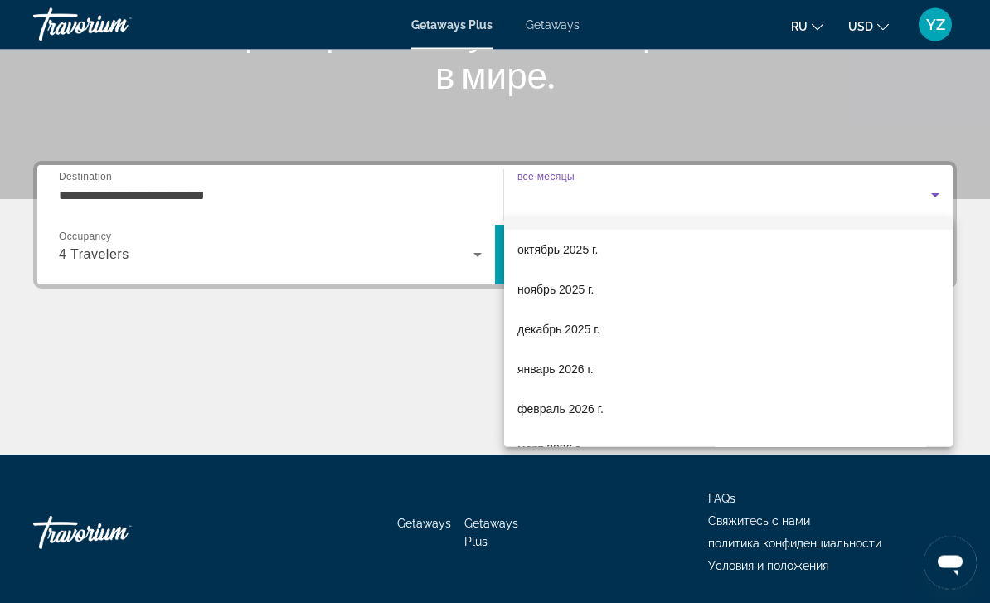
click at [438, 354] on div at bounding box center [495, 301] width 990 height 603
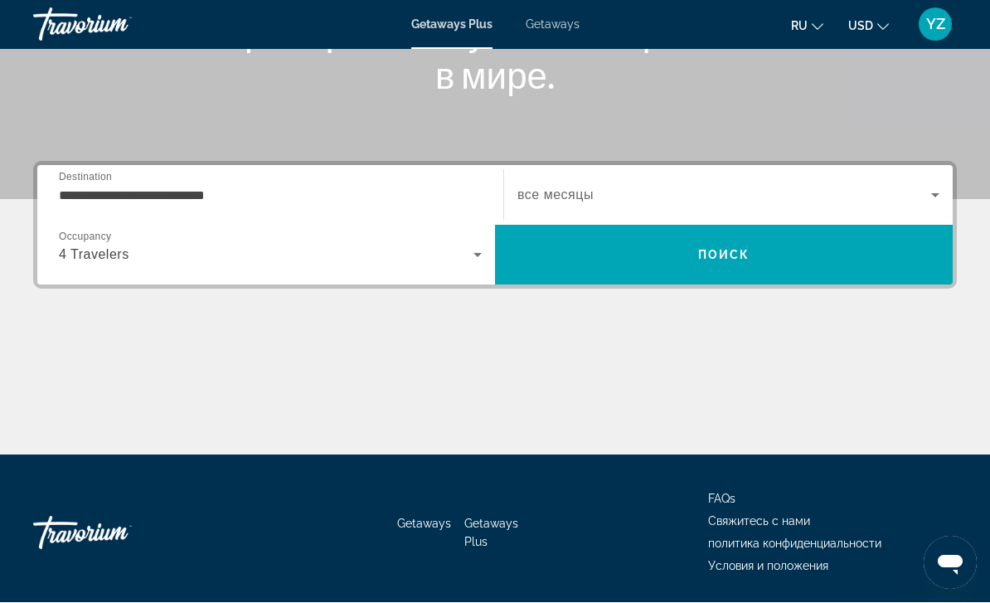
click at [934, 261] on span "Search" at bounding box center [724, 256] width 458 height 40
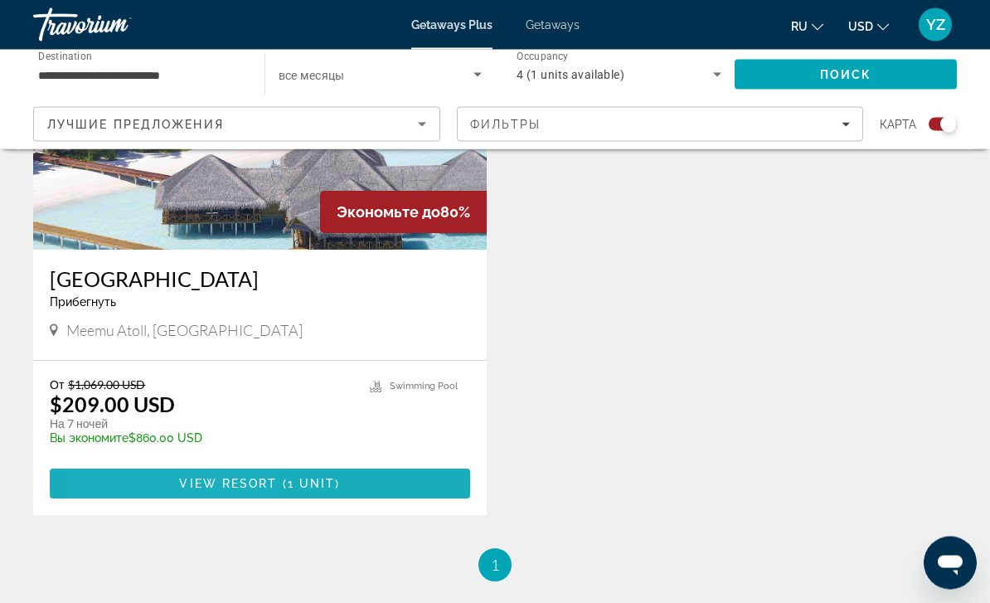
scroll to position [737, 0]
click at [165, 481] on span "Main content" at bounding box center [260, 484] width 421 height 40
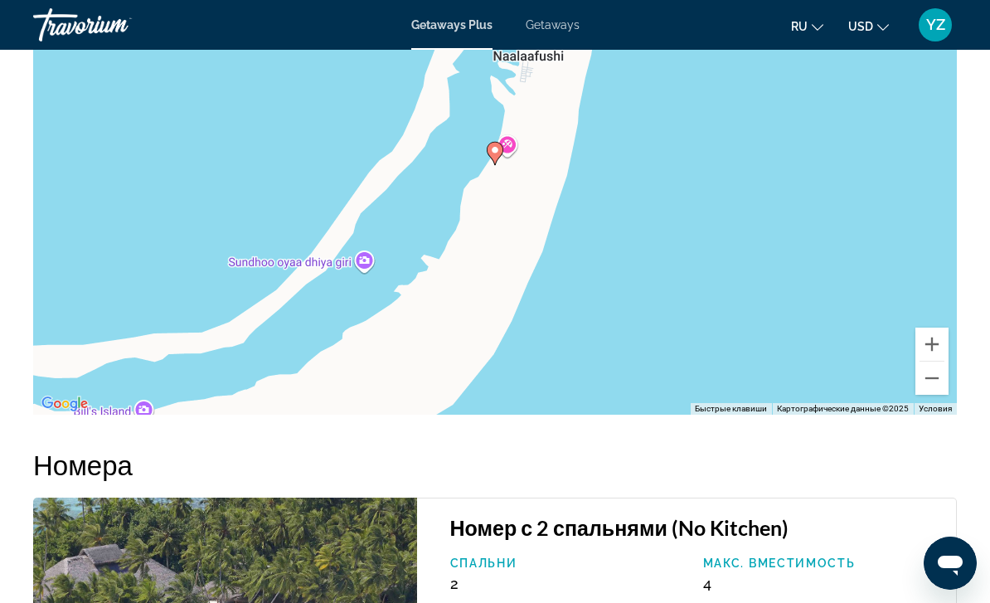
scroll to position [3026, 0]
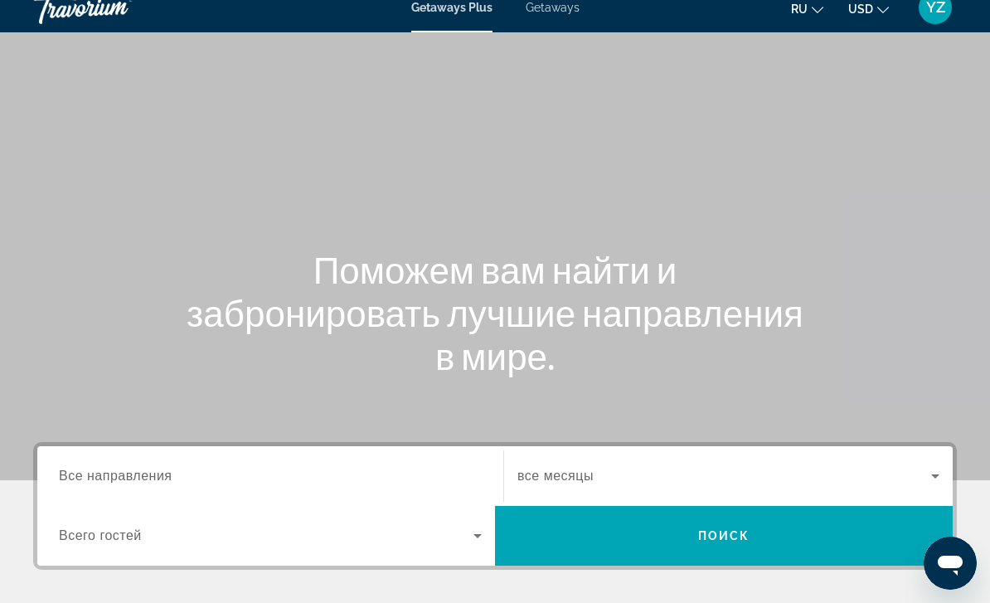
click at [374, 480] on input "Destination Все направления" at bounding box center [270, 477] width 423 height 20
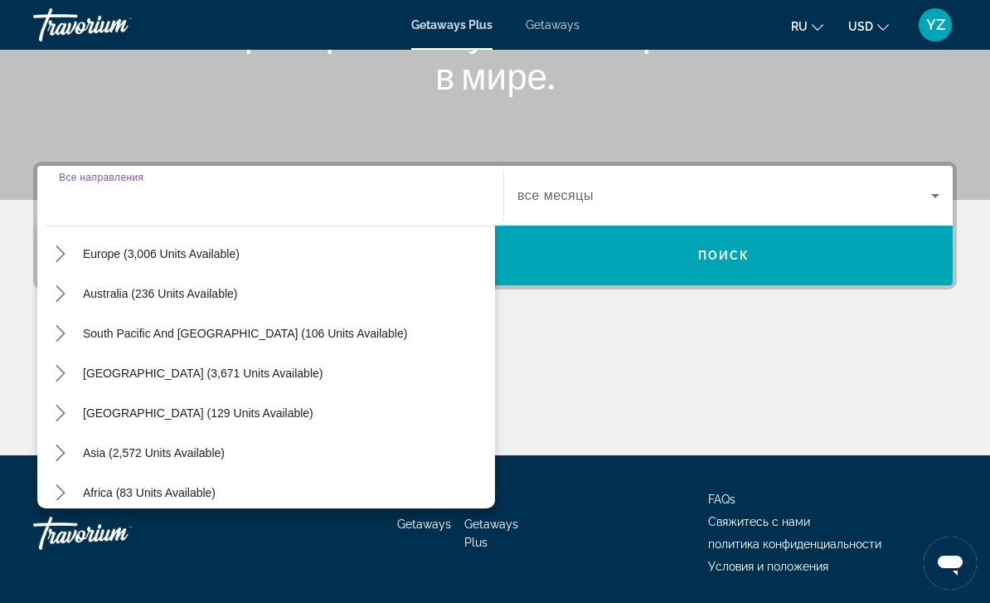
scroll to position [225, 0]
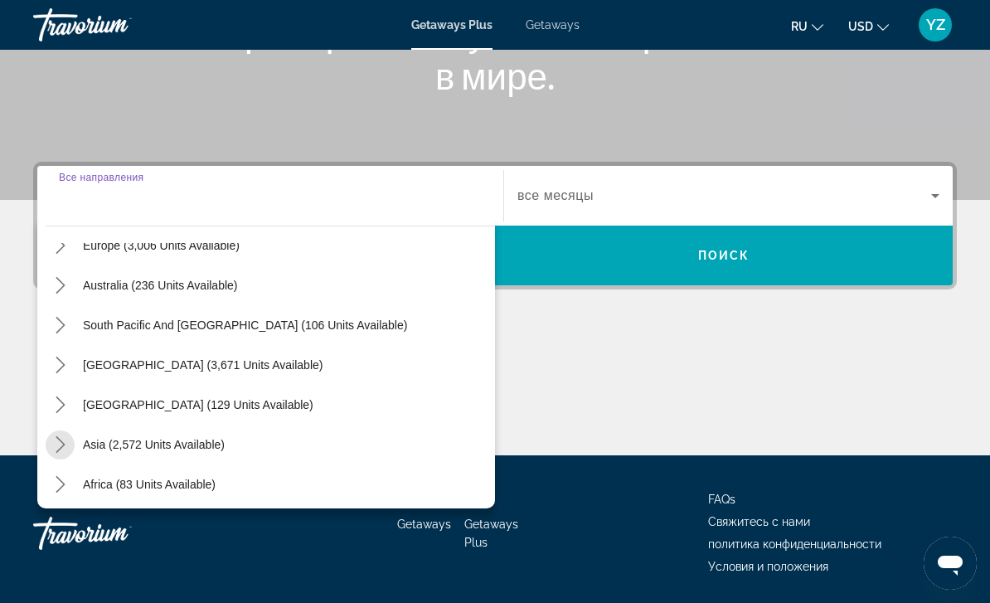
click at [56, 453] on mat-icon "Toggle Asia (2,572 units available) submenu" at bounding box center [60, 444] width 29 height 29
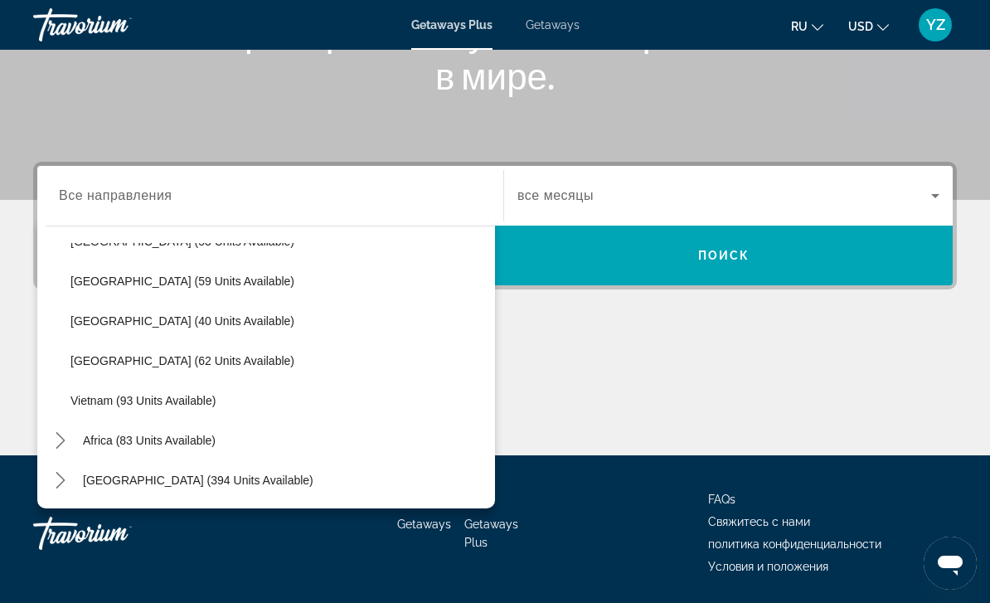
scroll to position [667, 0]
click at [219, 406] on span "Select destination: Vietnam (93 units available)" at bounding box center [278, 401] width 433 height 40
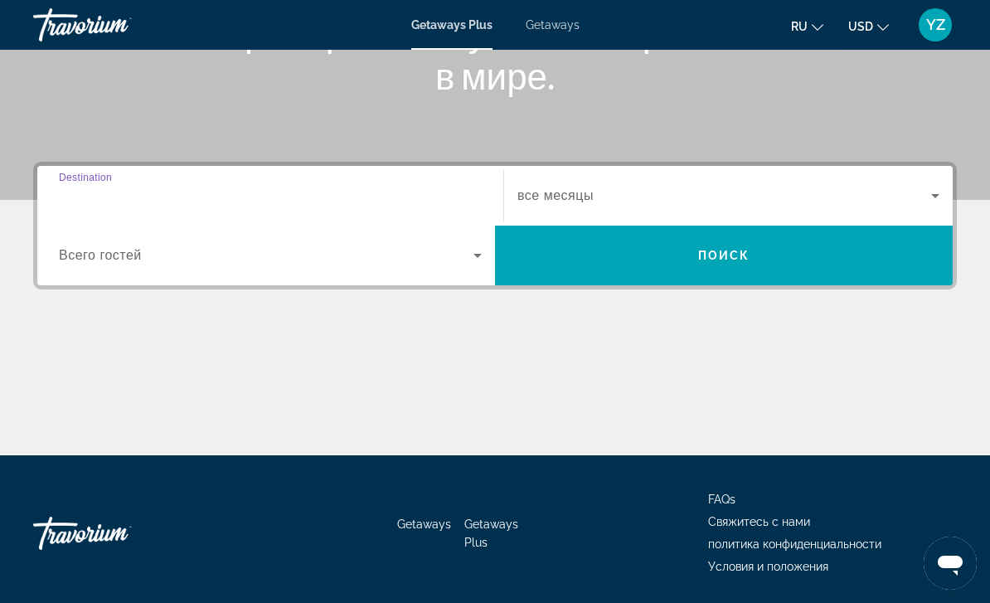
type input "**********"
click at [288, 260] on span "Search widget" at bounding box center [266, 256] width 415 height 20
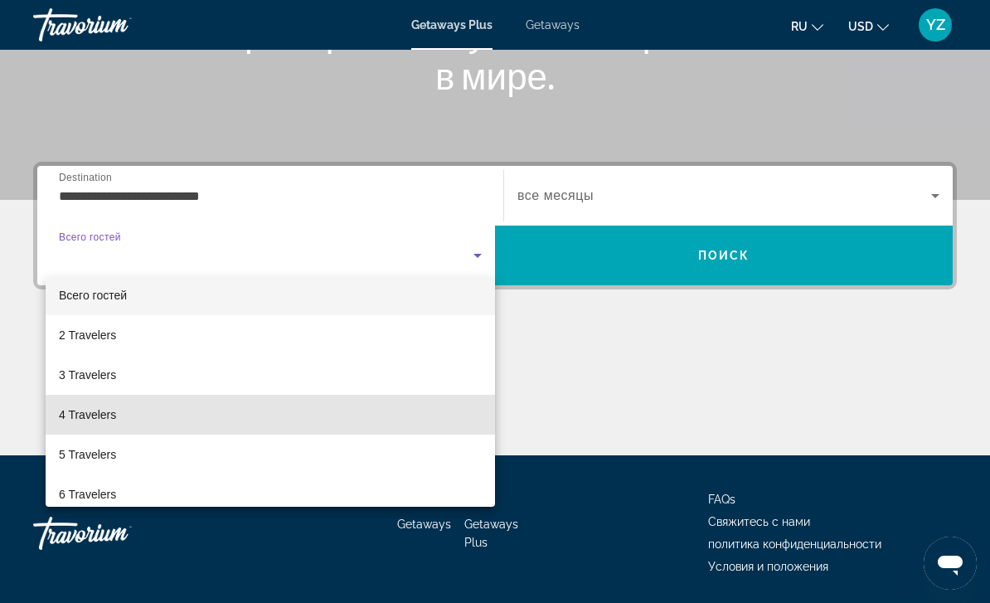
scroll to position [8, 0]
click at [277, 423] on mat-option "4 Travelers" at bounding box center [271, 416] width 450 height 40
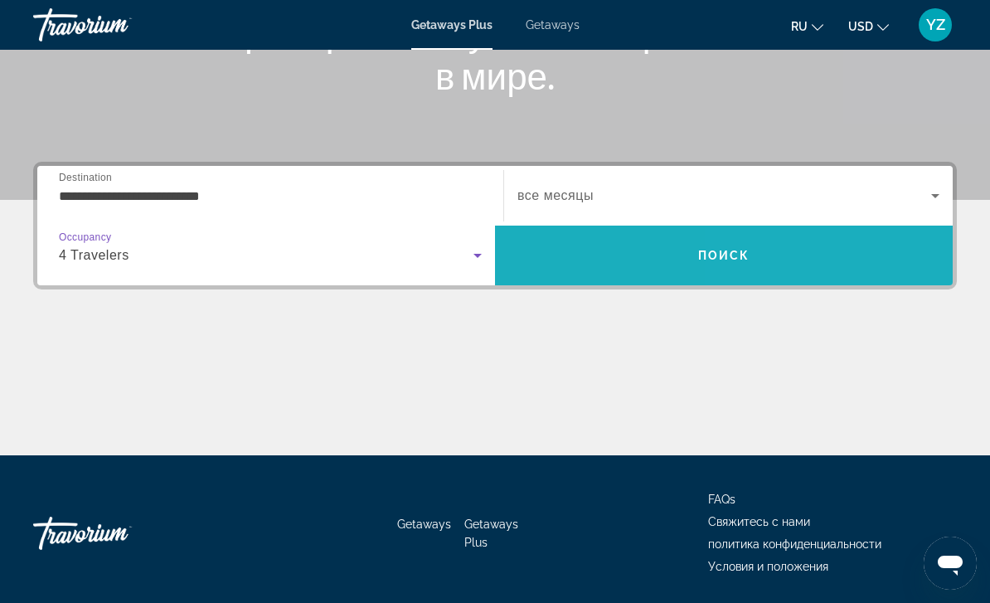
click at [916, 252] on span "Search" at bounding box center [724, 256] width 458 height 40
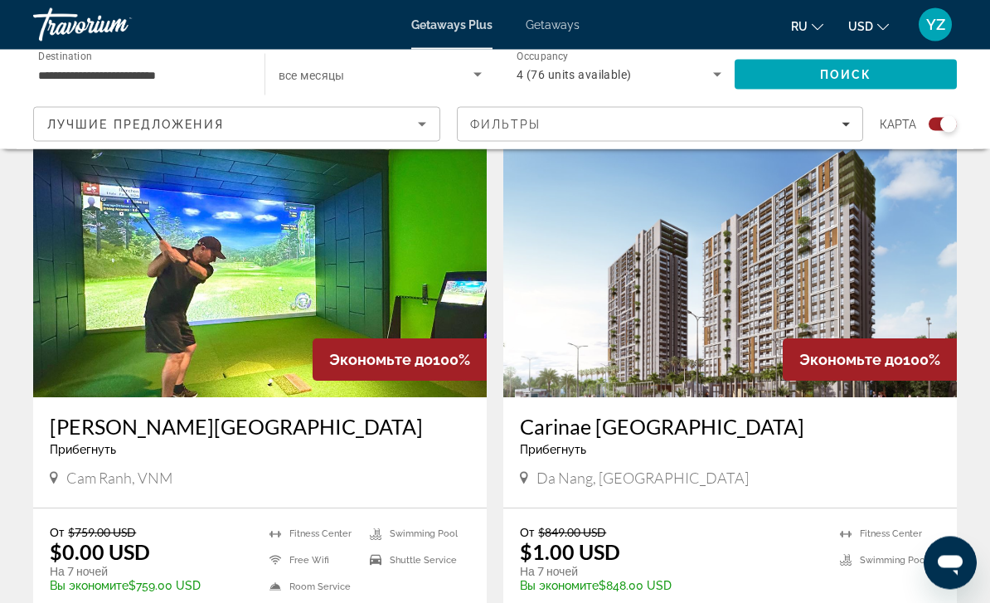
scroll to position [587, 0]
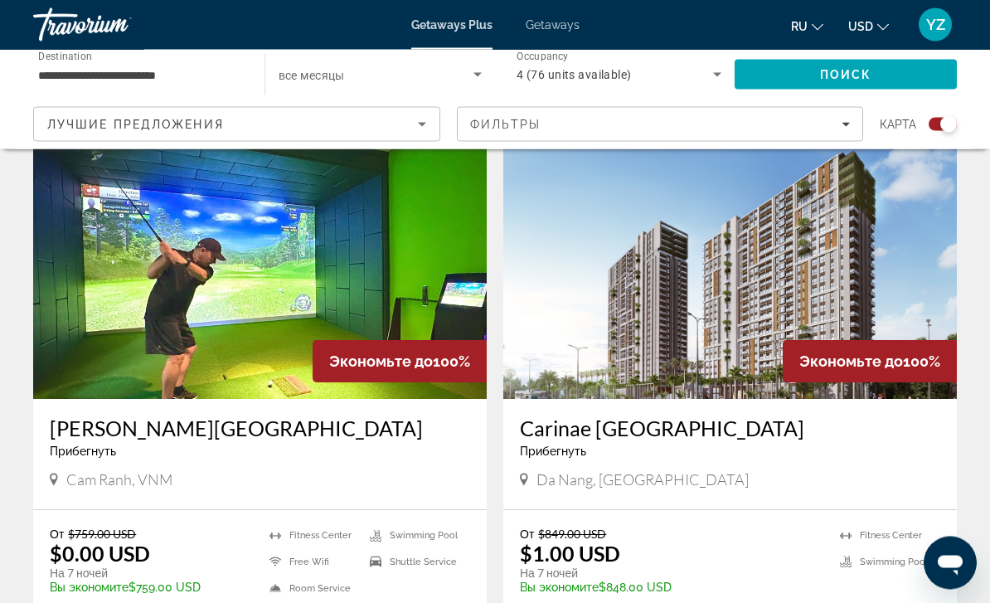
click at [836, 261] on img "Main content" at bounding box center [730, 266] width 454 height 265
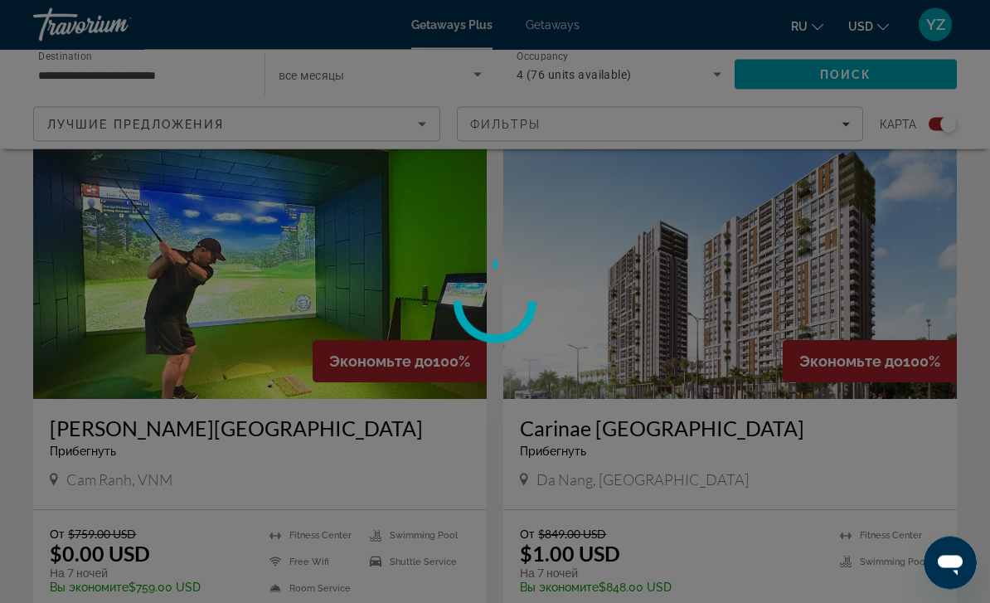
scroll to position [588, 0]
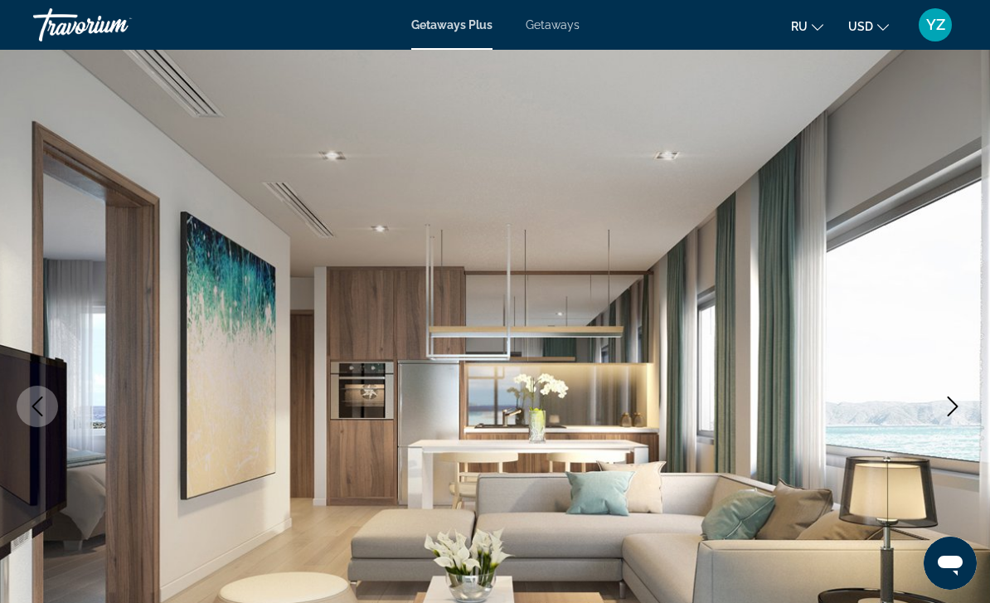
scroll to position [36, 0]
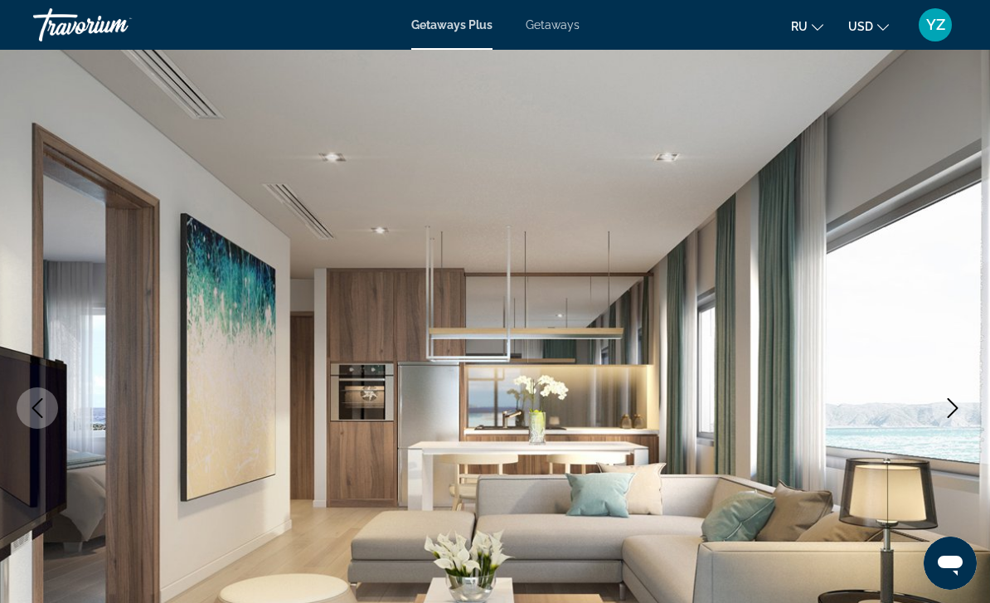
click at [961, 406] on icon "Next image" at bounding box center [953, 408] width 20 height 20
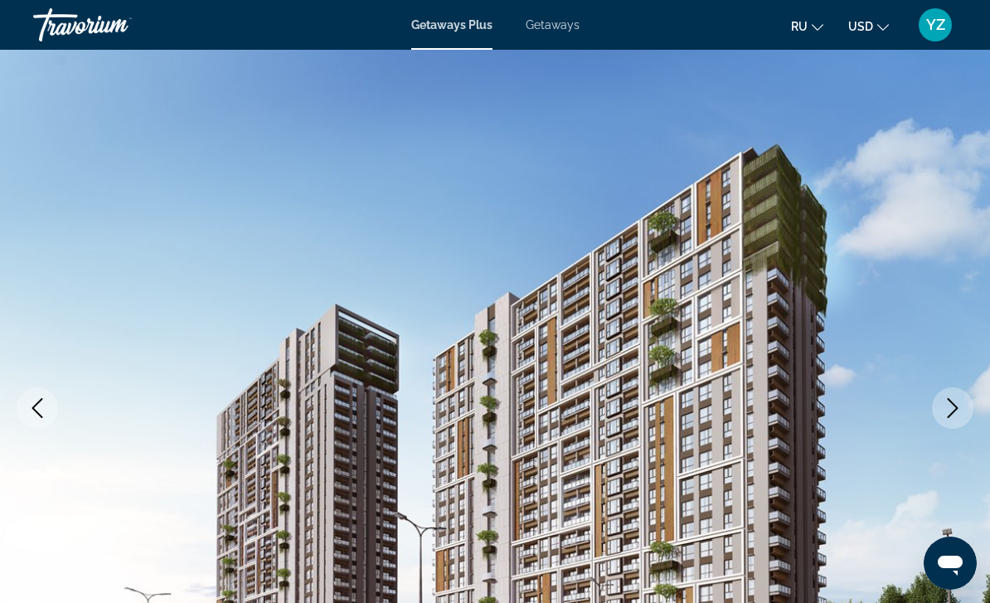
click at [956, 421] on button "Next image" at bounding box center [952, 407] width 41 height 41
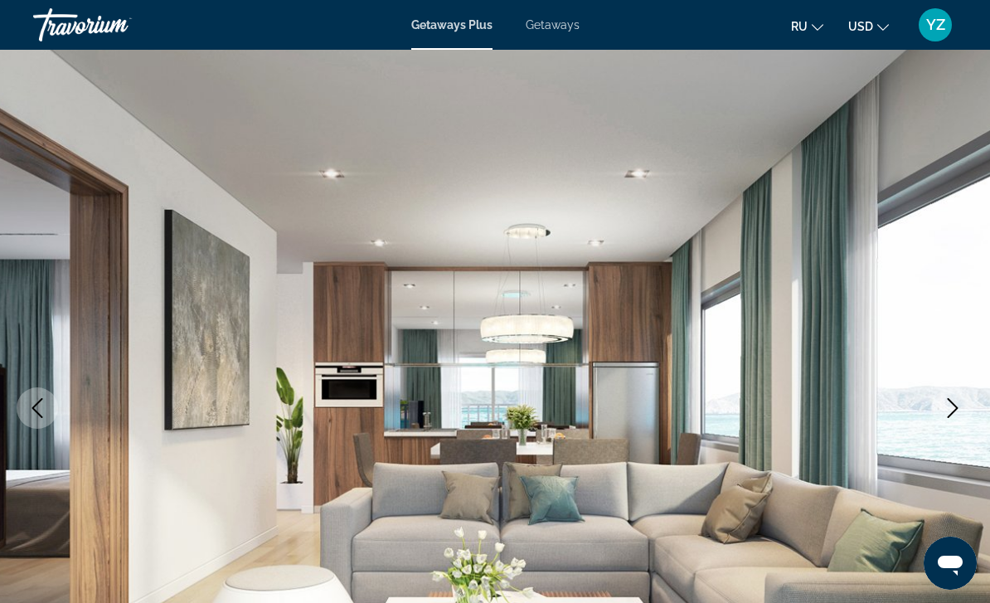
click at [970, 416] on button "Next image" at bounding box center [952, 407] width 41 height 41
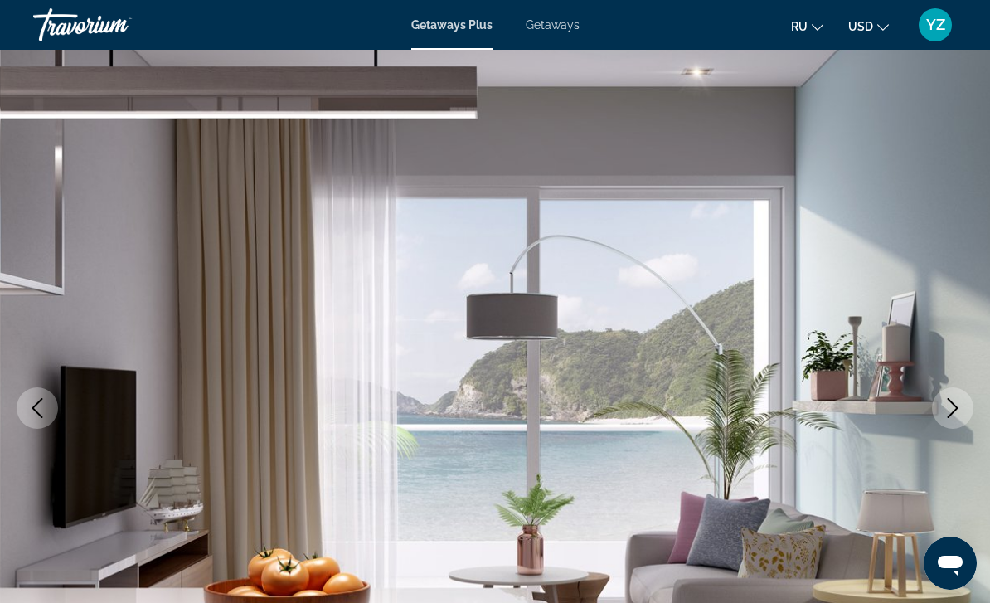
click at [967, 411] on button "Next image" at bounding box center [952, 407] width 41 height 41
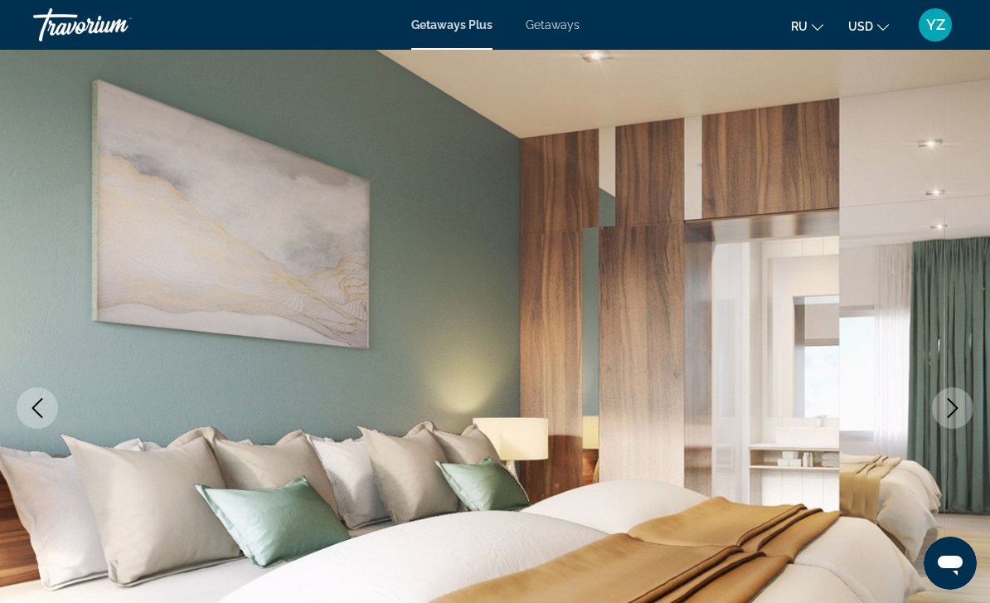
click at [961, 414] on icon "Next image" at bounding box center [953, 408] width 20 height 20
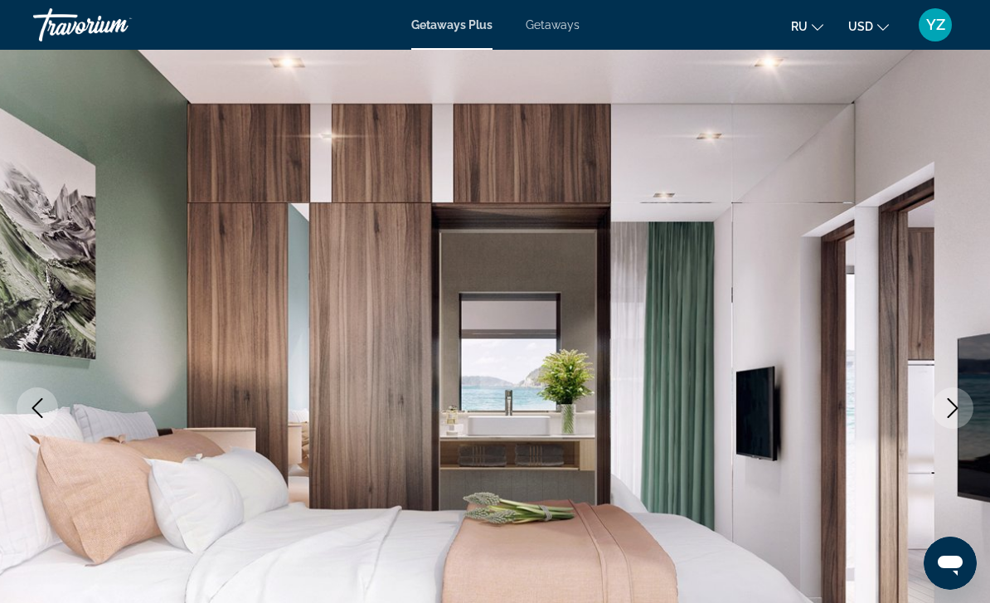
click at [964, 414] on button "Next image" at bounding box center [952, 407] width 41 height 41
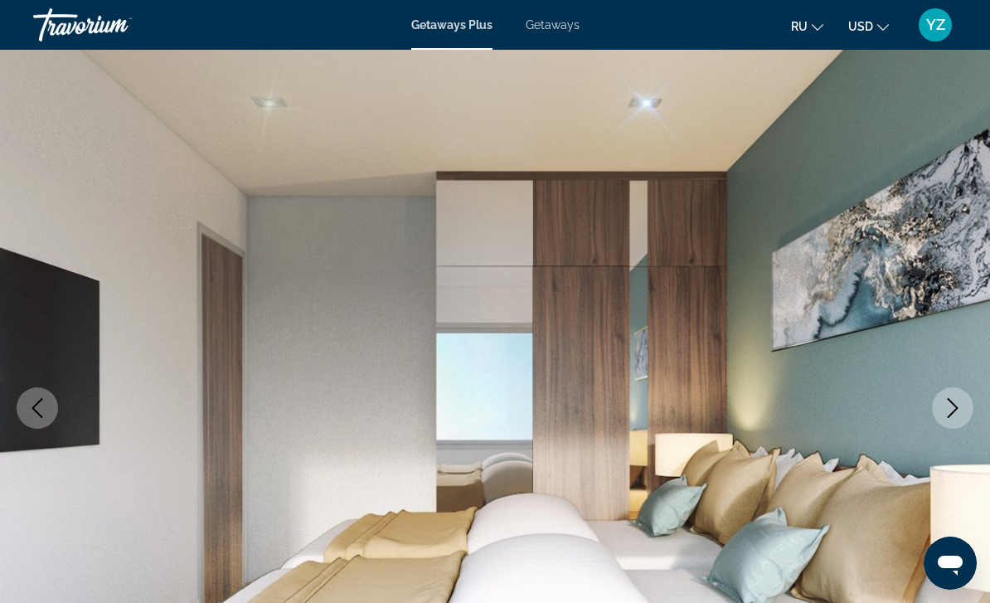
click at [958, 406] on icon "Next image" at bounding box center [953, 408] width 20 height 20
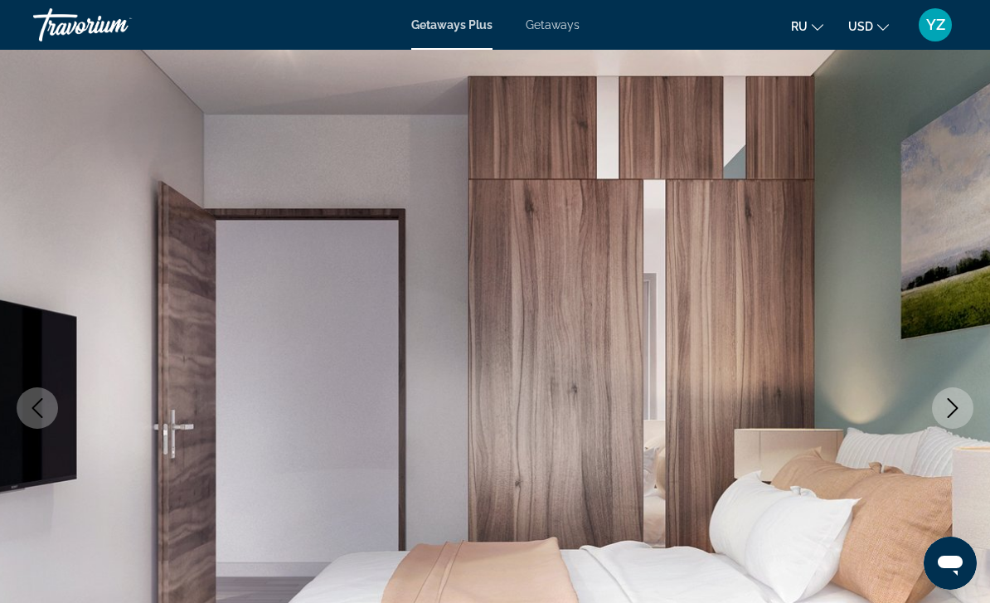
click at [961, 429] on img "Main content" at bounding box center [495, 408] width 990 height 788
click at [953, 414] on icon "Next image" at bounding box center [953, 408] width 20 height 20
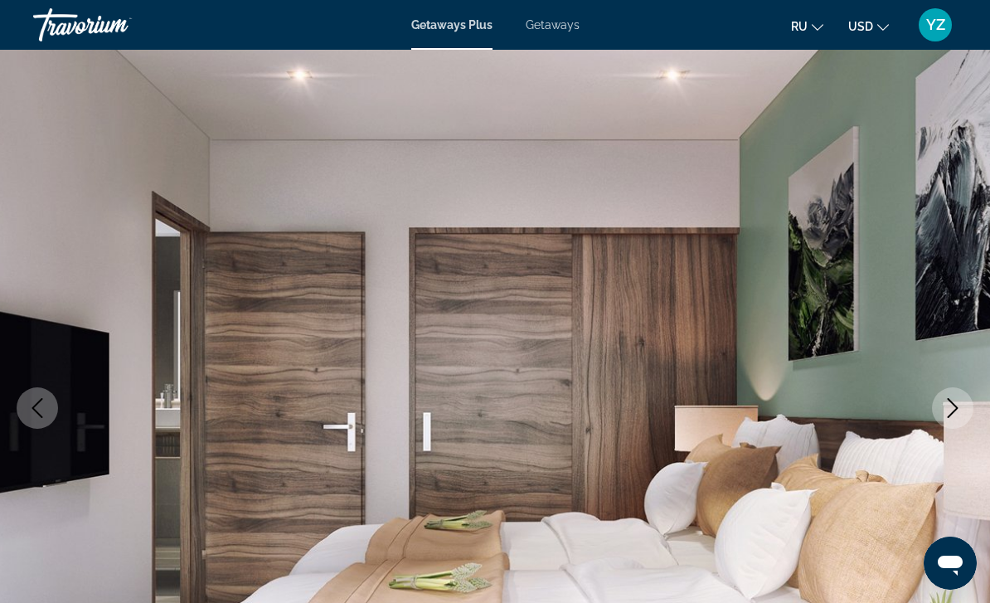
click at [955, 423] on button "Next image" at bounding box center [952, 407] width 41 height 41
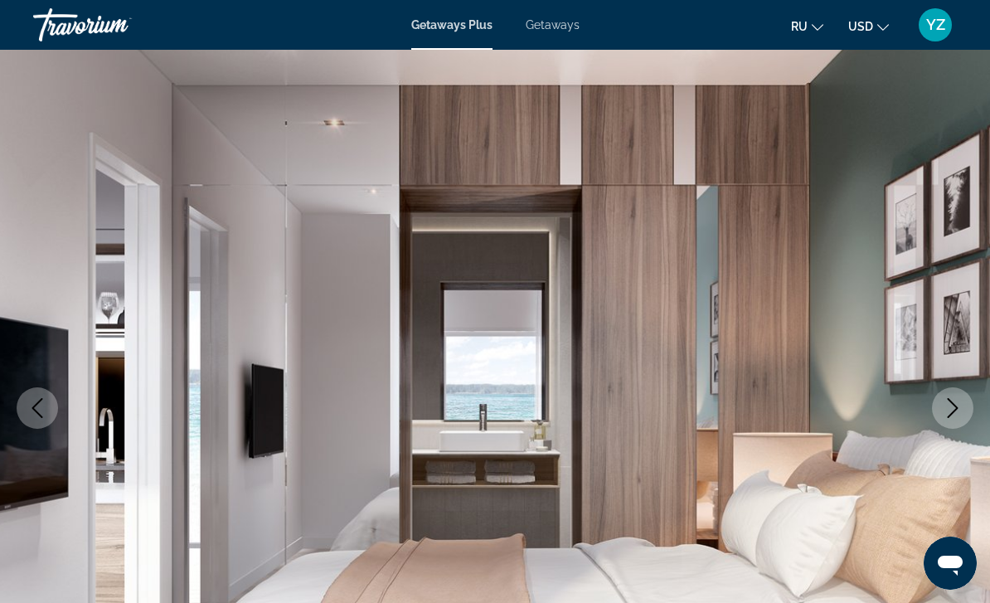
click at [954, 406] on icon "Next image" at bounding box center [953, 408] width 20 height 20
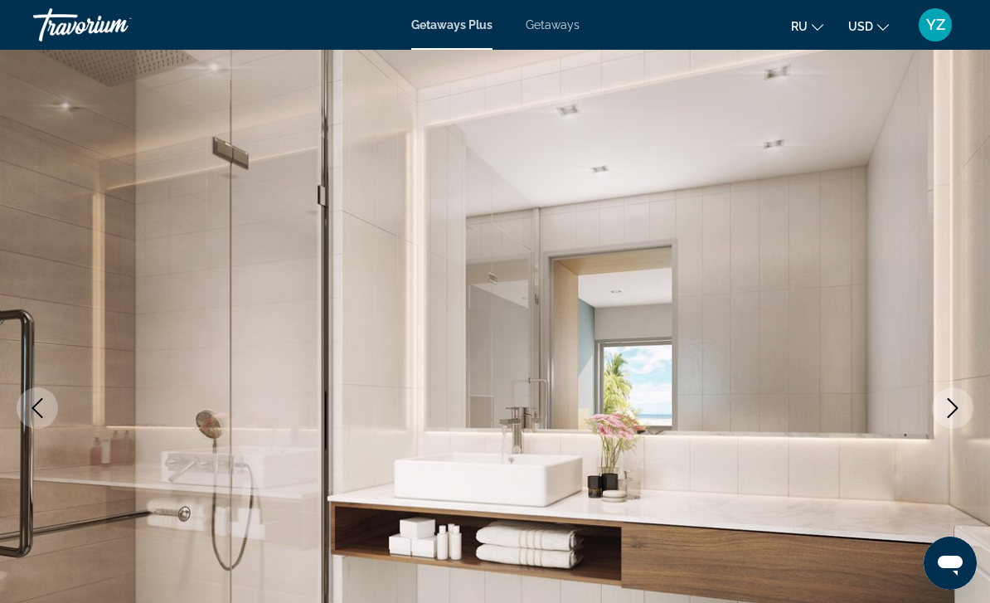
click at [959, 411] on icon "Next image" at bounding box center [953, 408] width 20 height 20
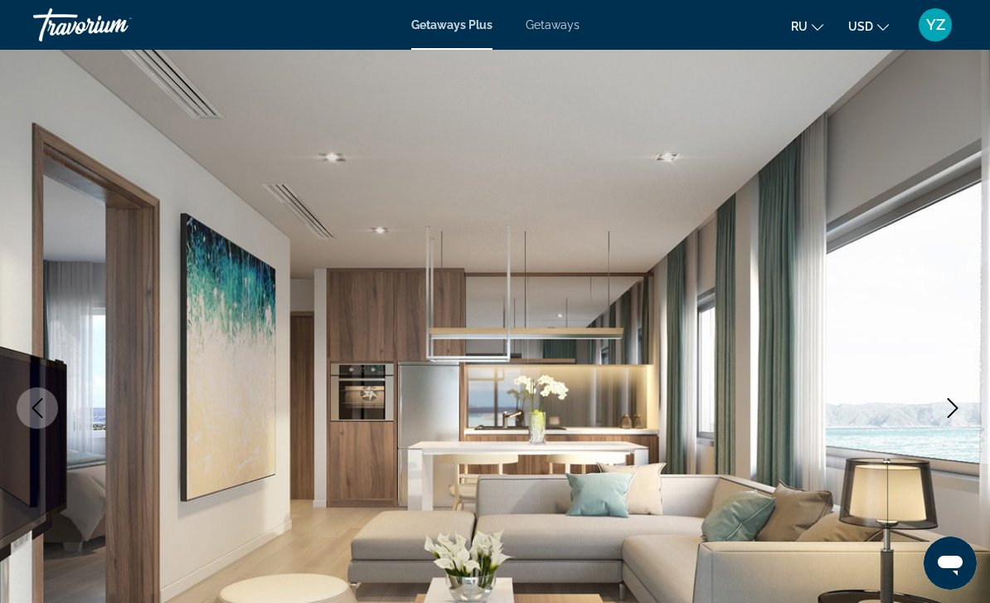
click at [965, 409] on button "Next image" at bounding box center [952, 407] width 41 height 41
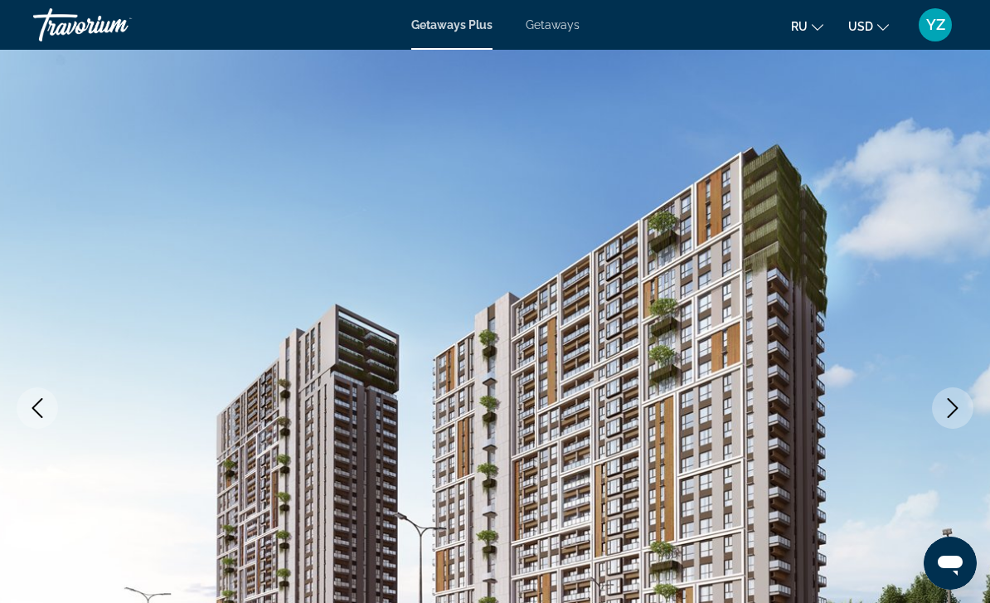
click at [961, 415] on icon "Next image" at bounding box center [953, 408] width 20 height 20
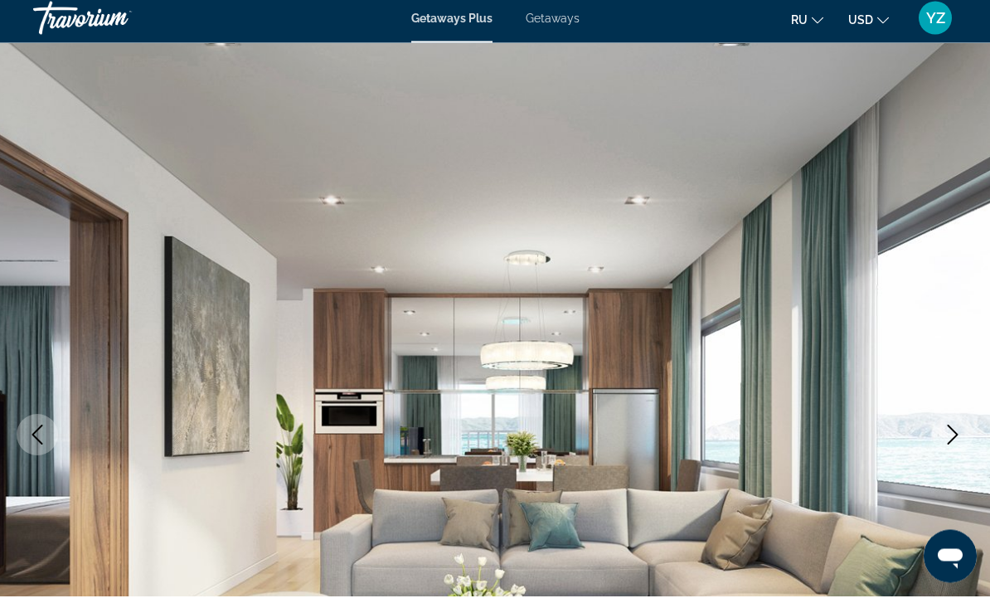
scroll to position [0, 0]
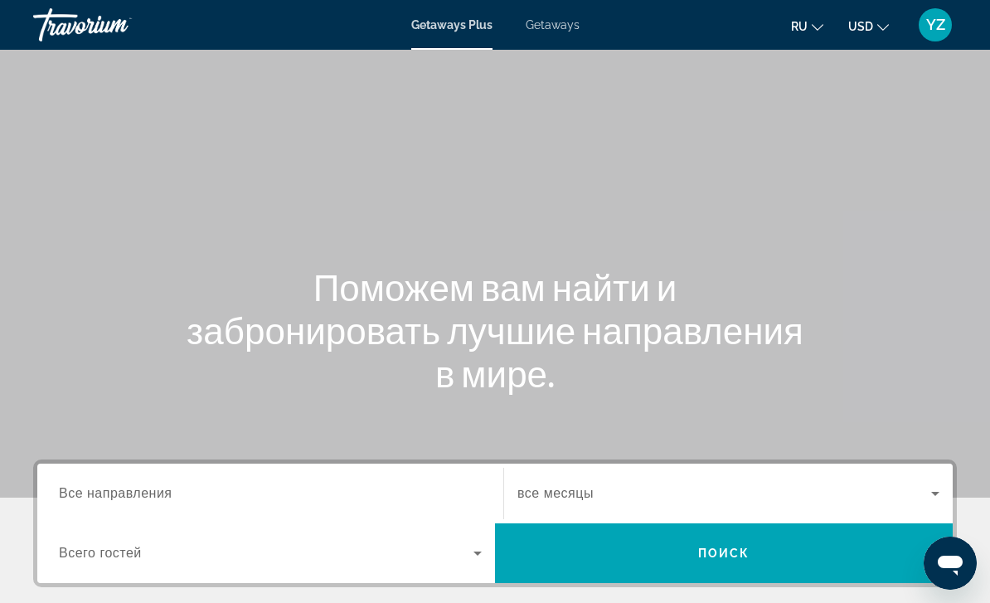
click at [421, 489] on input "Destination Все направления" at bounding box center [270, 494] width 423 height 20
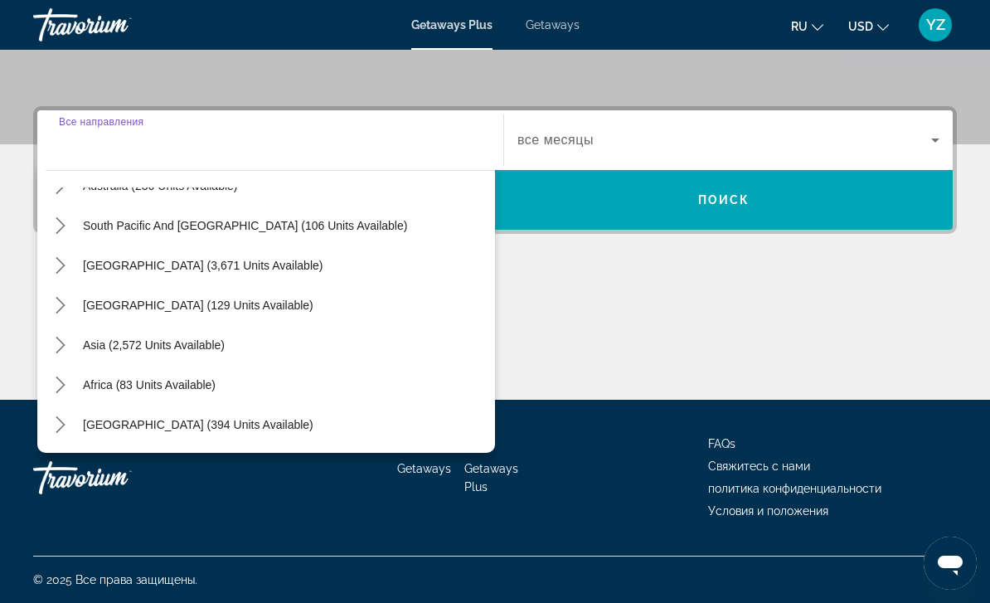
scroll to position [269, 0]
click at [65, 347] on icon "Toggle Asia (2,572 units available) submenu" at bounding box center [60, 345] width 17 height 17
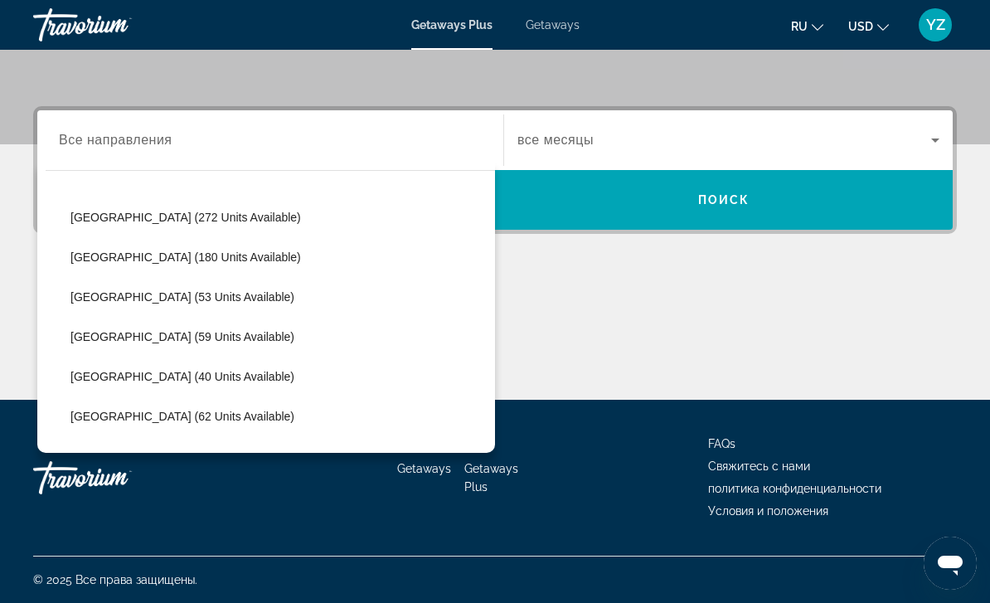
scroll to position [580, 0]
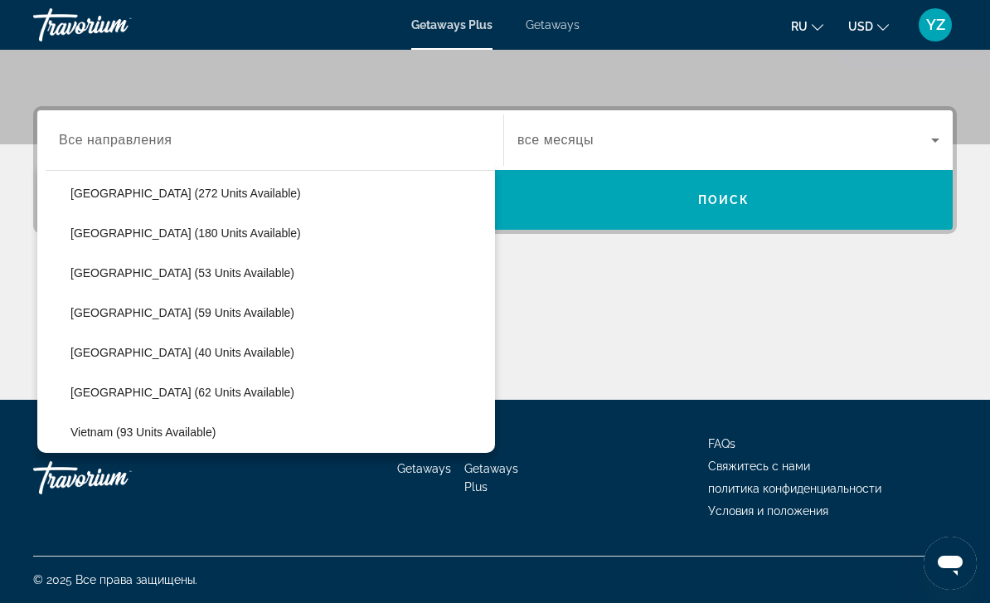
click at [158, 396] on span "[GEOGRAPHIC_DATA] (62 units available)" at bounding box center [183, 392] width 224 height 13
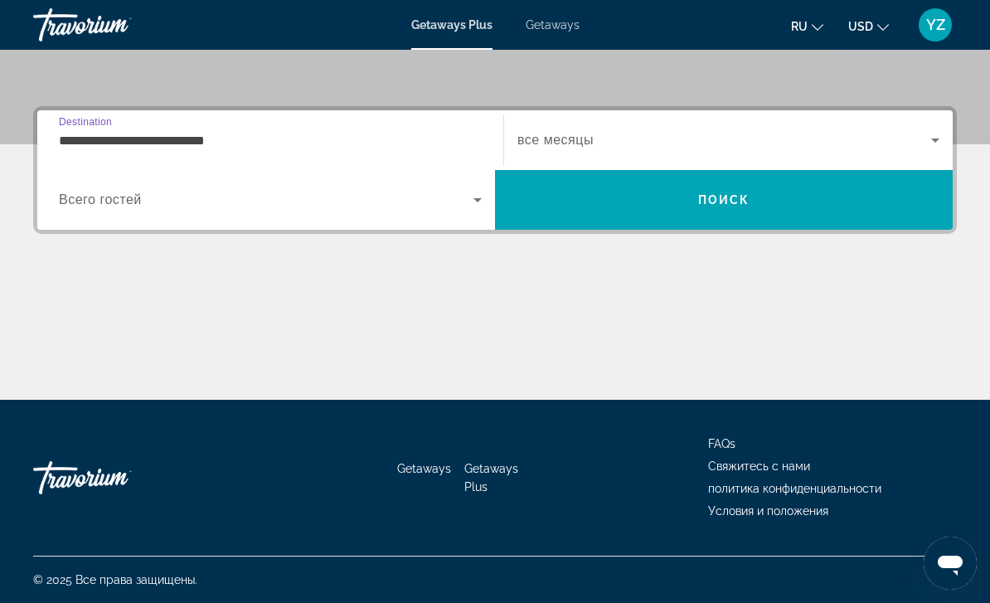
click at [422, 147] on input "**********" at bounding box center [270, 141] width 423 height 20
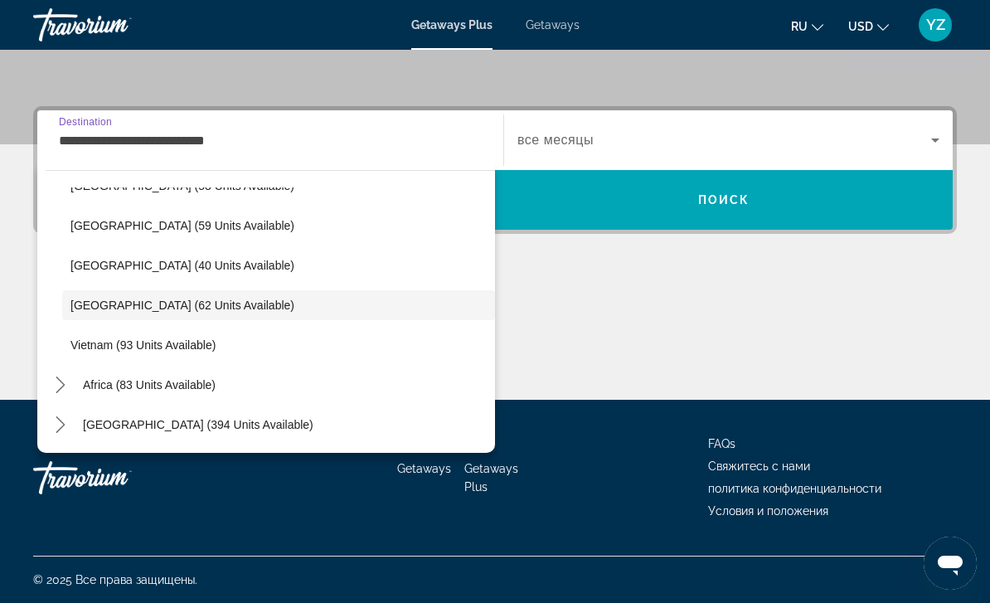
scroll to position [667, 0]
click at [166, 345] on span "Vietnam (93 units available)" at bounding box center [143, 344] width 145 height 13
type input "**********"
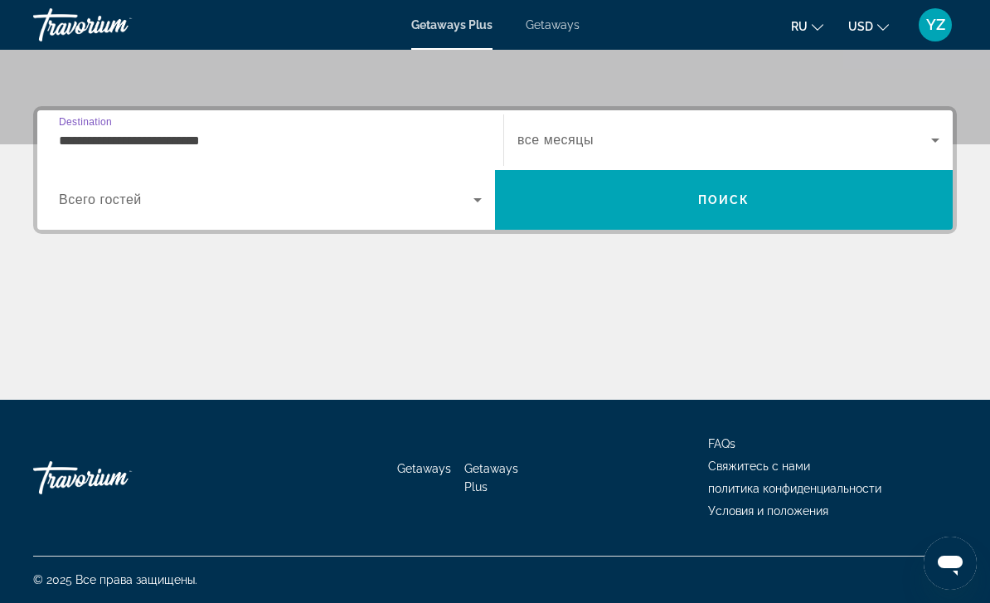
click at [351, 221] on div "Search widget" at bounding box center [270, 200] width 423 height 46
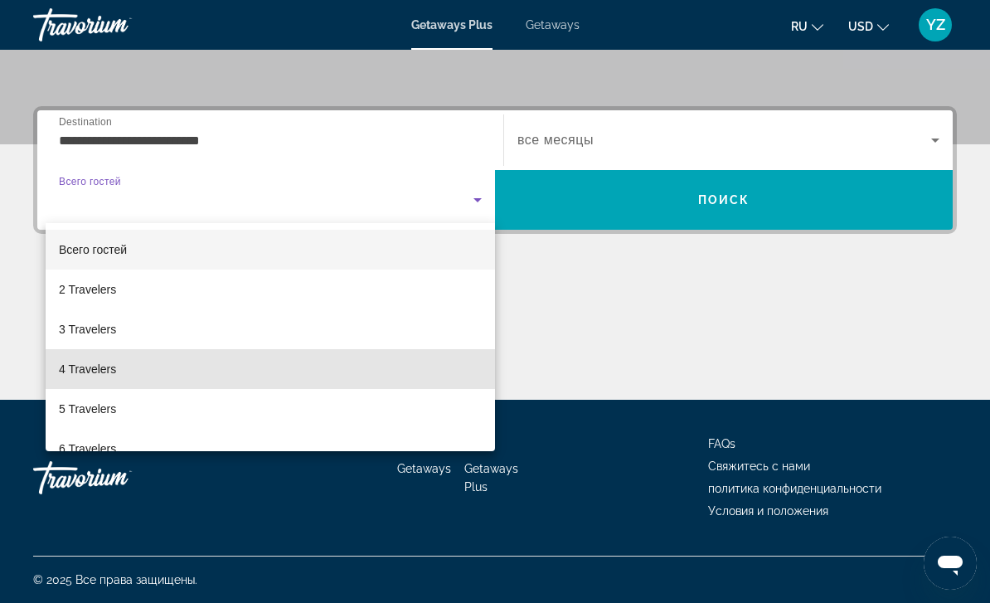
click at [88, 375] on span "4 Travelers" at bounding box center [87, 369] width 57 height 20
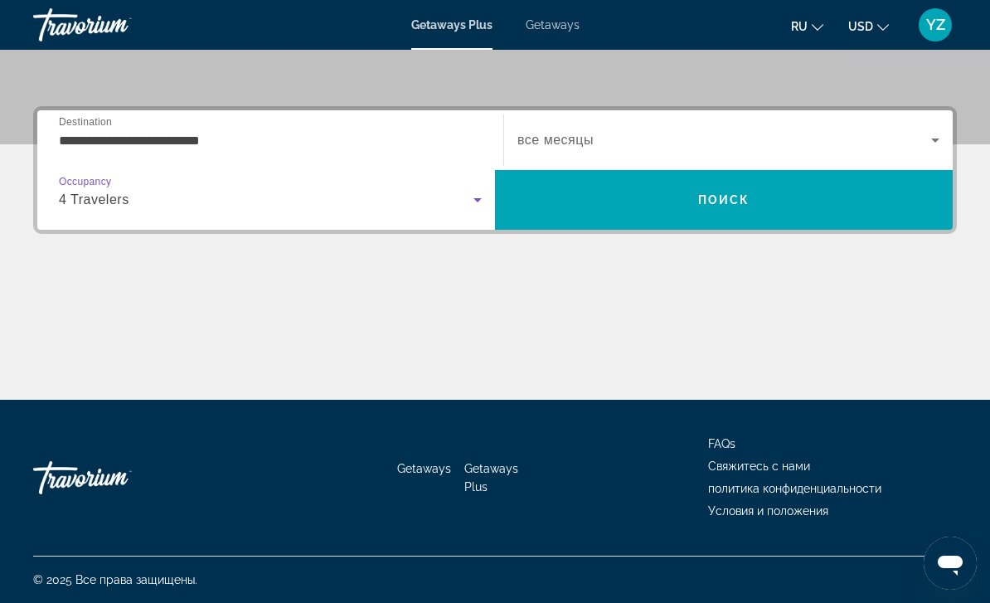
click at [814, 207] on span "Search" at bounding box center [724, 200] width 458 height 40
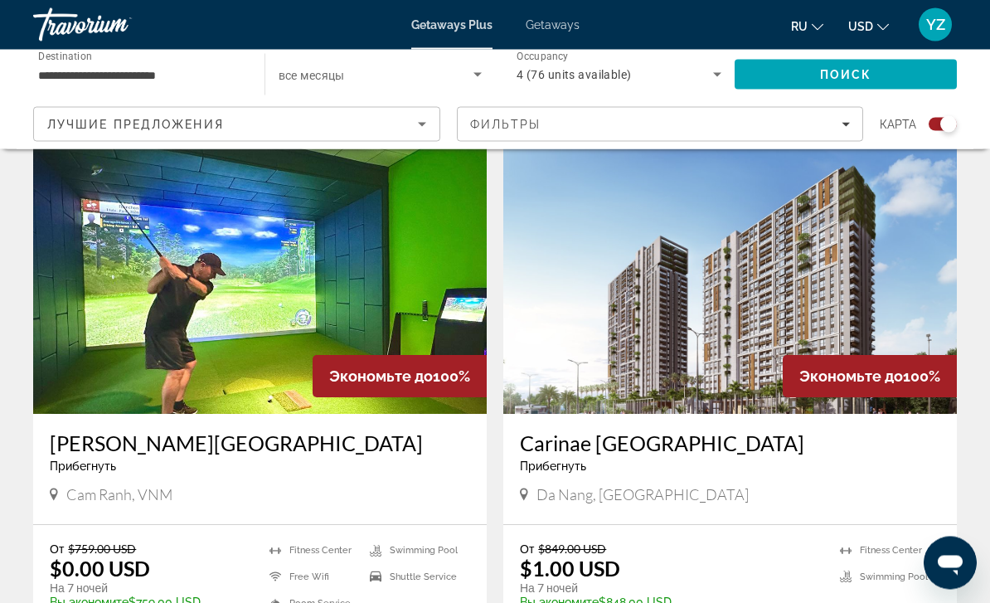
scroll to position [571, 0]
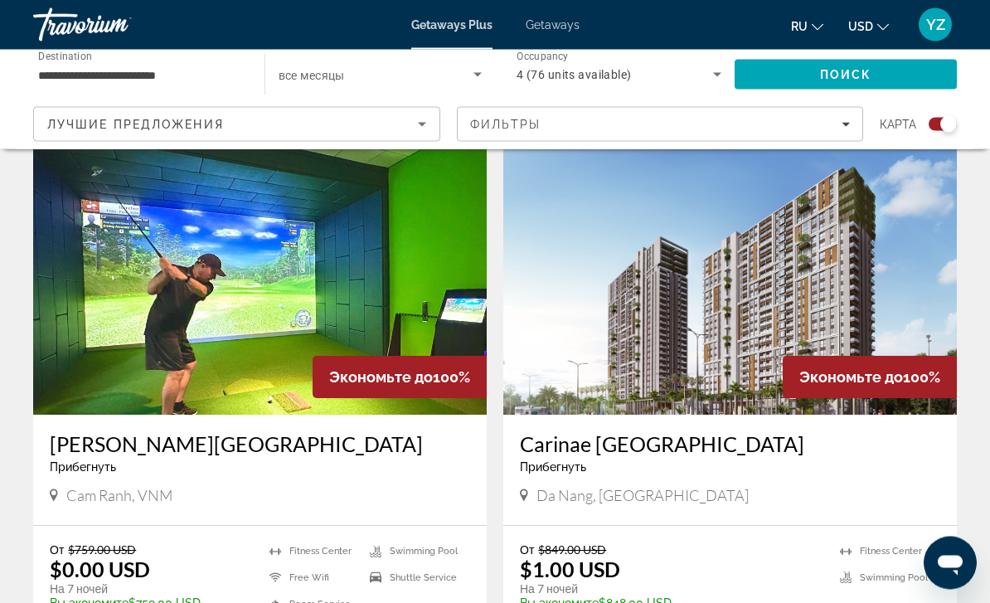
click at [347, 248] on img "Main content" at bounding box center [260, 282] width 454 height 265
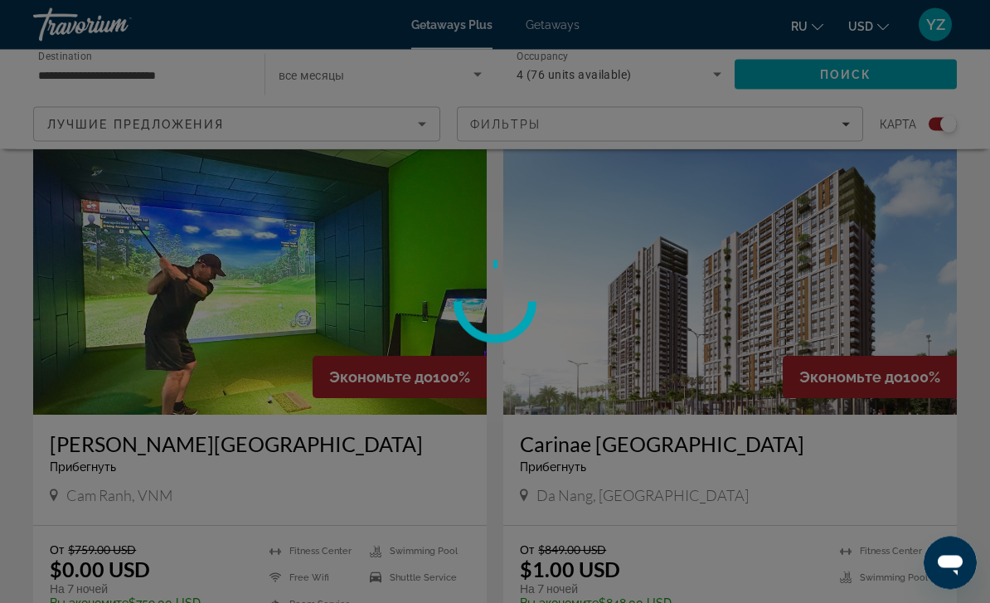
scroll to position [572, 0]
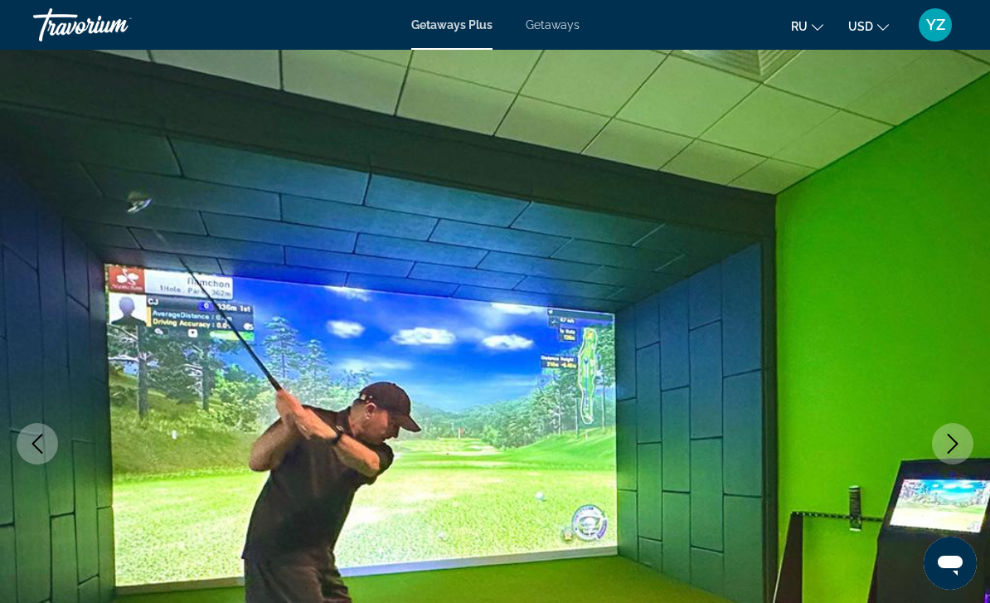
click at [965, 444] on button "Next image" at bounding box center [952, 443] width 41 height 41
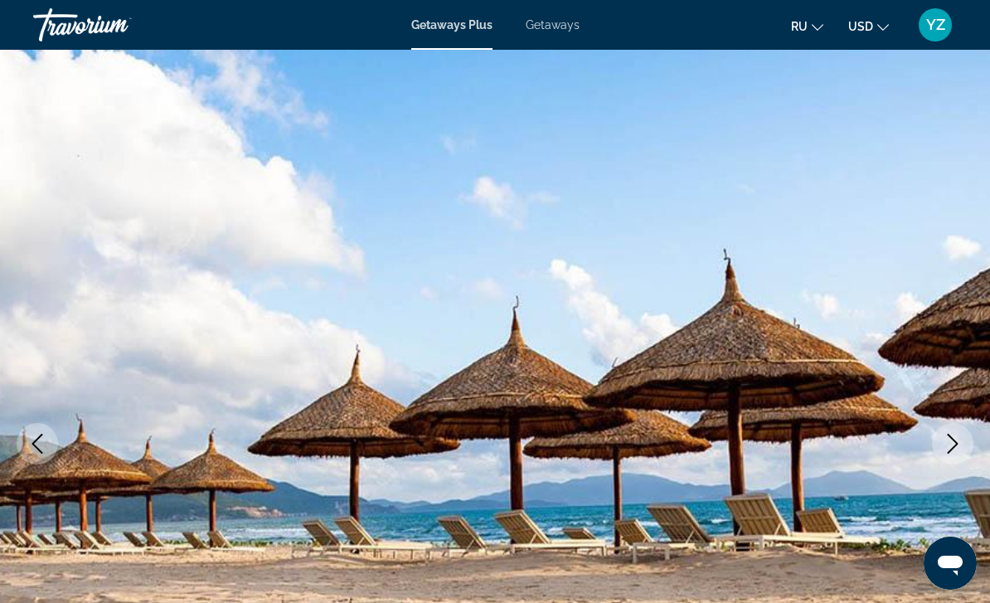
click at [960, 439] on icon "Next image" at bounding box center [953, 444] width 20 height 20
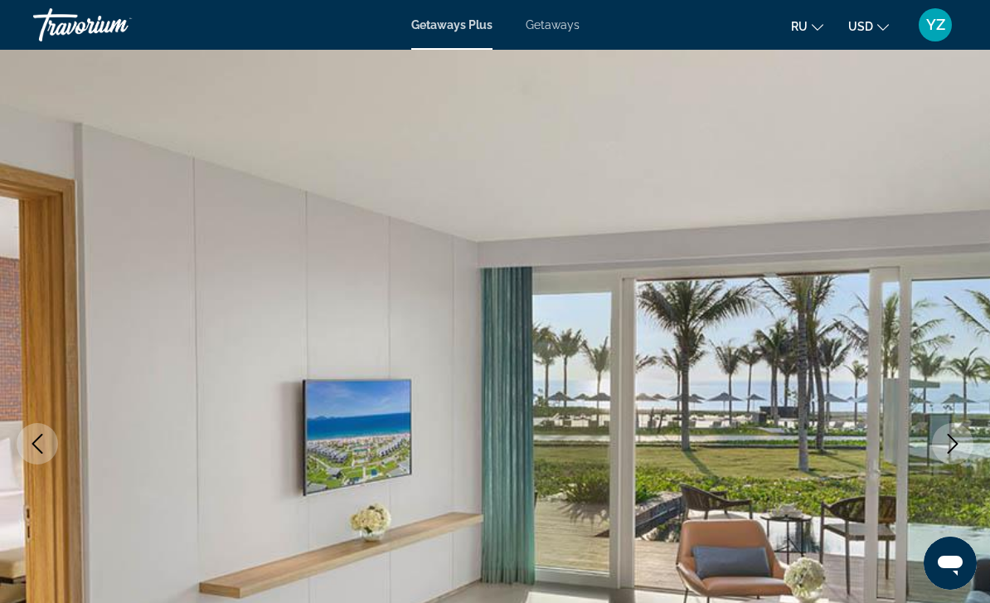
click at [960, 458] on button "Next image" at bounding box center [952, 443] width 41 height 41
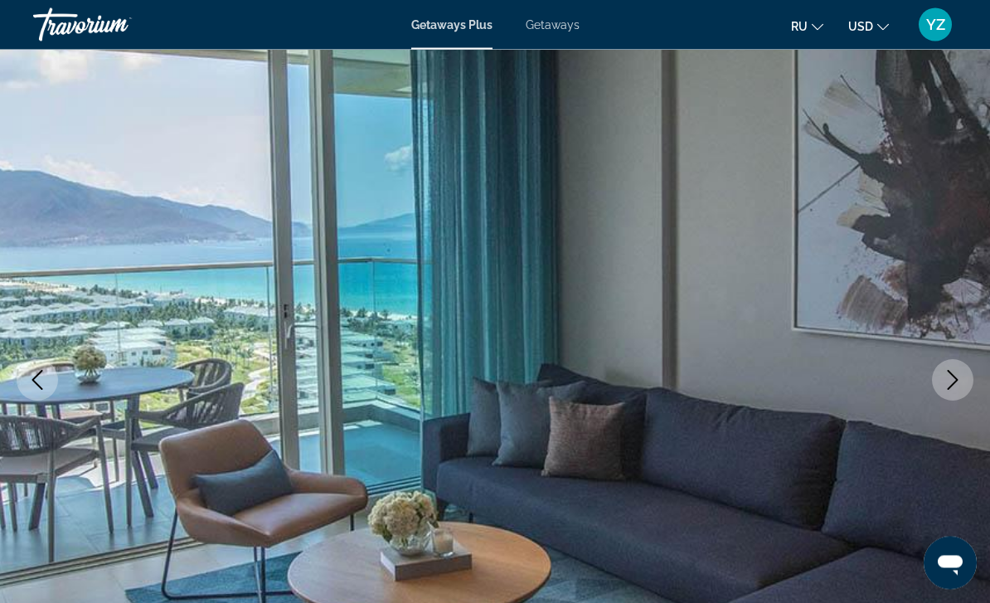
scroll to position [64, 0]
click at [955, 388] on icon "Next image" at bounding box center [953, 380] width 20 height 20
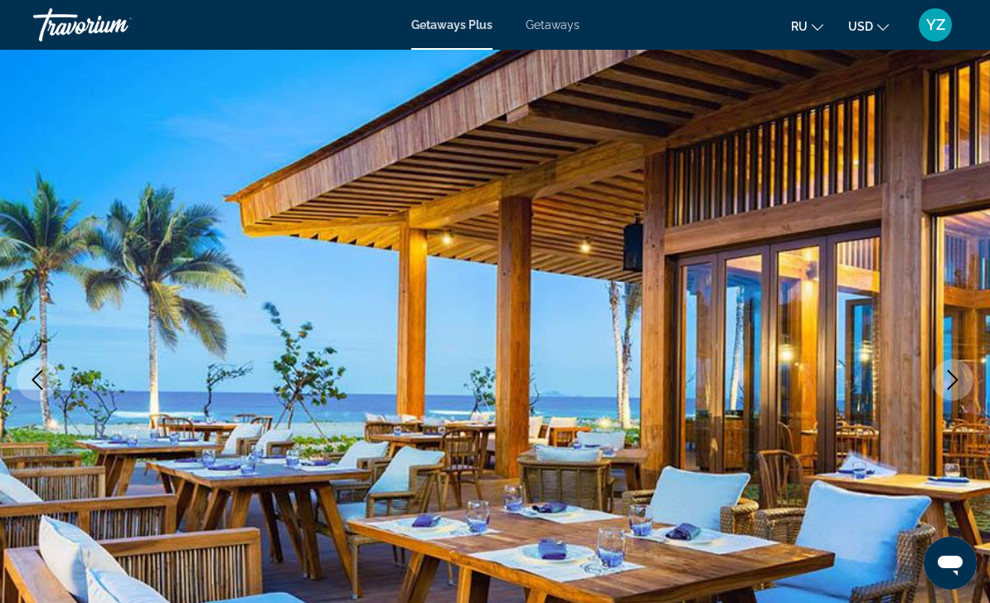
click at [959, 390] on button "Next image" at bounding box center [952, 379] width 41 height 41
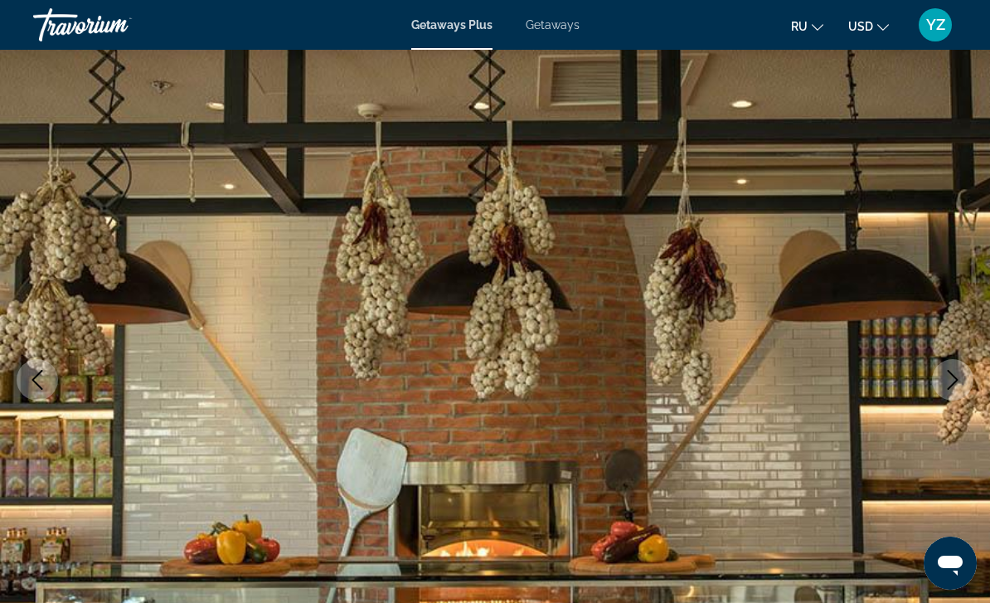
click at [970, 366] on img "Main content" at bounding box center [495, 380] width 990 height 788
click at [957, 382] on icon "Next image" at bounding box center [953, 380] width 20 height 20
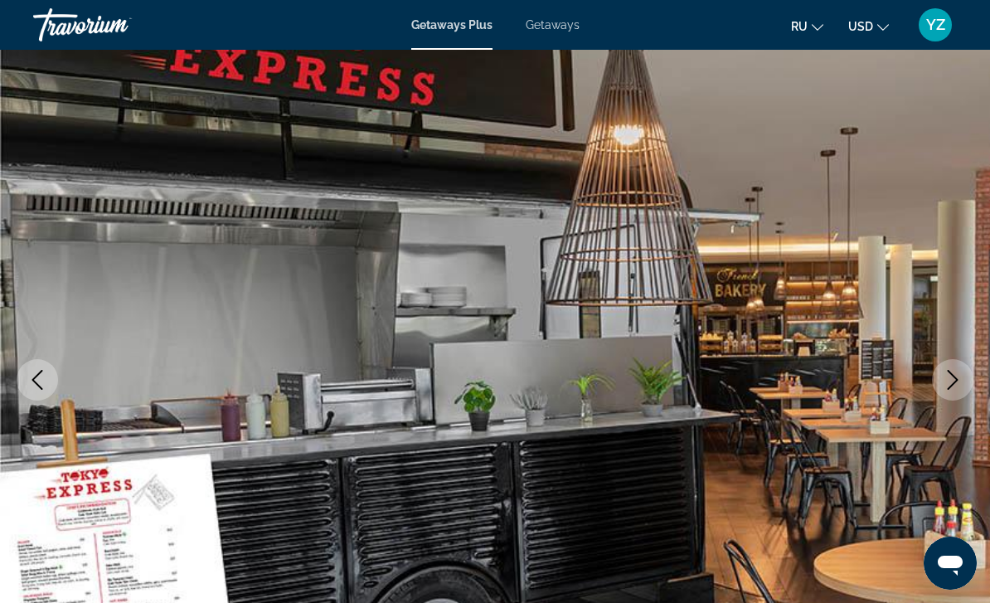
click at [959, 379] on icon "Next image" at bounding box center [953, 380] width 20 height 20
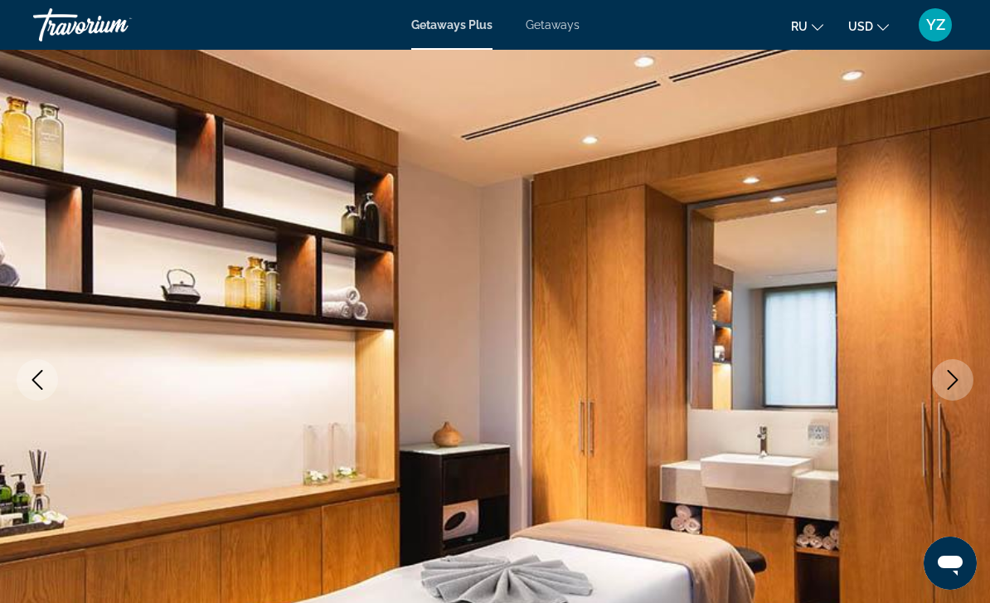
click at [986, 367] on img "Main content" at bounding box center [495, 380] width 990 height 788
click at [949, 381] on icon "Next image" at bounding box center [953, 380] width 20 height 20
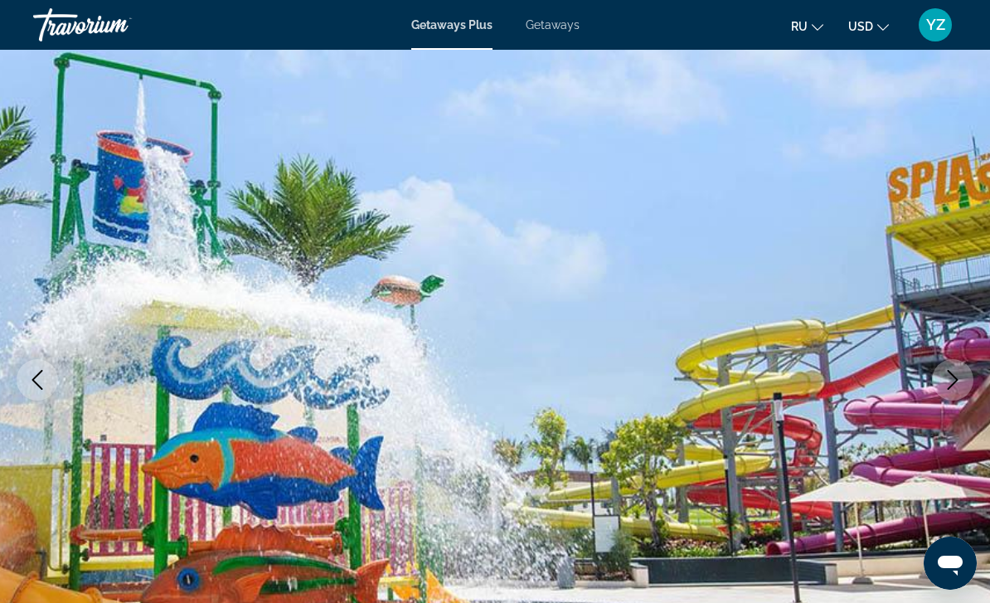
click at [950, 387] on icon "Next image" at bounding box center [953, 380] width 20 height 20
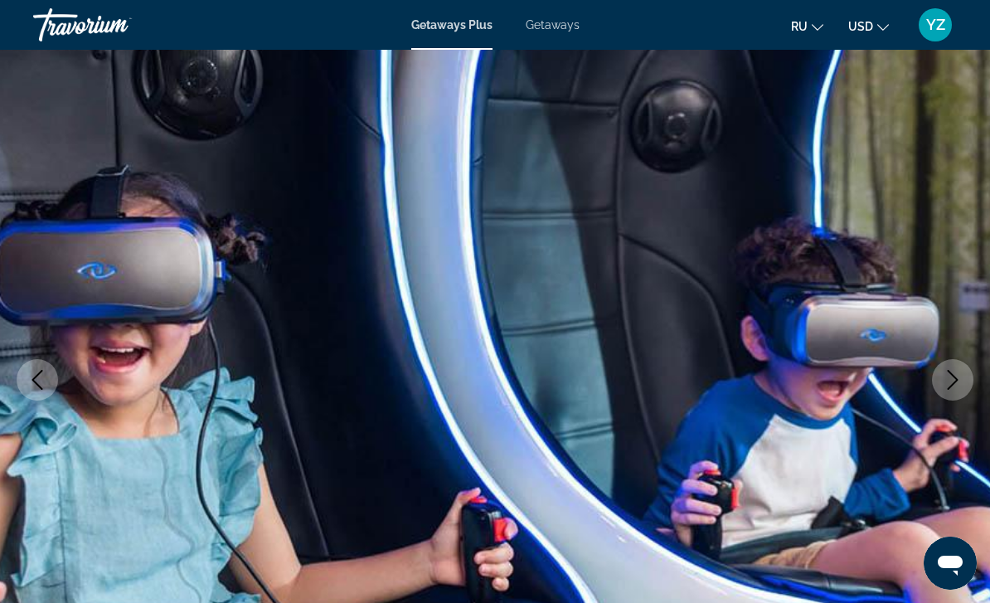
click at [962, 390] on button "Next image" at bounding box center [952, 379] width 41 height 41
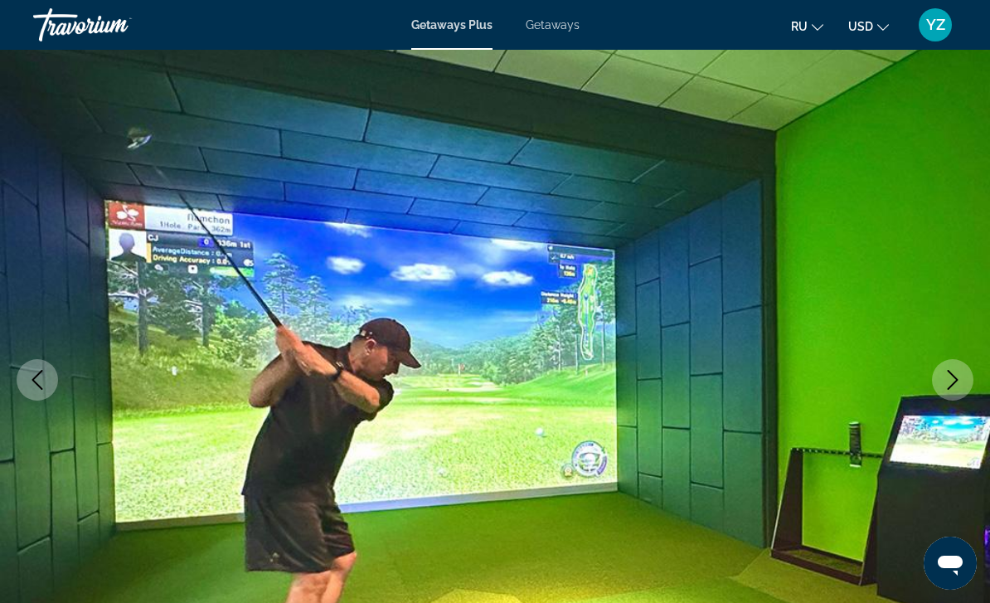
click at [965, 387] on button "Next image" at bounding box center [952, 379] width 41 height 41
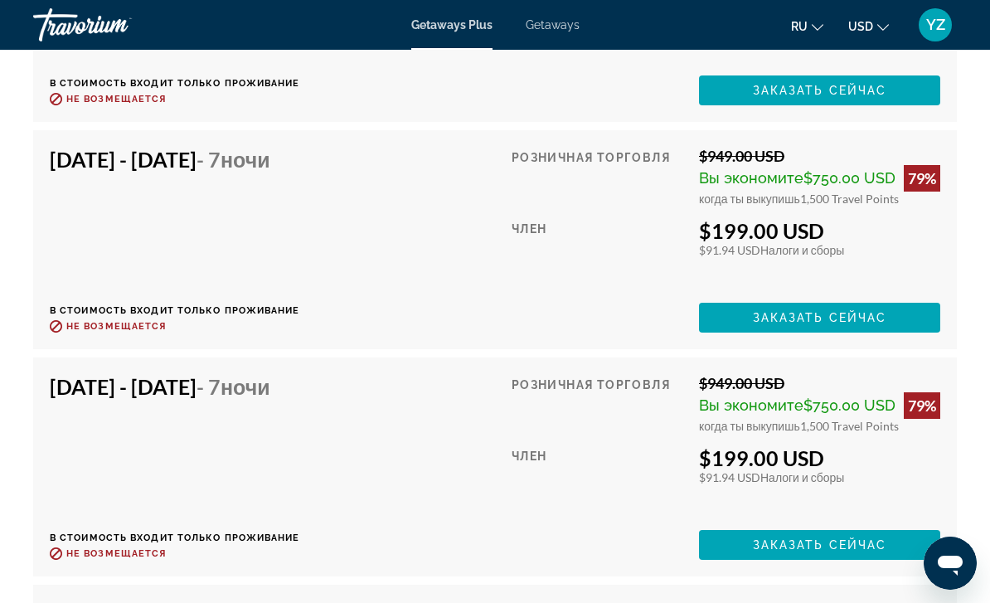
scroll to position [4344, 0]
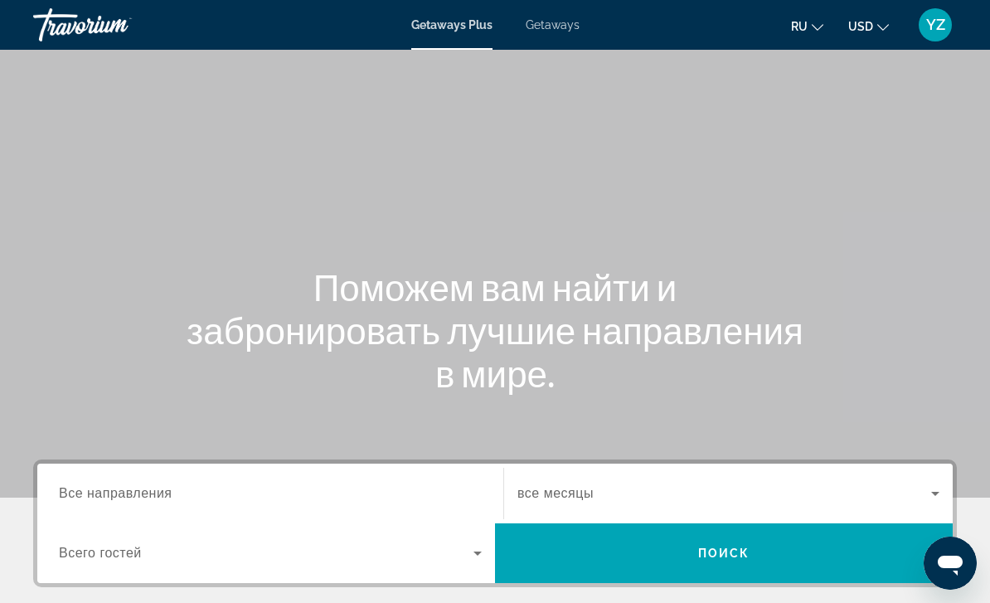
click at [559, 30] on span "Getaways" at bounding box center [553, 24] width 54 height 13
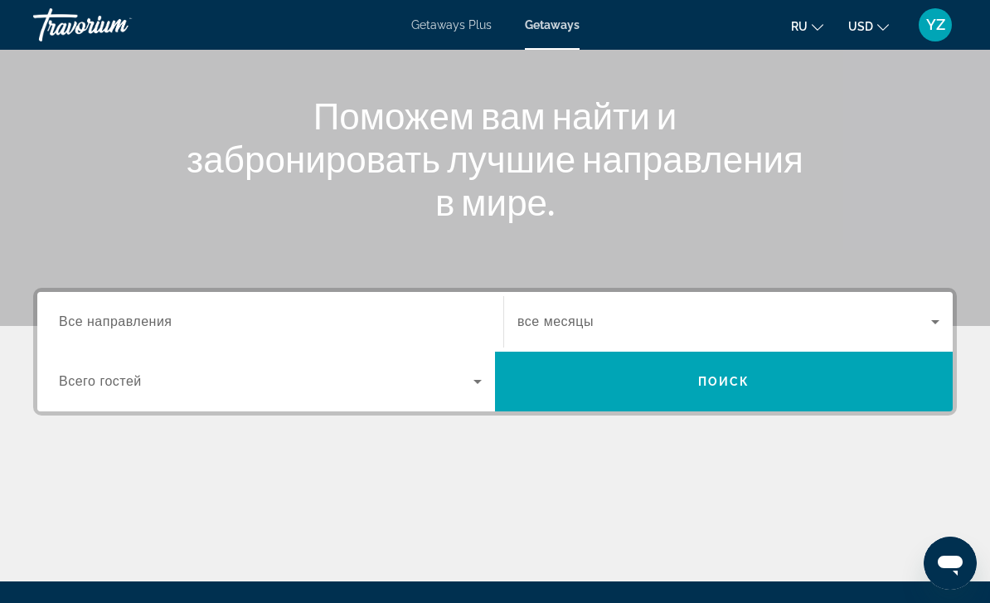
click at [416, 307] on div "Search widget" at bounding box center [270, 322] width 423 height 47
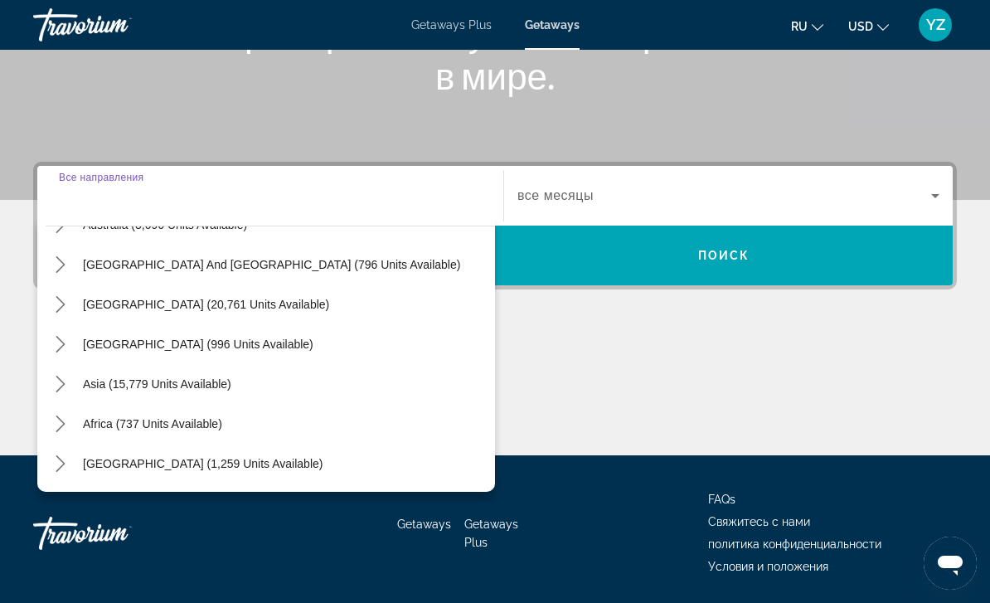
scroll to position [269, 0]
click at [59, 390] on icon "Toggle Asia (15,779 units available) submenu" at bounding box center [60, 384] width 9 height 17
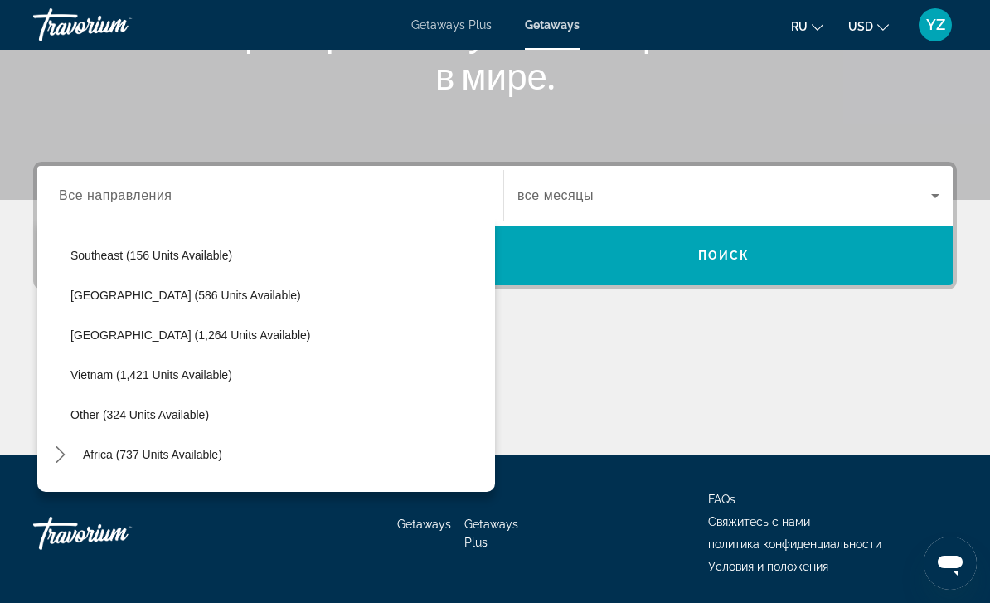
scroll to position [837, 0]
click at [166, 382] on span "Select destination: Vietnam (1,421 units available)" at bounding box center [278, 373] width 433 height 40
type input "**********"
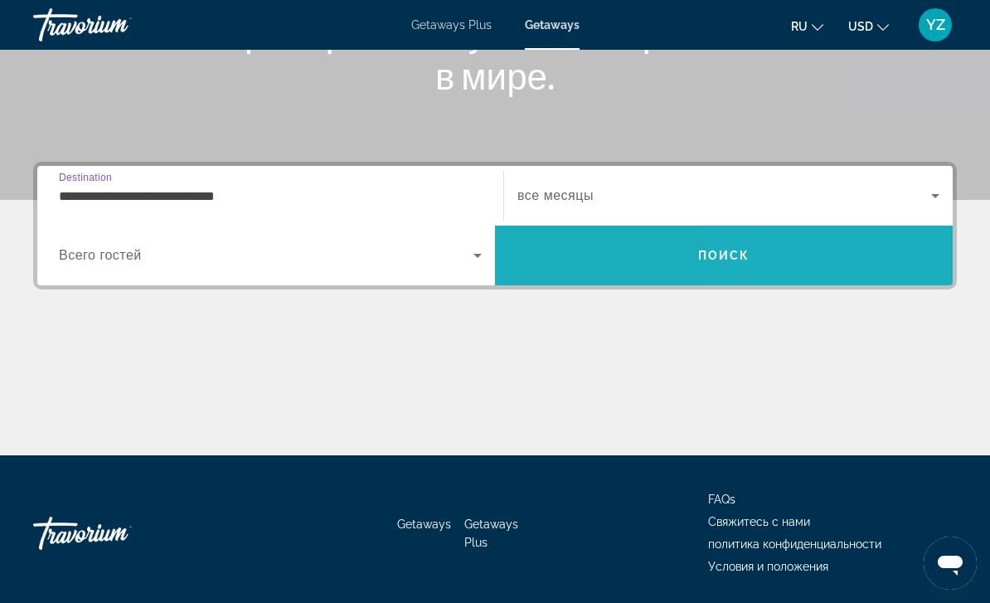
click at [887, 275] on span "Search" at bounding box center [724, 256] width 458 height 40
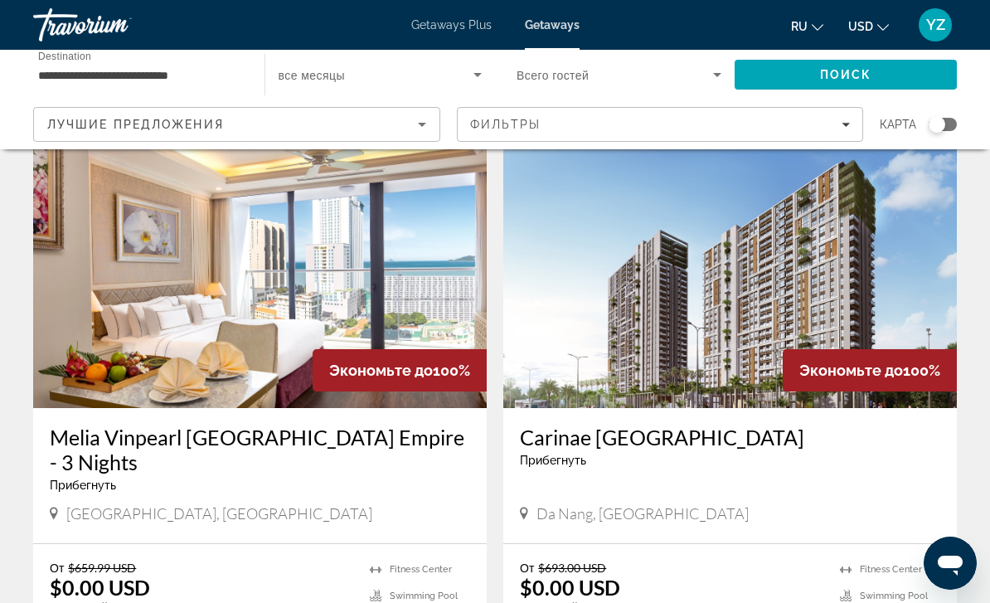
scroll to position [631, 0]
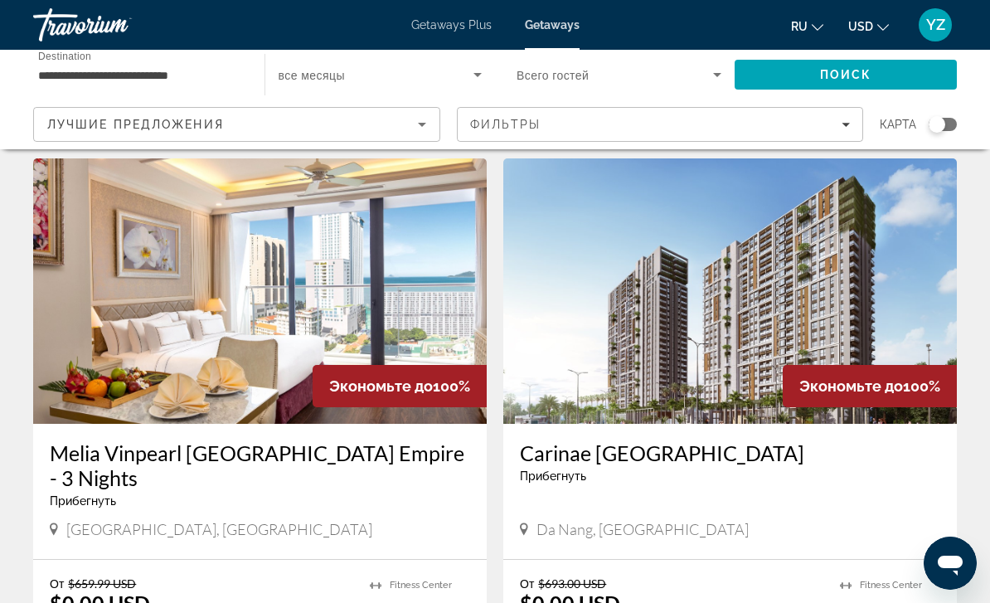
click at [376, 268] on img "Main content" at bounding box center [260, 290] width 454 height 265
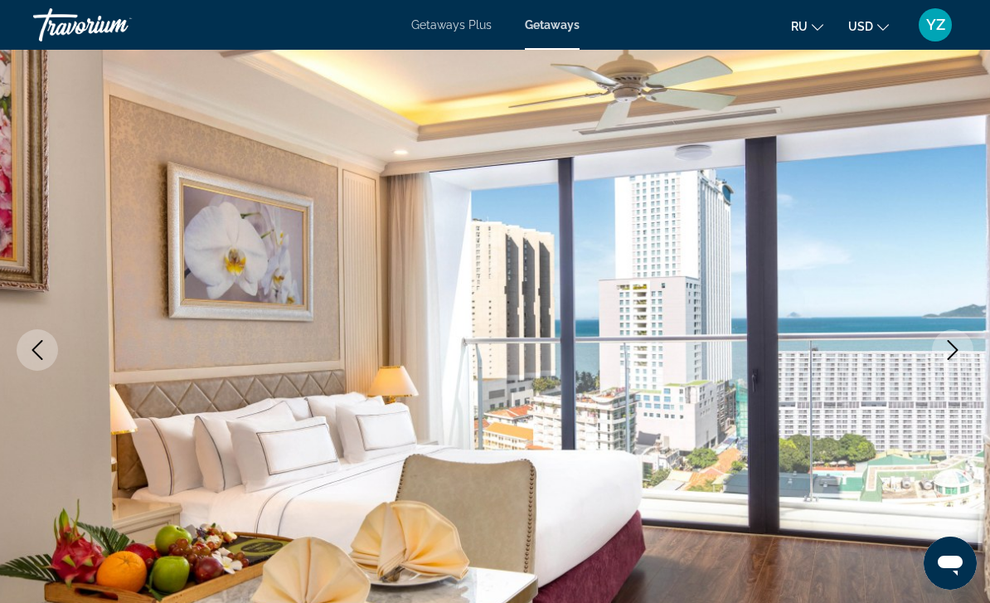
scroll to position [94, 0]
click at [962, 352] on icon "Next image" at bounding box center [953, 350] width 20 height 20
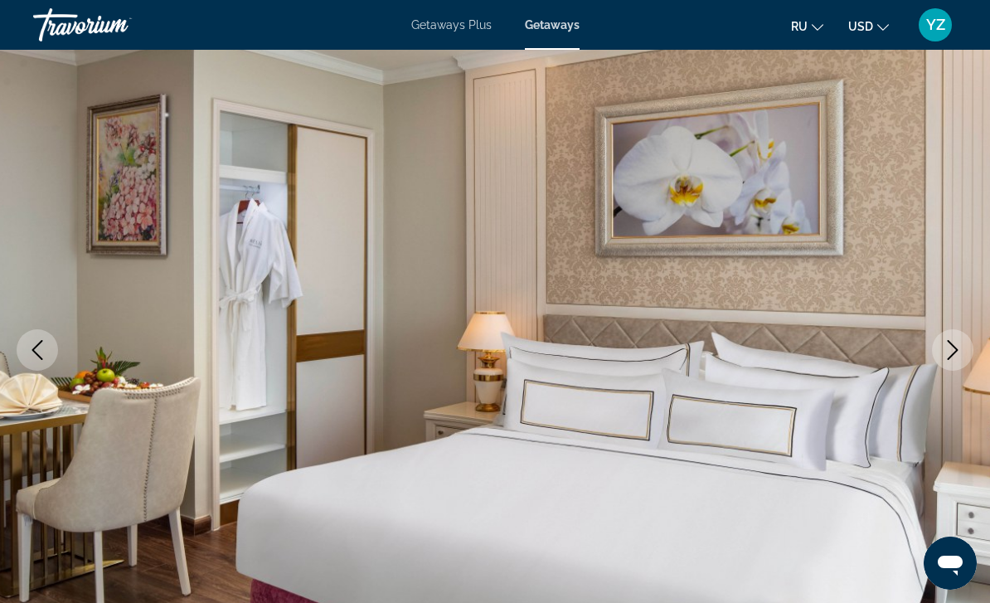
click at [964, 348] on button "Next image" at bounding box center [952, 349] width 41 height 41
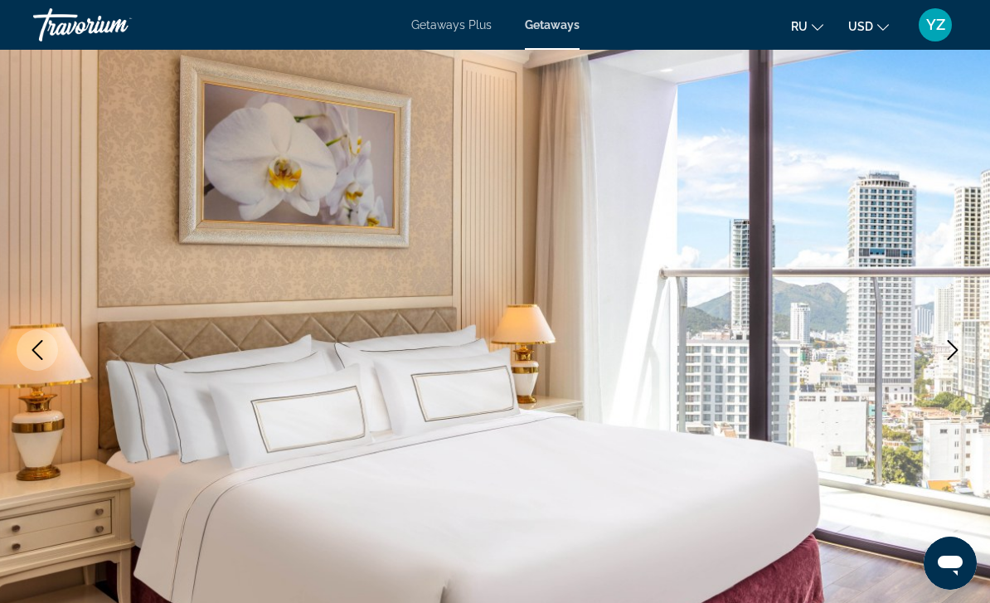
click at [955, 351] on icon "Next image" at bounding box center [953, 350] width 20 height 20
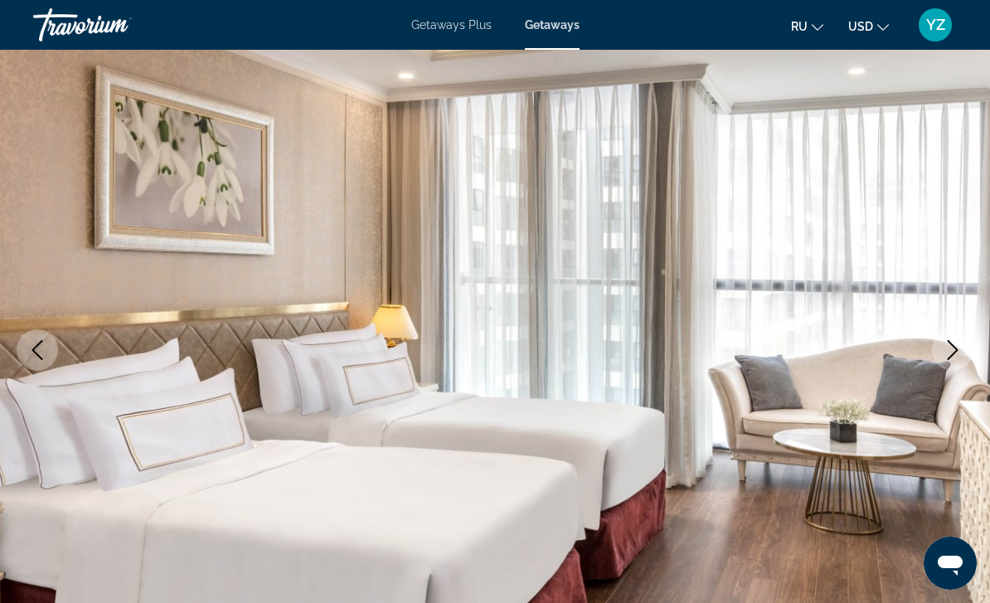
click at [961, 348] on icon "Next image" at bounding box center [953, 350] width 20 height 20
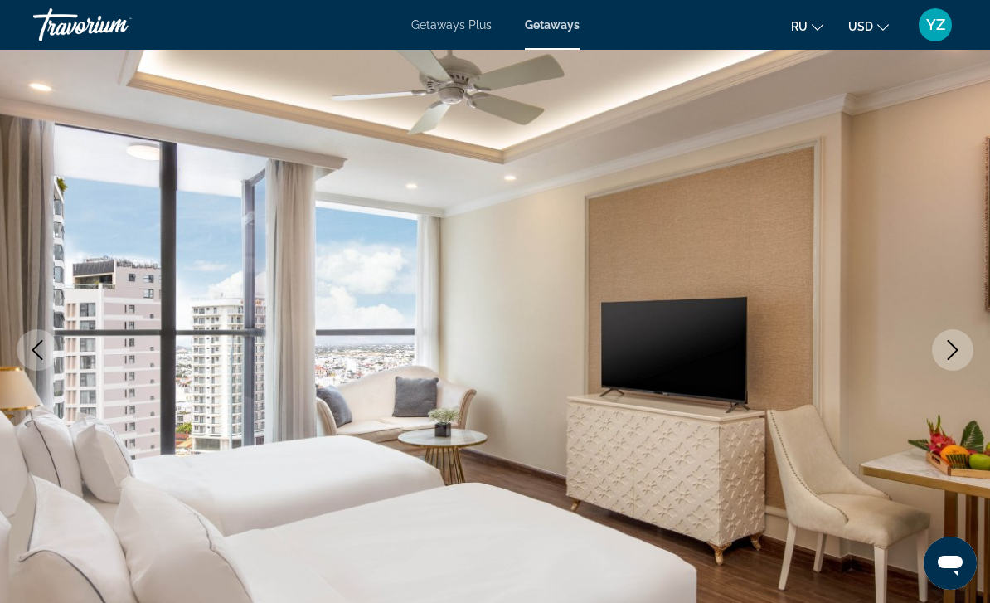
click at [961, 349] on icon "Next image" at bounding box center [953, 350] width 20 height 20
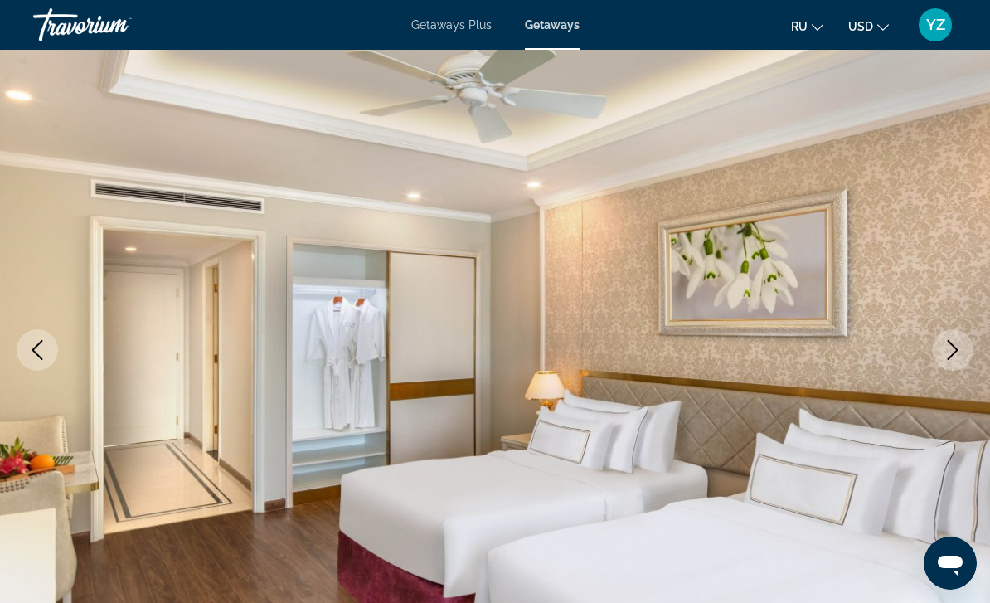
click at [957, 358] on icon "Next image" at bounding box center [953, 350] width 20 height 20
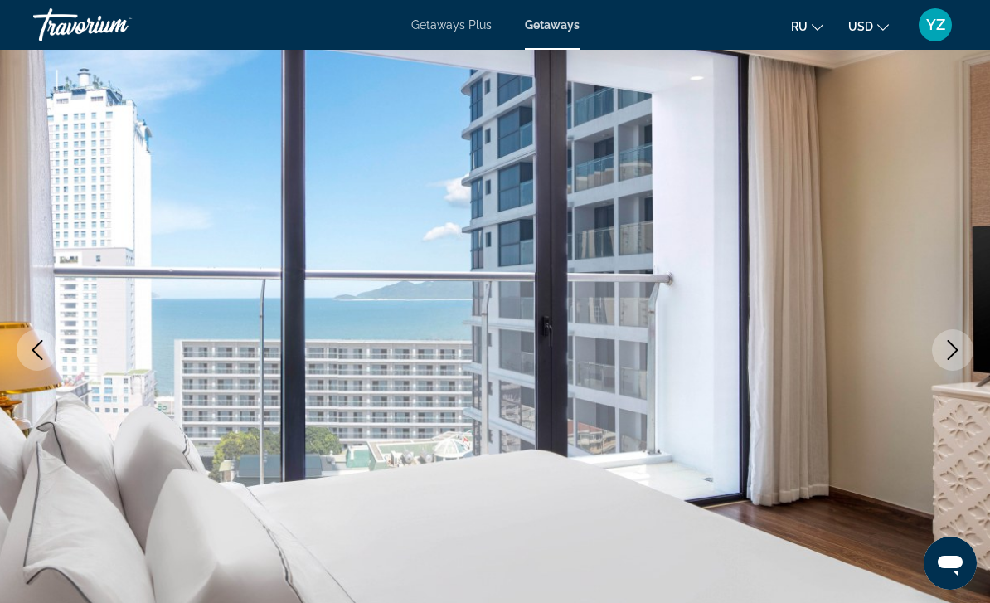
click at [964, 350] on button "Next image" at bounding box center [952, 349] width 41 height 41
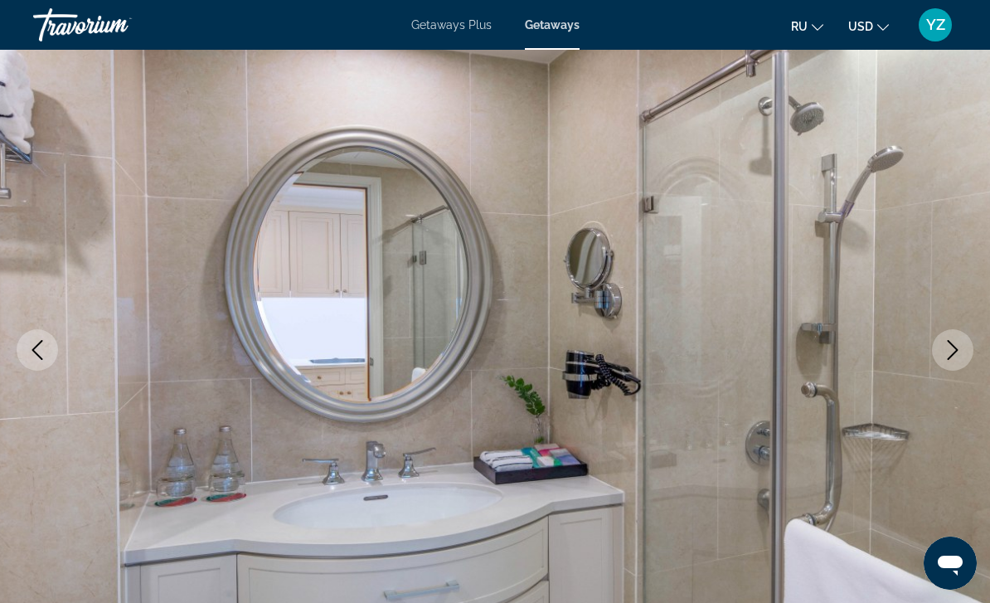
click at [956, 352] on icon "Next image" at bounding box center [953, 350] width 11 height 20
click at [954, 357] on icon "Next image" at bounding box center [953, 350] width 20 height 20
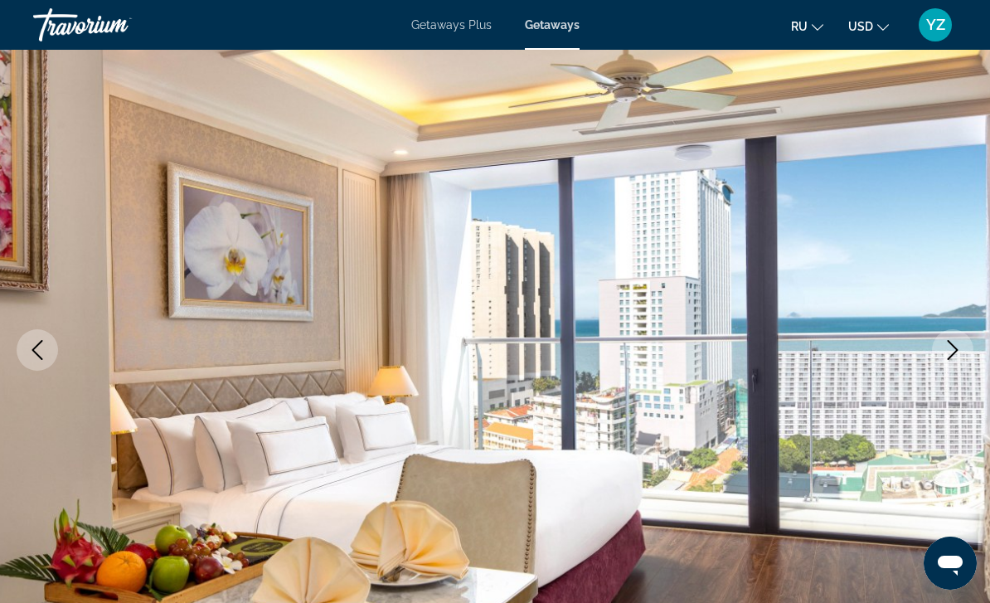
click at [960, 353] on icon "Next image" at bounding box center [953, 350] width 20 height 20
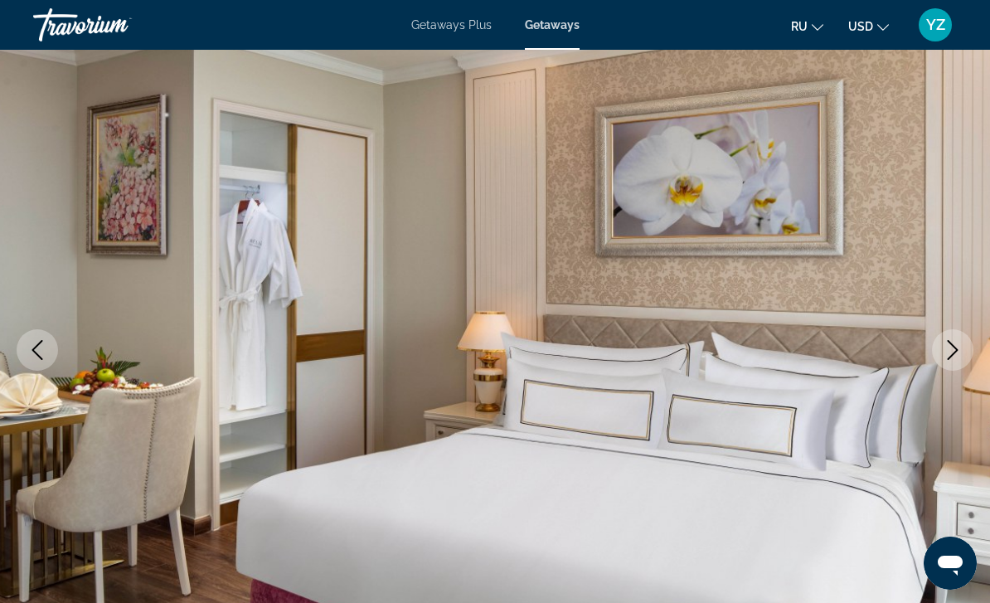
click at [960, 348] on icon "Next image" at bounding box center [953, 350] width 20 height 20
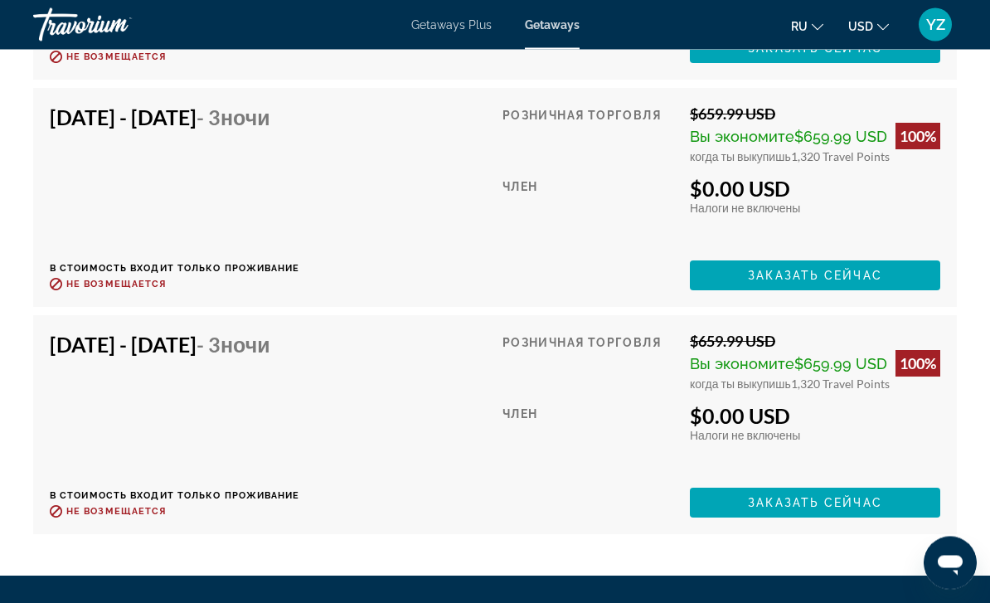
scroll to position [3660, 0]
click at [910, 498] on span "Main content" at bounding box center [815, 503] width 250 height 40
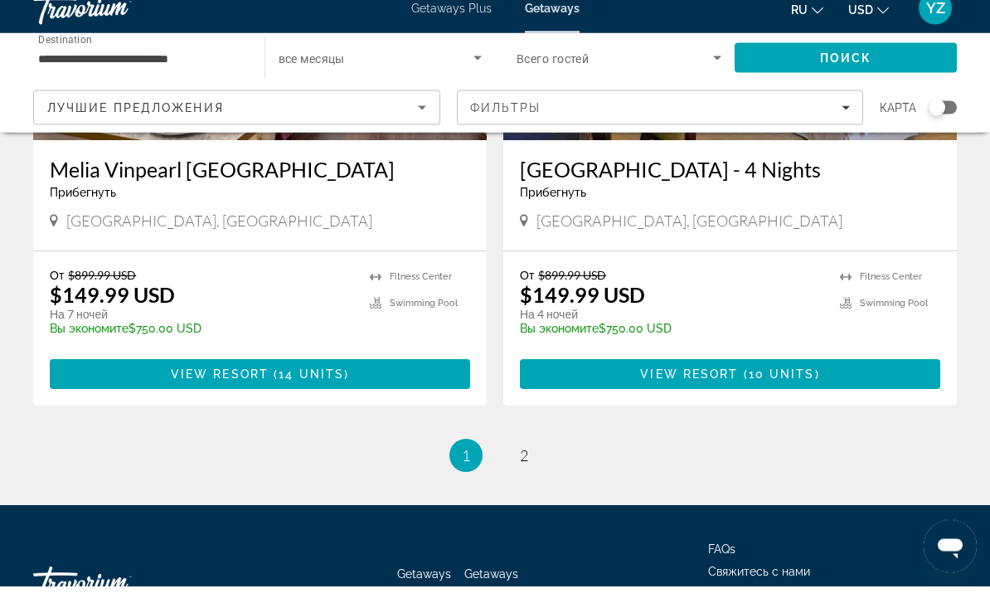
scroll to position [3201, 0]
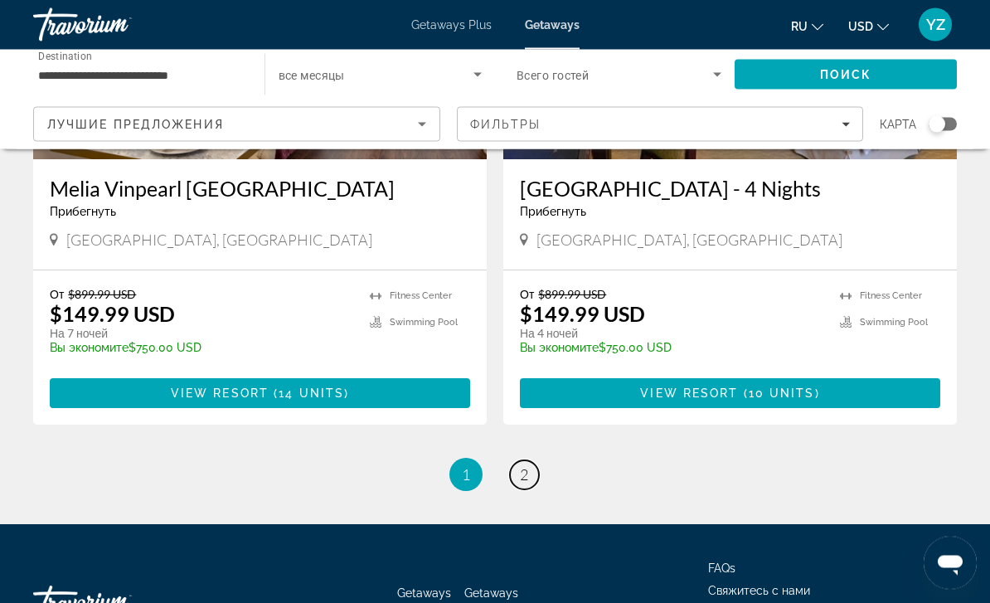
click at [530, 461] on link "page 2" at bounding box center [524, 475] width 29 height 29
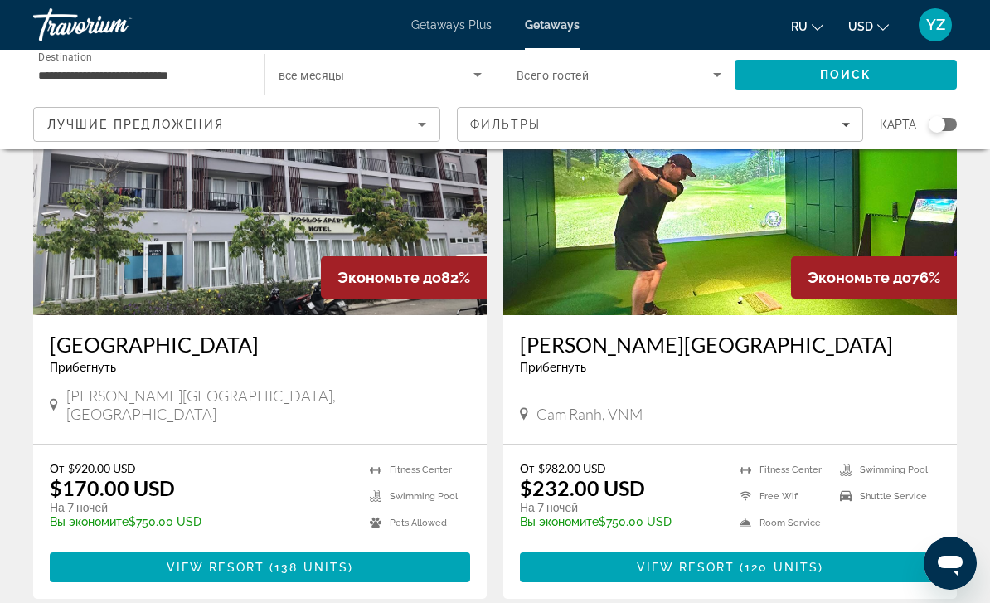
scroll to position [156, 0]
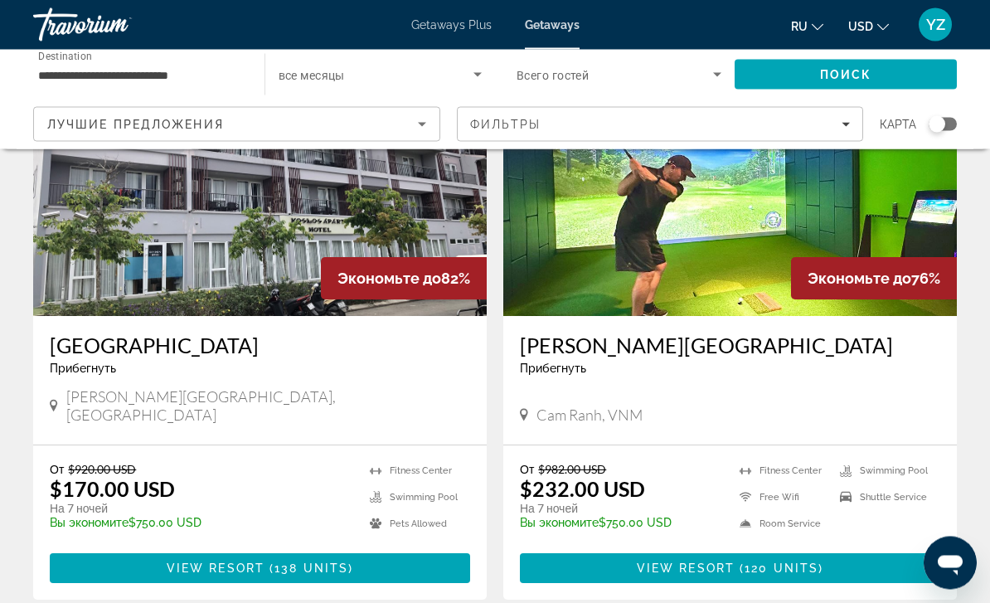
click at [820, 560] on span "Main content" at bounding box center [730, 569] width 421 height 40
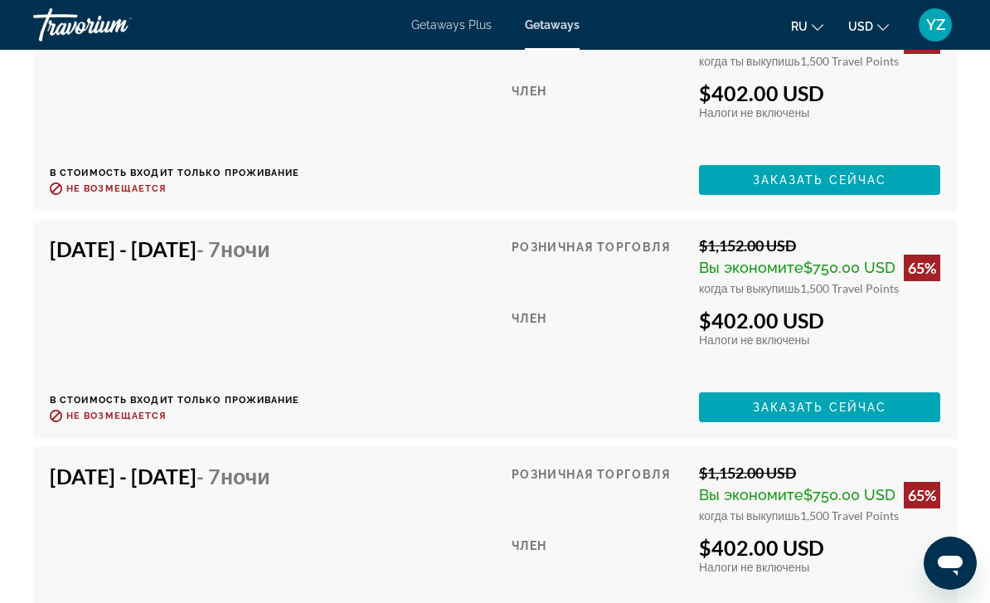
scroll to position [8872, 0]
